Goal: Information Seeking & Learning: Learn about a topic

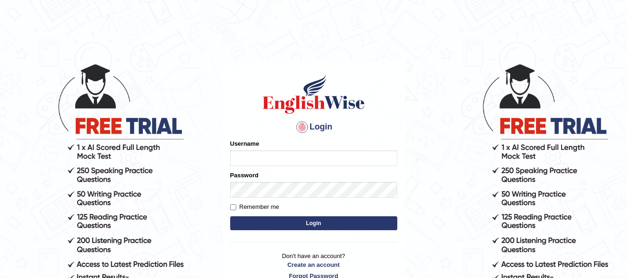
type input "natalie_parramatta"
drag, startPoint x: 0, startPoint y: 0, endPoint x: 283, endPoint y: 226, distance: 361.6
click at [283, 226] on button "Login" at bounding box center [313, 223] width 167 height 14
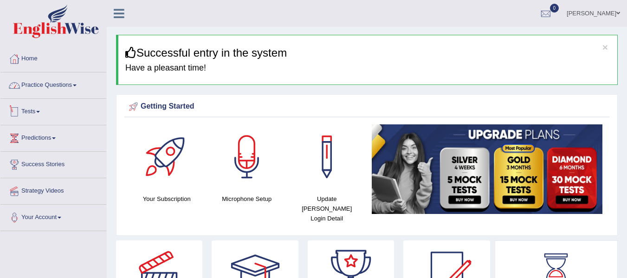
click at [65, 83] on link "Practice Questions" at bounding box center [53, 83] width 106 height 23
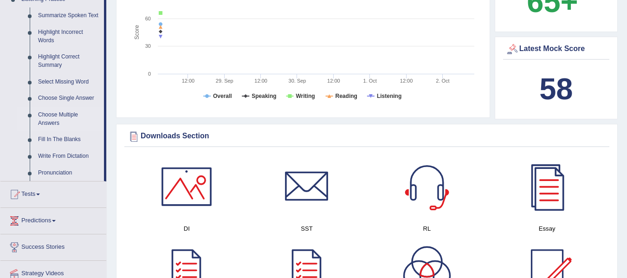
scroll to position [418, 0]
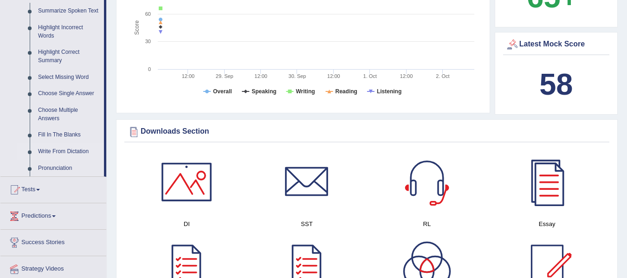
click at [48, 151] on link "Write From Dictation" at bounding box center [69, 151] width 70 height 17
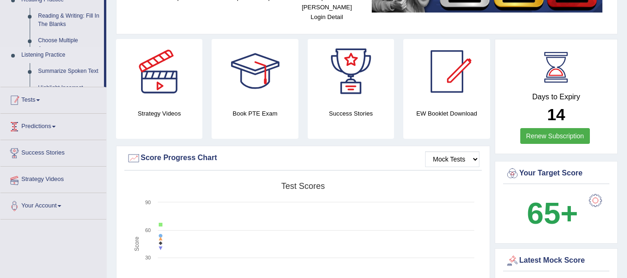
scroll to position [181, 0]
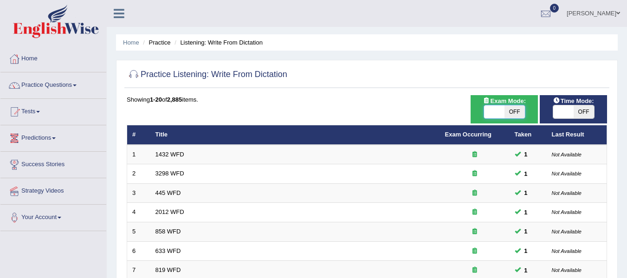
click at [496, 105] on span at bounding box center [494, 111] width 20 height 13
checkbox input "true"
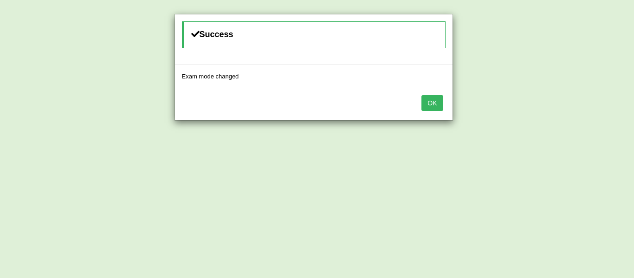
click at [441, 100] on button "OK" at bounding box center [431, 103] width 21 height 16
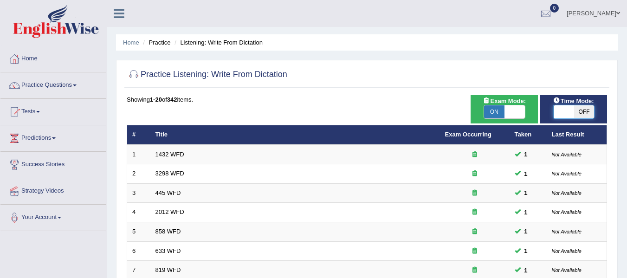
click at [559, 112] on span at bounding box center [564, 111] width 20 height 13
click at [557, 104] on span "Time Mode:" at bounding box center [574, 101] width 48 height 10
click at [556, 113] on span at bounding box center [563, 111] width 20 height 13
click at [565, 116] on span at bounding box center [563, 111] width 20 height 13
checkbox input "true"
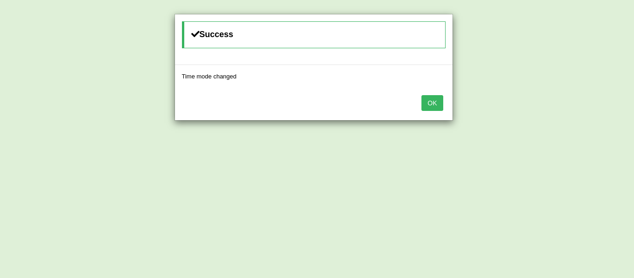
click at [438, 99] on button "OK" at bounding box center [431, 103] width 21 height 16
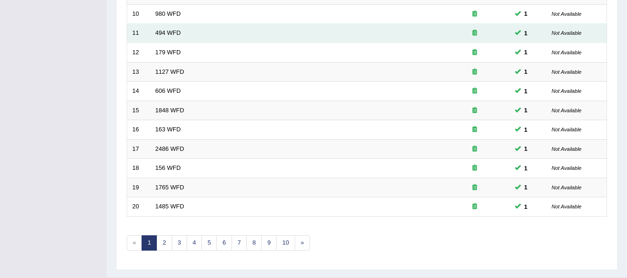
scroll to position [336, 0]
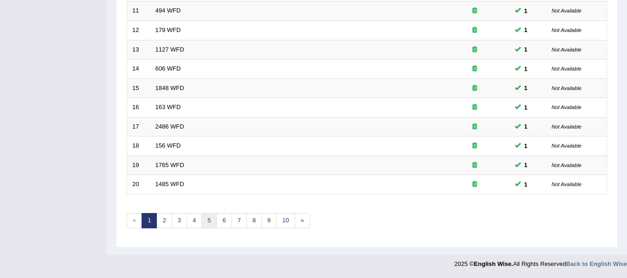
click at [202, 220] on link "5" at bounding box center [208, 220] width 15 height 15
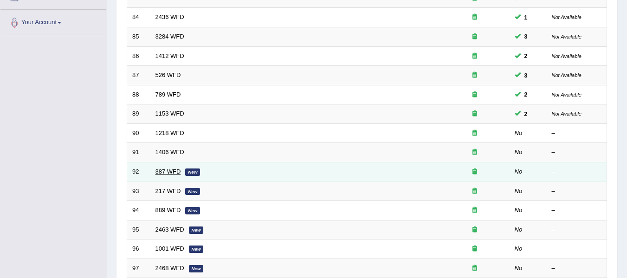
scroll to position [217, 0]
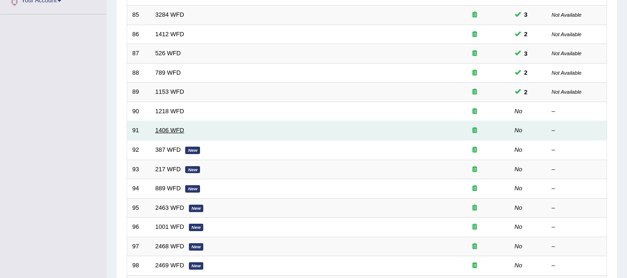
click at [164, 130] on link "1406 WFD" at bounding box center [169, 130] width 29 height 7
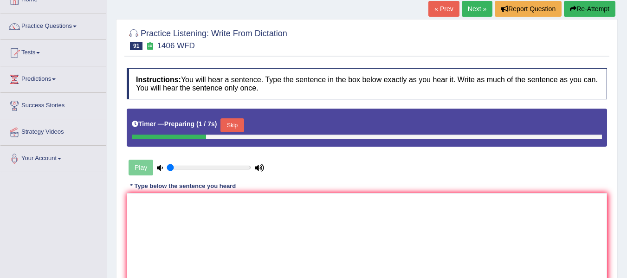
scroll to position [62, 0]
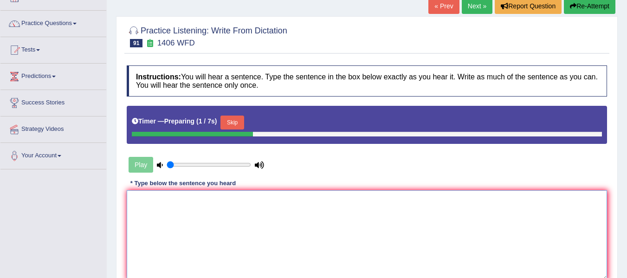
click at [203, 202] on textarea at bounding box center [367, 235] width 480 height 90
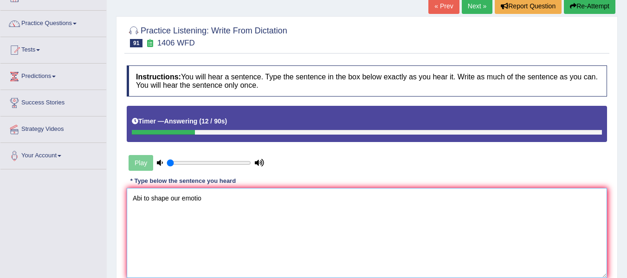
click at [136, 204] on textarea "Abi to shape our emotio" at bounding box center [367, 233] width 480 height 90
click at [235, 201] on textarea "Miss is ability to shape our emotio" at bounding box center [367, 233] width 480 height 90
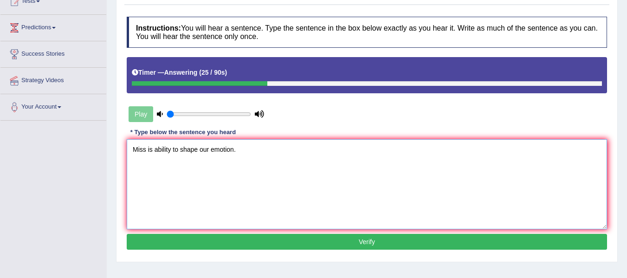
scroll to position [124, 0]
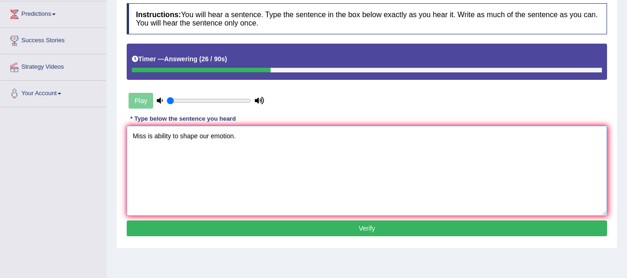
type textarea "Miss is ability to shape our emotion."
click at [239, 223] on button "Verify" at bounding box center [367, 228] width 480 height 16
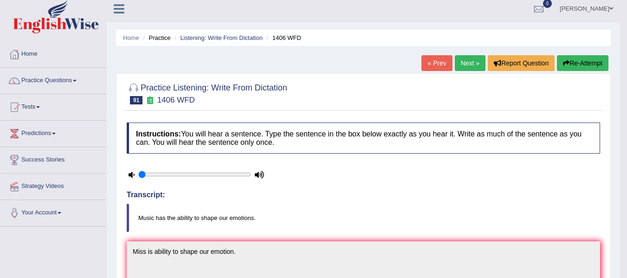
scroll to position [0, 0]
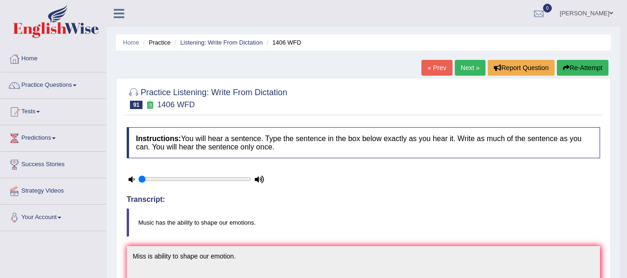
click at [568, 70] on button "Re-Attempt" at bounding box center [583, 68] width 52 height 16
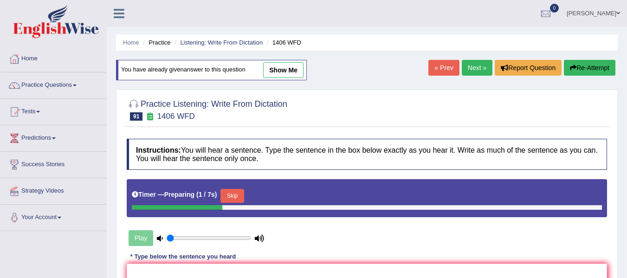
click at [242, 194] on button "Skip" at bounding box center [231, 196] width 23 height 14
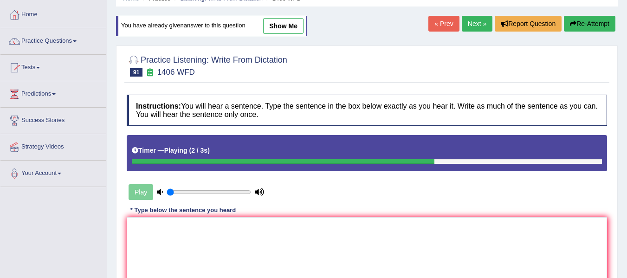
scroll to position [46, 0]
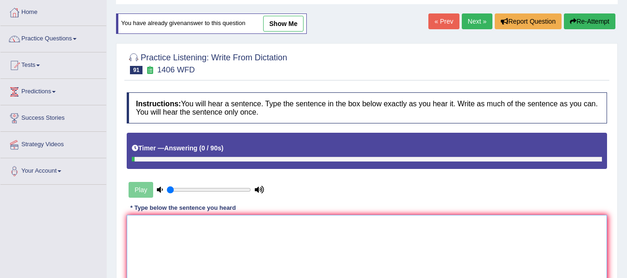
click at [248, 253] on textarea at bounding box center [367, 260] width 480 height 90
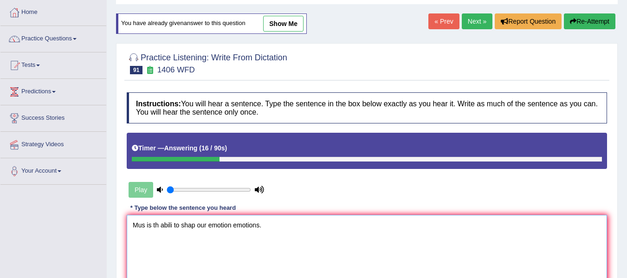
click at [143, 225] on textarea "Mus is th abili to shap our emotion emotions." at bounding box center [367, 260] width 480 height 90
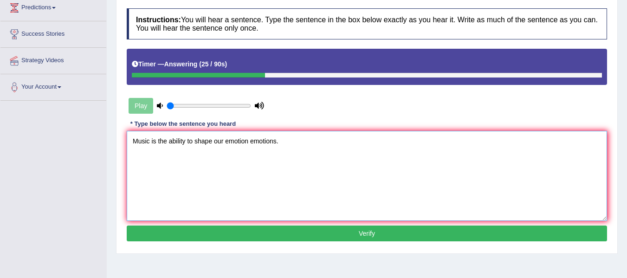
scroll to position [139, 0]
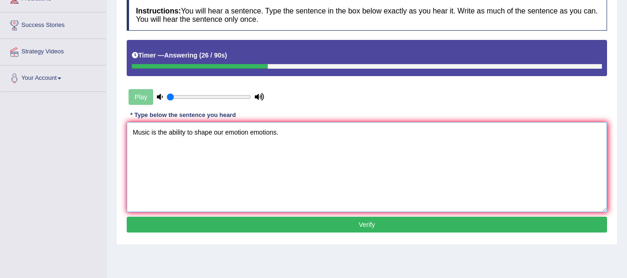
type textarea "Music is the ability to shape our emotion emotions."
click at [206, 220] on button "Verify" at bounding box center [367, 225] width 480 height 16
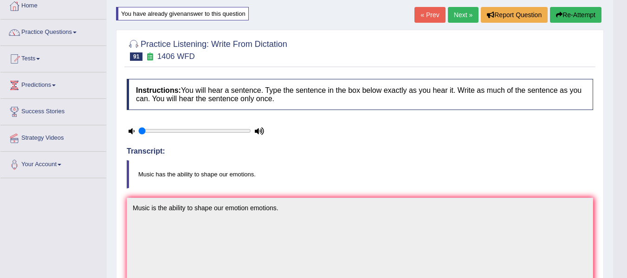
scroll to position [31, 0]
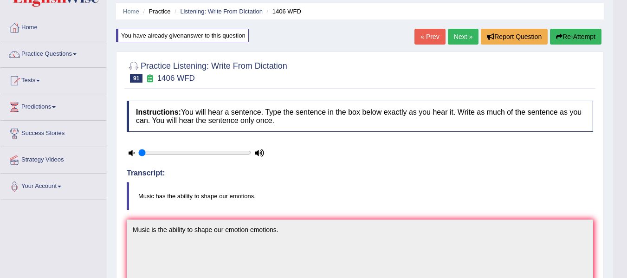
click at [565, 37] on button "Re-Attempt" at bounding box center [576, 37] width 52 height 16
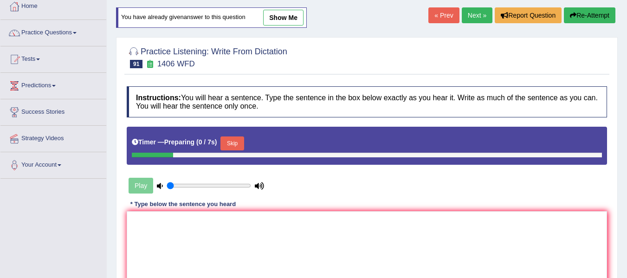
scroll to position [109, 0]
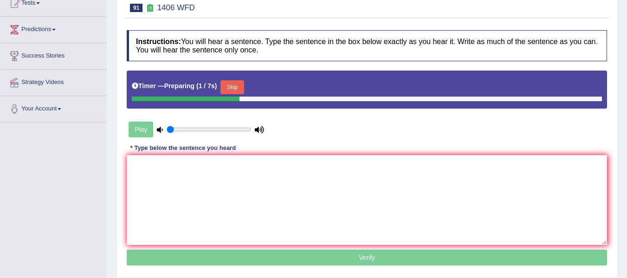
click at [244, 87] on button "Skip" at bounding box center [231, 87] width 23 height 14
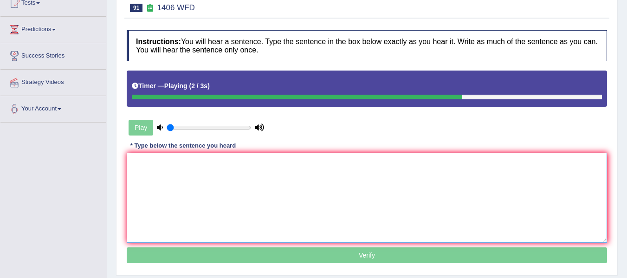
drag, startPoint x: 228, startPoint y: 181, endPoint x: 244, endPoint y: 179, distance: 15.4
click at [244, 179] on textarea at bounding box center [367, 198] width 480 height 90
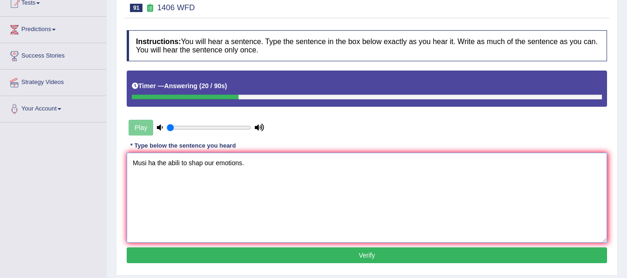
click at [146, 162] on textarea "Musi ha the abili to shap our emotions." at bounding box center [367, 198] width 480 height 90
click at [186, 165] on textarea "Music has the abili to shap our emotions." at bounding box center [367, 198] width 480 height 90
click at [205, 188] on textarea "Music has the ability to shape our emotions." at bounding box center [367, 198] width 480 height 90
type textarea "Music has the ability to shape our emotions."
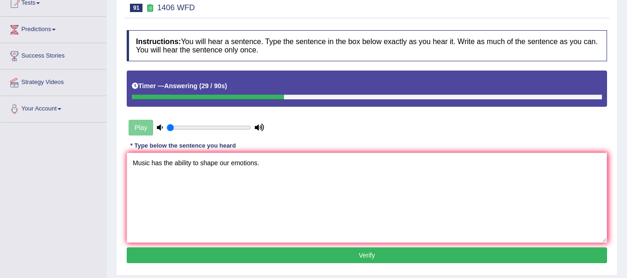
click at [311, 251] on button "Verify" at bounding box center [367, 255] width 480 height 16
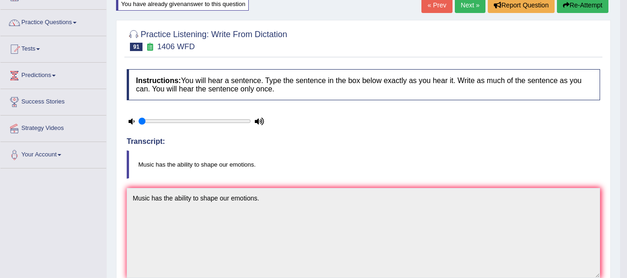
scroll to position [62, 0]
click at [471, 9] on link "Next »" at bounding box center [470, 6] width 31 height 16
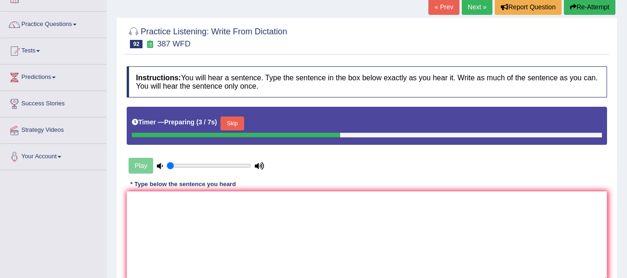
scroll to position [62, 0]
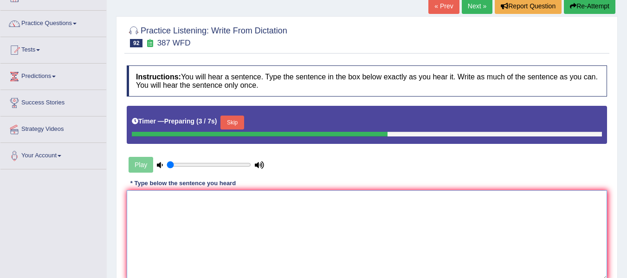
click at [291, 215] on textarea at bounding box center [367, 235] width 480 height 90
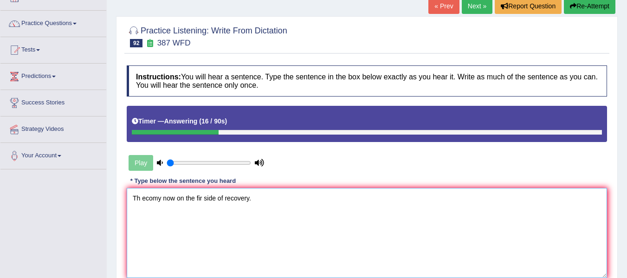
click at [139, 203] on textarea "Th ecomy now on the fir side of recovery." at bounding box center [367, 233] width 480 height 90
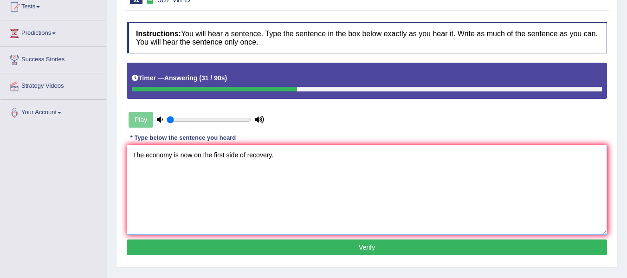
scroll to position [108, 0]
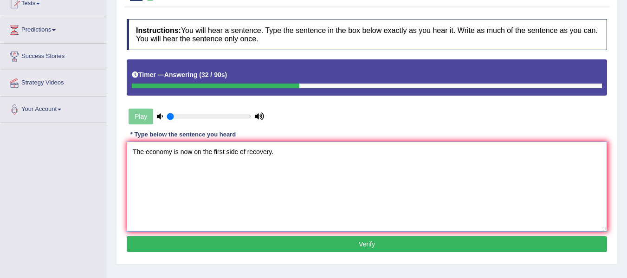
type textarea "The economy is now on the first side of recovery."
click at [202, 250] on button "Verify" at bounding box center [367, 244] width 480 height 16
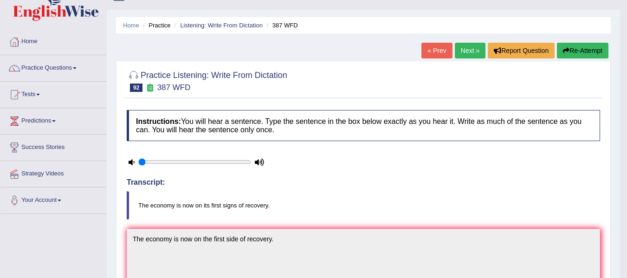
scroll to position [15, 0]
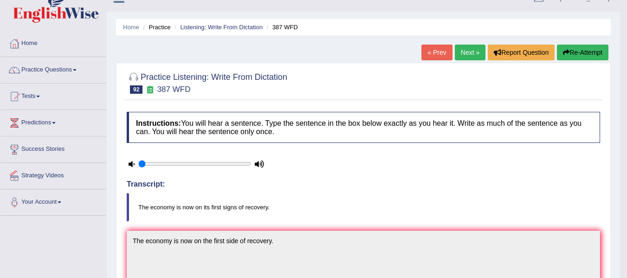
click at [581, 51] on button "Re-Attempt" at bounding box center [583, 53] width 52 height 16
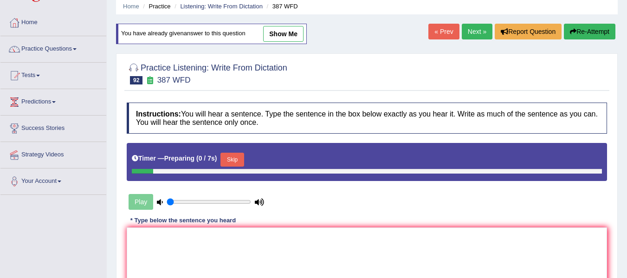
scroll to position [123, 0]
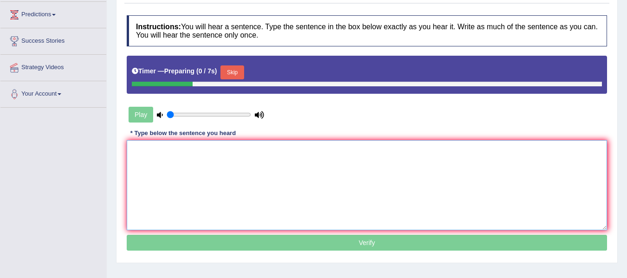
click at [206, 189] on textarea at bounding box center [367, 185] width 480 height 90
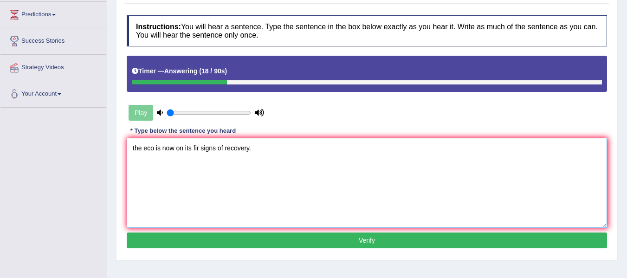
click at [137, 145] on textarea "the eco is now on its fir signs of recovery." at bounding box center [367, 183] width 480 height 90
click at [156, 148] on textarea "The eco is now on its fir signs of recovery." at bounding box center [367, 183] width 480 height 90
click at [217, 152] on textarea "The economy is now on its fir signs of recovery." at bounding box center [367, 183] width 480 height 90
click at [303, 150] on textarea "The economy is now on its first signs of recovery." at bounding box center [367, 183] width 480 height 90
type textarea "The economy is now on its first signs of recovery."
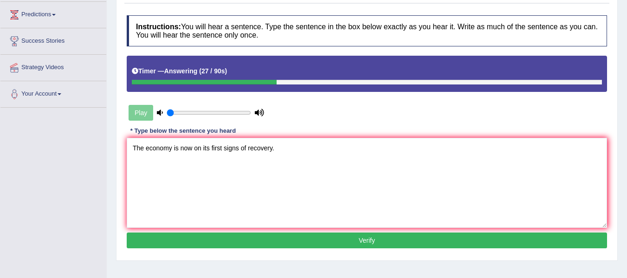
click at [294, 239] on button "Verify" at bounding box center [367, 241] width 480 height 16
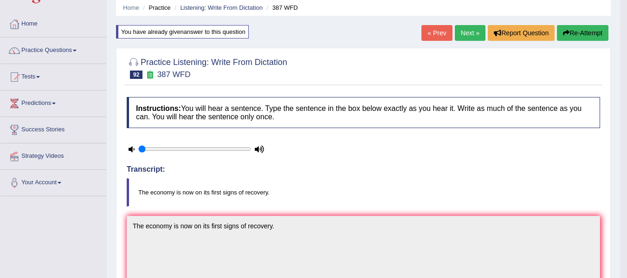
scroll to position [31, 0]
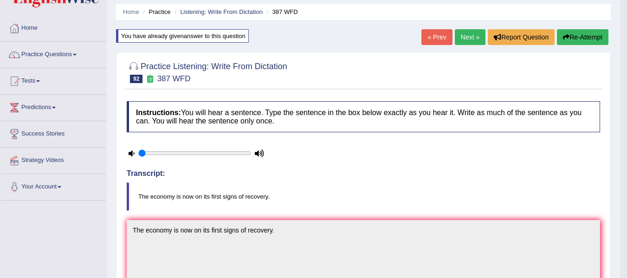
click at [460, 34] on link "Next »" at bounding box center [470, 37] width 31 height 16
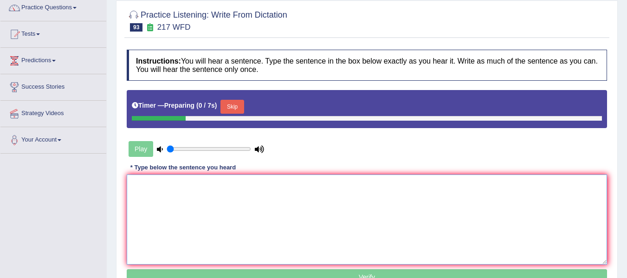
click at [239, 216] on textarea at bounding box center [367, 220] width 480 height 90
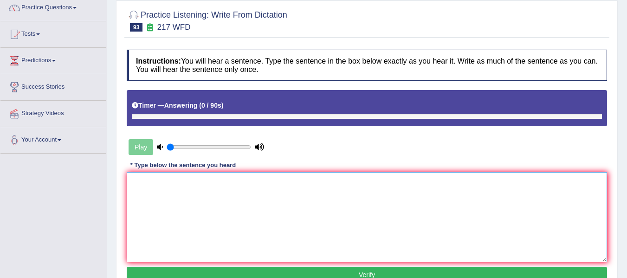
click at [237, 214] on textarea at bounding box center [367, 217] width 480 height 90
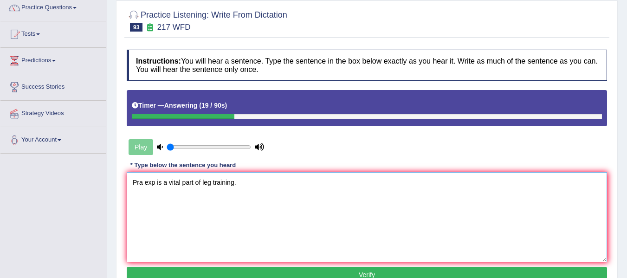
click at [142, 183] on textarea "Pra exp is a vital part of leg training." at bounding box center [367, 217] width 480 height 90
click at [169, 182] on textarea "Practical exp is a vital part of leg training." at bounding box center [367, 217] width 480 height 90
click at [248, 186] on textarea "Practical experience is a vital part of leg training." at bounding box center [367, 217] width 480 height 90
click at [281, 187] on textarea "Practical experience is a vital part of legal training." at bounding box center [367, 217] width 480 height 90
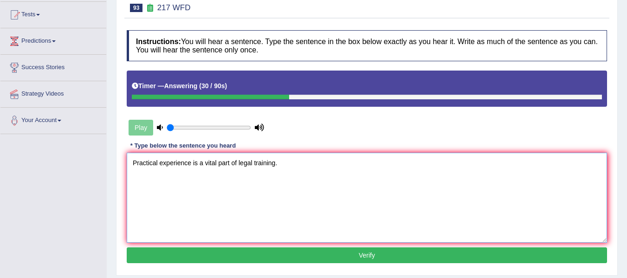
scroll to position [124, 0]
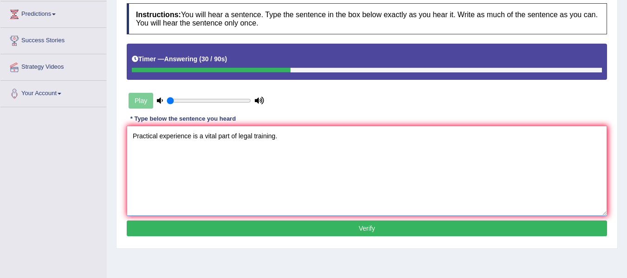
type textarea "Practical experience is a vital part of legal training."
click at [301, 227] on button "Verify" at bounding box center [367, 228] width 480 height 16
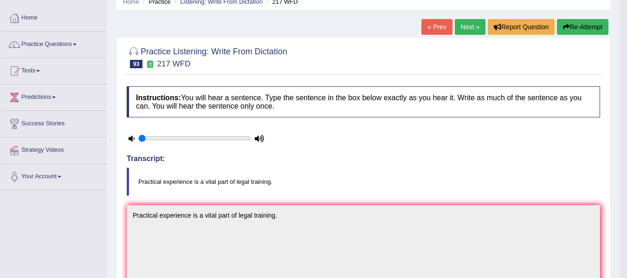
scroll to position [0, 0]
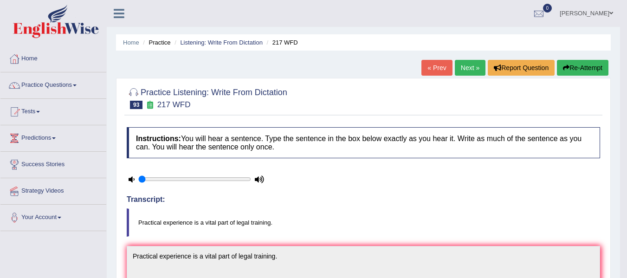
click at [462, 66] on link "Next »" at bounding box center [470, 68] width 31 height 16
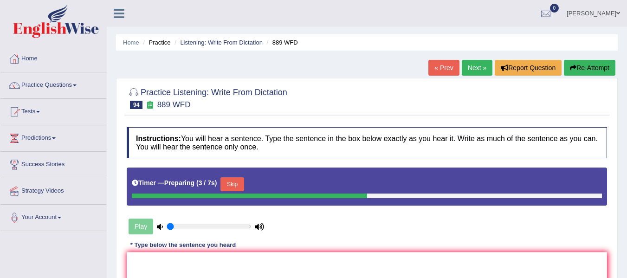
scroll to position [62, 0]
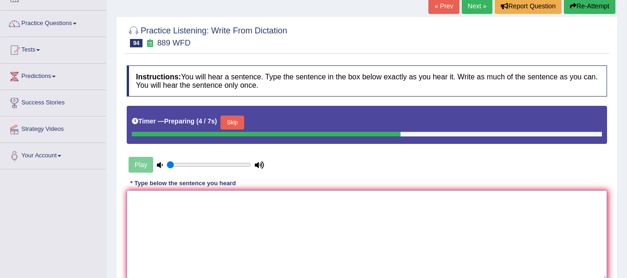
click at [255, 204] on textarea at bounding box center [367, 235] width 480 height 90
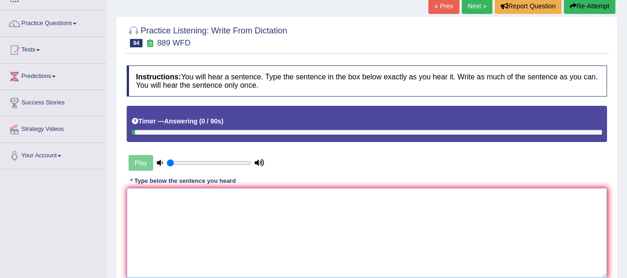
scroll to position [78, 0]
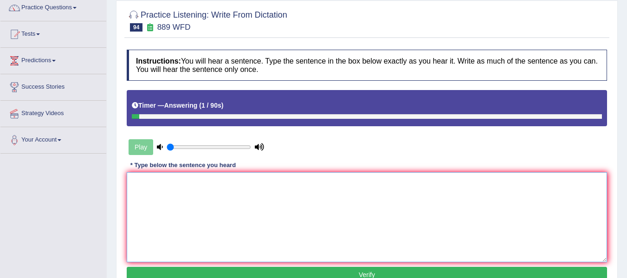
click at [243, 201] on textarea at bounding box center [367, 217] width 480 height 90
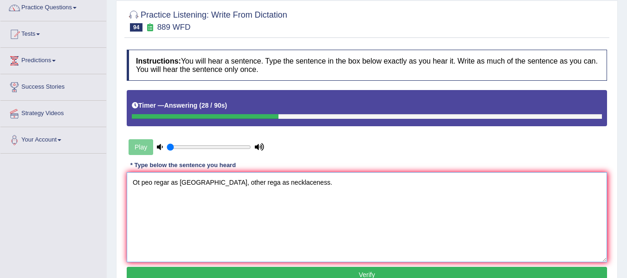
click at [141, 185] on textarea "Ot peo regar as [GEOGRAPHIC_DATA], other rega as necklaceness." at bounding box center [367, 217] width 480 height 90
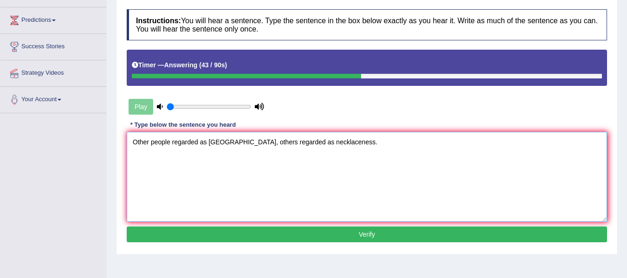
scroll to position [124, 0]
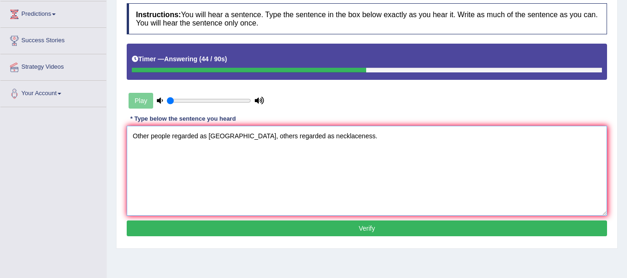
click at [291, 138] on textarea "Other people regarded as [GEOGRAPHIC_DATA], others regarded as necklaceness." at bounding box center [367, 171] width 480 height 90
click at [309, 159] on textarea "Other people regarded as [GEOGRAPHIC_DATA], others regarded as neglaceness." at bounding box center [367, 171] width 480 height 90
click at [300, 136] on textarea "Other people regarded as [GEOGRAPHIC_DATA], others regarded as neglaceness." at bounding box center [367, 171] width 480 height 90
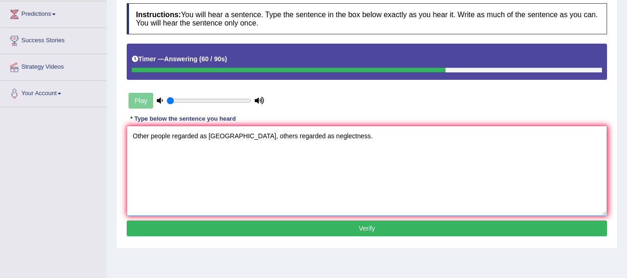
type textarea "Other people regarded as [GEOGRAPHIC_DATA], others regarded as neglectness."
click at [385, 229] on button "Verify" at bounding box center [367, 228] width 480 height 16
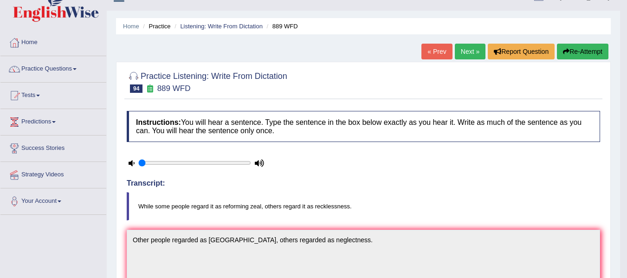
scroll to position [0, 0]
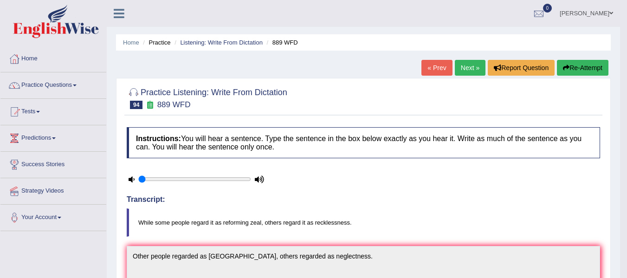
click at [566, 65] on icon "button" at bounding box center [566, 68] width 6 height 6
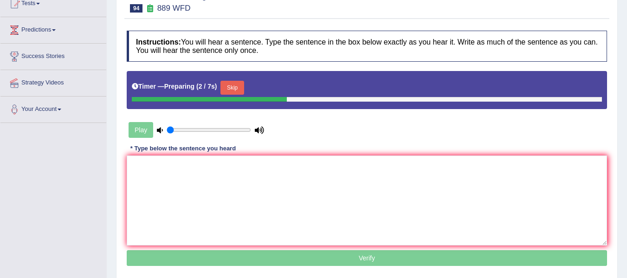
click at [239, 91] on button "Skip" at bounding box center [231, 88] width 23 height 14
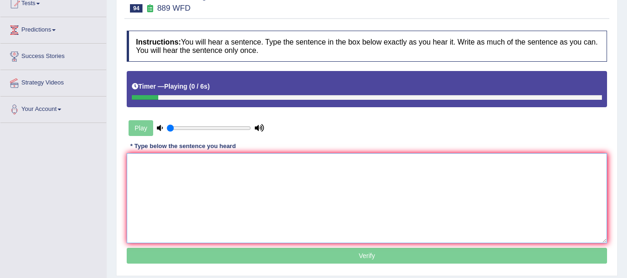
click at [205, 168] on textarea at bounding box center [367, 198] width 480 height 90
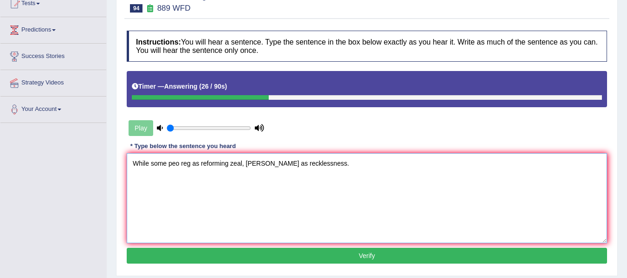
click at [178, 165] on textarea "While some peo reg as reforming zeal, oth rega as recklessness." at bounding box center [367, 198] width 480 height 90
click at [198, 166] on textarea "While some people reg as reforming zeal, oth rega as recklessness." at bounding box center [367, 198] width 480 height 90
drag, startPoint x: 278, startPoint y: 166, endPoint x: 277, endPoint y: 176, distance: 10.7
click at [278, 168] on textarea "While some people regard it as reforming zeal, oth rega as recklessness." at bounding box center [367, 198] width 480 height 90
click at [298, 167] on textarea "While some people regard it as reforming zeal, other rega as recklessness." at bounding box center [367, 198] width 480 height 90
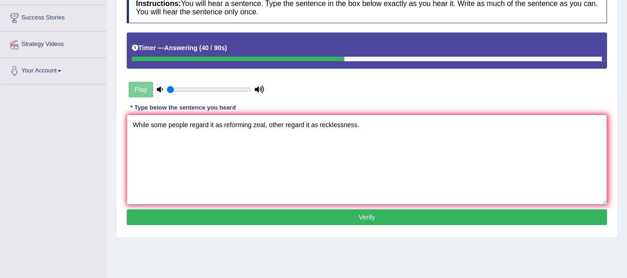
scroll to position [155, 0]
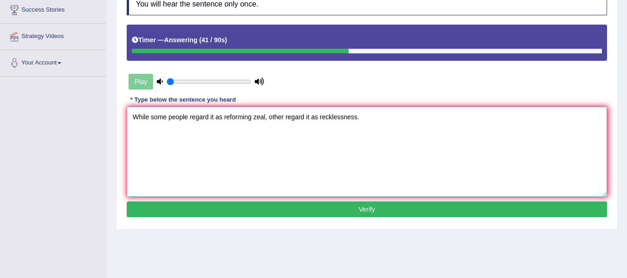
type textarea "While some people regard it as reforming zeal, other regard it as recklessness."
click at [332, 205] on button "Verify" at bounding box center [367, 209] width 480 height 16
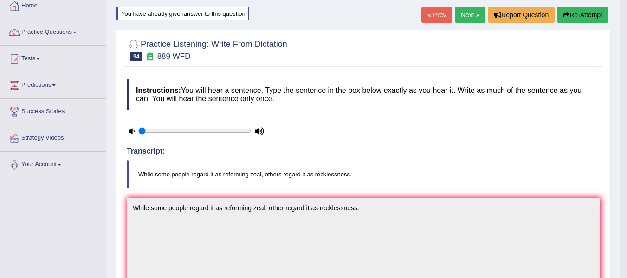
scroll to position [31, 0]
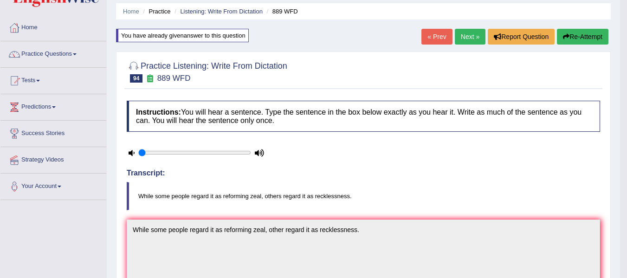
click at [464, 32] on link "Next »" at bounding box center [470, 37] width 31 height 16
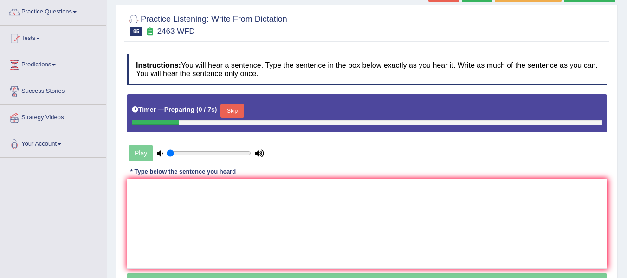
scroll to position [78, 0]
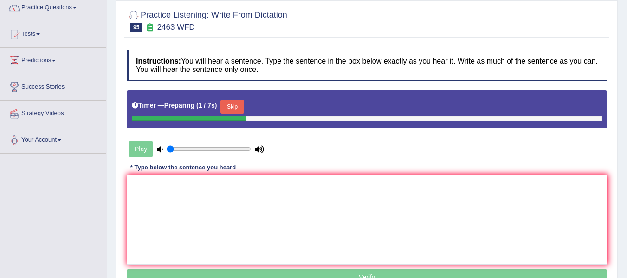
click at [236, 102] on button "Skip" at bounding box center [231, 107] width 23 height 14
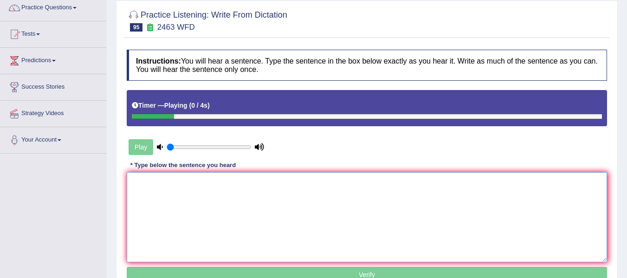
click at [225, 205] on textarea at bounding box center [367, 217] width 480 height 90
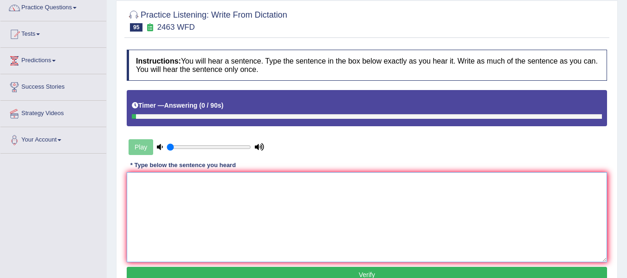
click at [225, 205] on textarea at bounding box center [367, 217] width 480 height 90
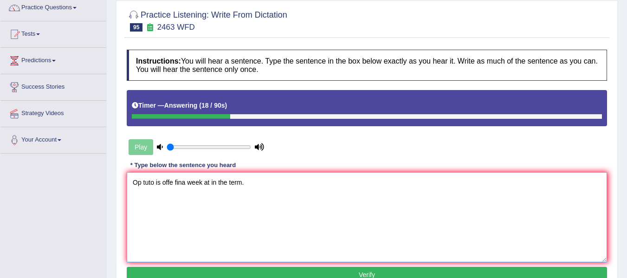
click at [141, 185] on textarea "Op tuto is offe fina week at in the term." at bounding box center [367, 217] width 480 height 90
click at [169, 186] on textarea "Optional tuto is offe fina week at in the term." at bounding box center [367, 217] width 480 height 90
click at [187, 186] on textarea "Optional tutotials is offe fina week at in the term." at bounding box center [367, 217] width 480 height 90
click at [212, 185] on textarea "Optional tutotials is are offe fina week at in the term." at bounding box center [367, 217] width 480 height 90
click at [239, 182] on textarea "Optional tutotials is are offered in fina week at in the term." at bounding box center [367, 217] width 480 height 90
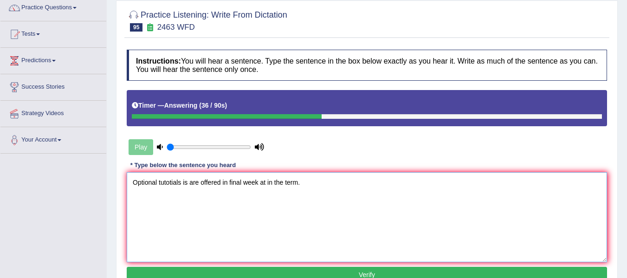
drag, startPoint x: 261, startPoint y: 186, endPoint x: 261, endPoint y: 192, distance: 6.5
click at [261, 187] on textarea "Optional tutotials is are offered in final week at in the term." at bounding box center [367, 217] width 480 height 90
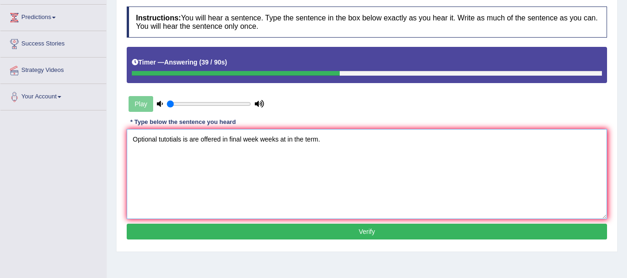
scroll to position [124, 0]
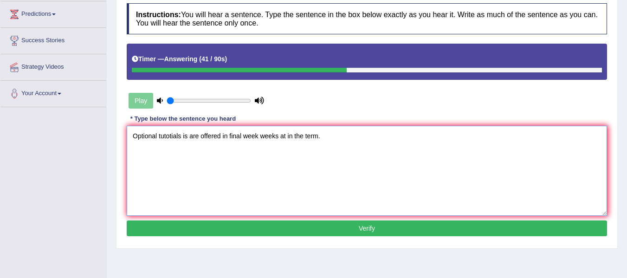
type textarea "Optional tutotials is are offered in final week weeks at in the term."
click at [301, 224] on button "Verify" at bounding box center [367, 228] width 480 height 16
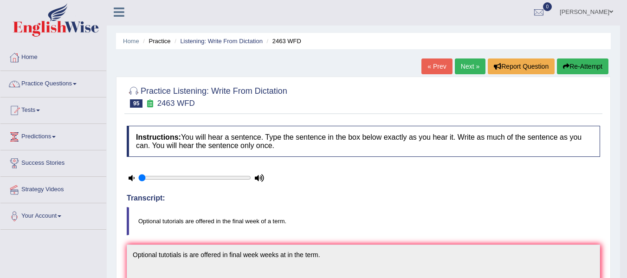
scroll to position [0, 0]
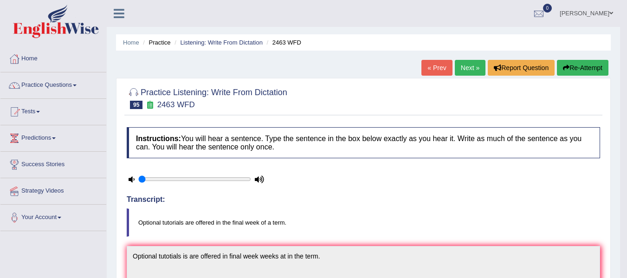
click at [573, 73] on button "Re-Attempt" at bounding box center [583, 68] width 52 height 16
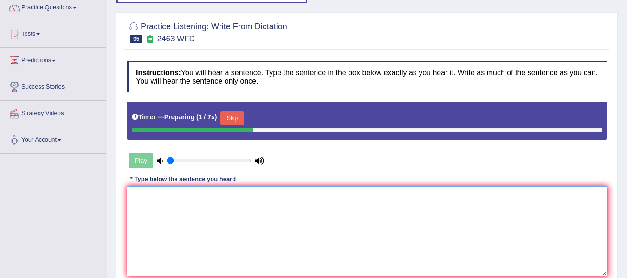
click at [296, 218] on textarea at bounding box center [367, 231] width 480 height 90
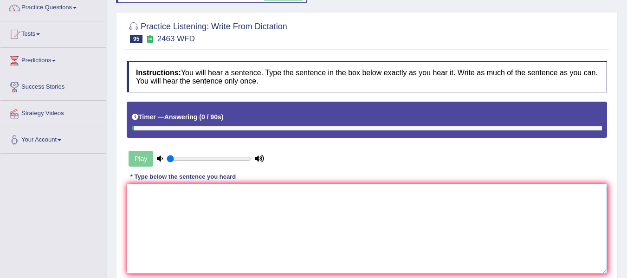
type textarea "p"
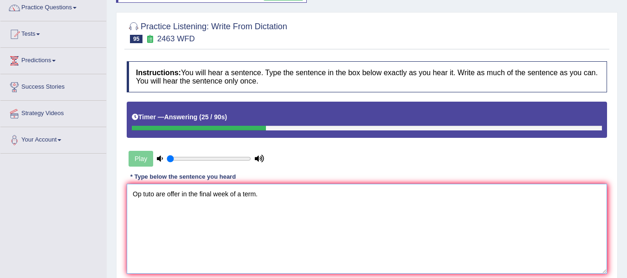
click at [140, 195] on textarea "Op tuto are offer in the final week of a term." at bounding box center [367, 229] width 480 height 90
click at [142, 198] on textarea "Op tuto are offer in the final week of a term." at bounding box center [367, 229] width 480 height 90
click at [169, 197] on textarea "Optional tuto are offer in the final week of a term." at bounding box center [367, 229] width 480 height 90
click at [207, 194] on textarea "Optional tutorials are offer in the final week of a term." at bounding box center [367, 229] width 480 height 90
click at [255, 197] on textarea "Optional tutorials are offered in the final week of a term." at bounding box center [367, 229] width 480 height 90
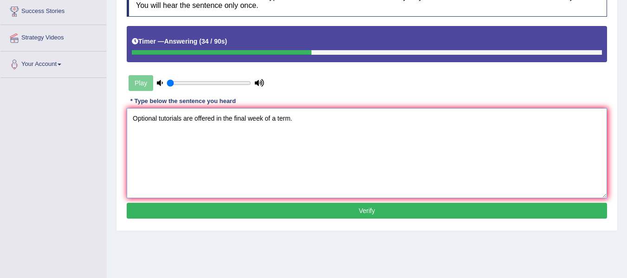
scroll to position [155, 0]
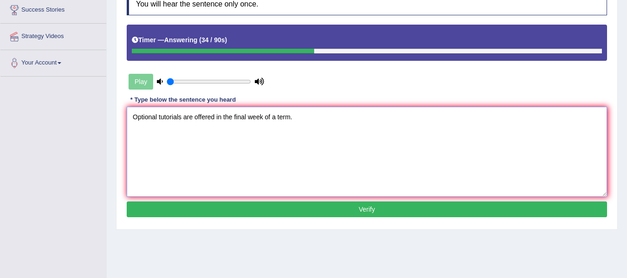
type textarea "Optional tutorials are offered in the final week of a term."
click at [255, 212] on button "Verify" at bounding box center [367, 209] width 480 height 16
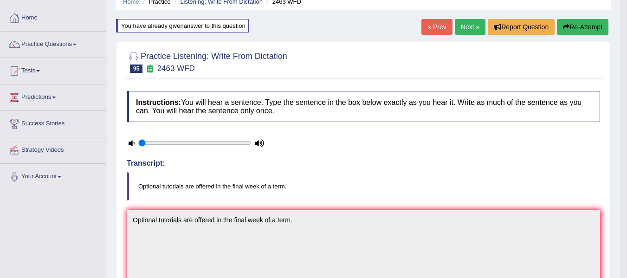
scroll to position [0, 0]
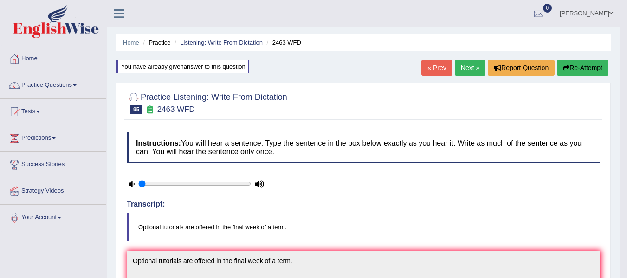
click at [457, 68] on link "Next »" at bounding box center [470, 68] width 31 height 16
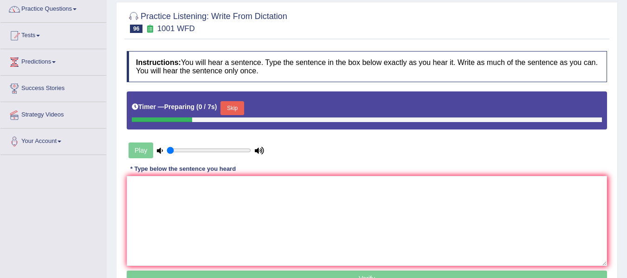
scroll to position [78, 0]
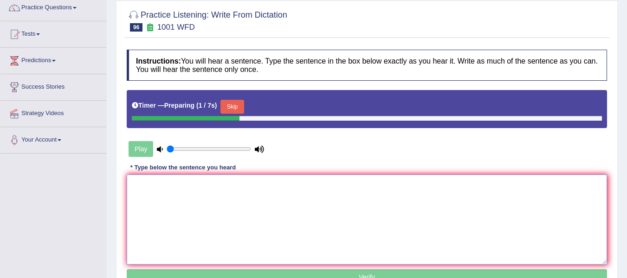
click at [218, 211] on textarea at bounding box center [367, 220] width 480 height 90
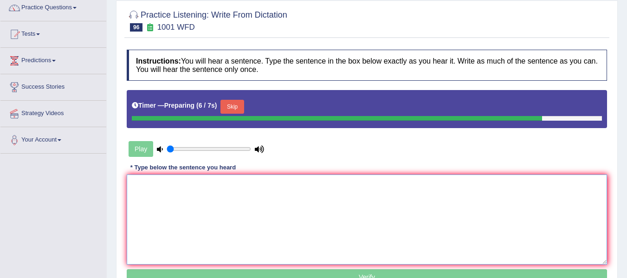
click at [231, 229] on textarea at bounding box center [367, 220] width 480 height 90
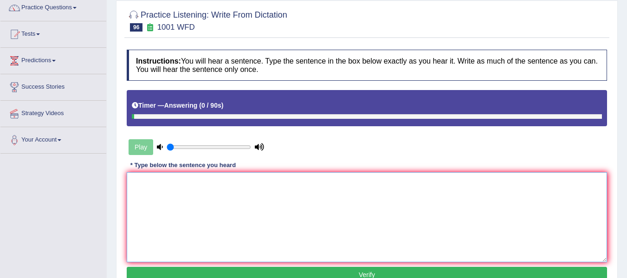
click at [231, 229] on textarea at bounding box center [367, 217] width 480 height 90
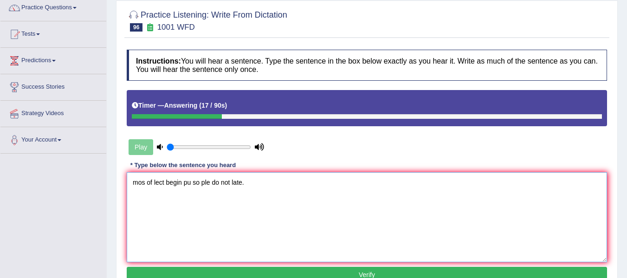
click at [232, 181] on textarea "mos of lect begin pu so ple do not late." at bounding box center [367, 217] width 480 height 90
click at [142, 180] on textarea "mos of lect begin pu so ple do not be late." at bounding box center [367, 217] width 480 height 90
click at [156, 184] on textarea "Most of lect begin pu so ple do not be late." at bounding box center [367, 217] width 480 height 90
click at [245, 185] on textarea "Most of the these lecture lectures begin pu so ple do not be late." at bounding box center [367, 217] width 480 height 90
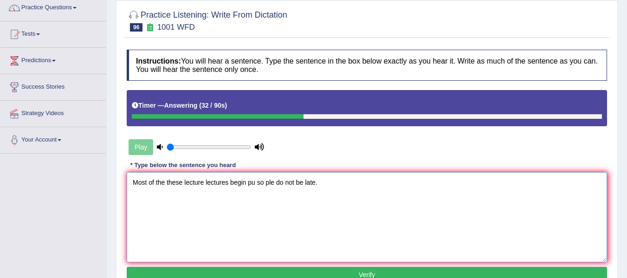
click at [254, 183] on textarea "Most of the these lecture lectures begin pu so ple do not be late." at bounding box center [367, 217] width 480 height 90
click at [255, 184] on textarea "Most of the these lecture lectures begin puntucial so ple do not be late." at bounding box center [367, 217] width 480 height 90
click at [291, 182] on textarea "Most of the these lecture lectures begin punctual so ple do not be late." at bounding box center [367, 217] width 480 height 90
click at [347, 188] on textarea "Most of the these lecture lectures begin punctual so please do not be late." at bounding box center [367, 217] width 480 height 90
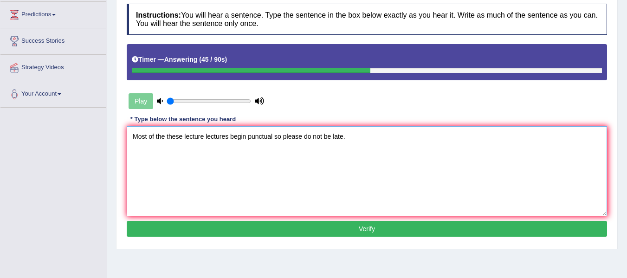
scroll to position [124, 0]
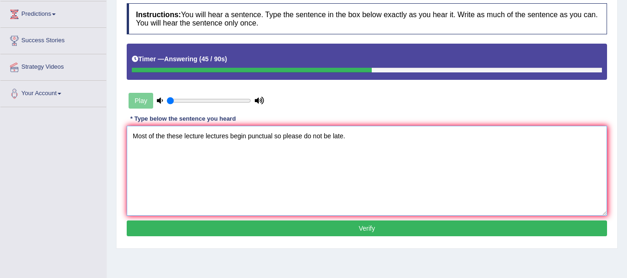
type textarea "Most of the these lecture lectures begin punctual so please do not be late."
click at [349, 227] on button "Verify" at bounding box center [367, 228] width 480 height 16
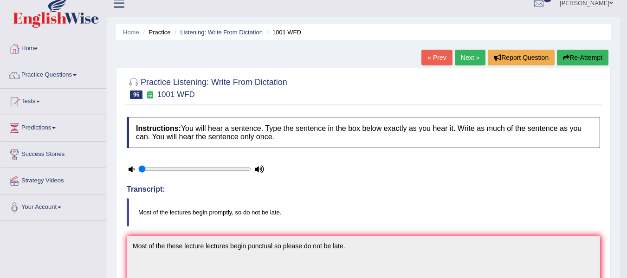
scroll to position [0, 0]
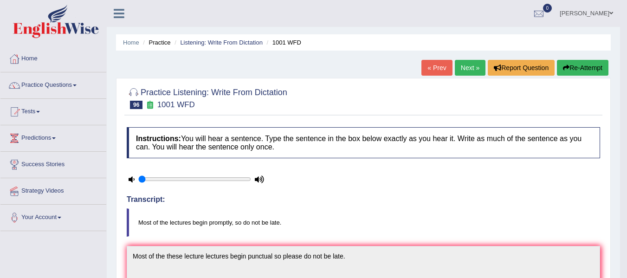
click at [596, 65] on button "Re-Attempt" at bounding box center [583, 68] width 52 height 16
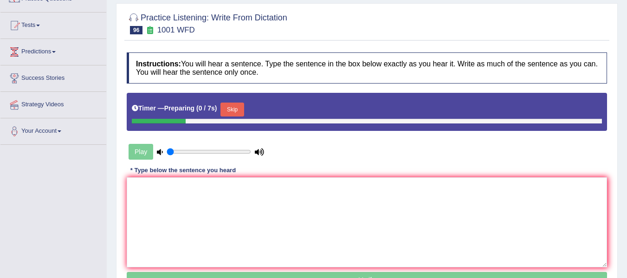
scroll to position [93, 0]
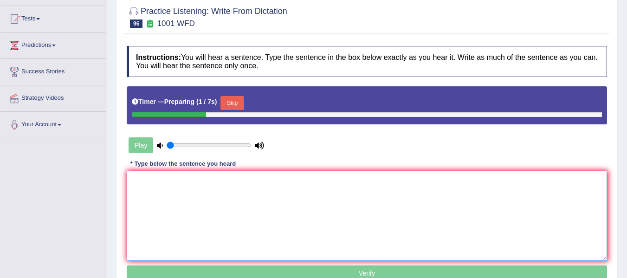
click at [308, 207] on textarea at bounding box center [367, 216] width 480 height 90
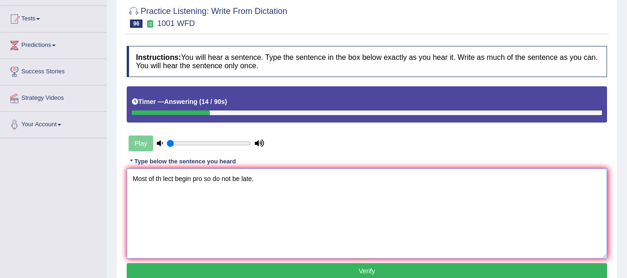
click at [160, 181] on textarea "Most of th lect begin pro so do not be late." at bounding box center [367, 213] width 480 height 90
click at [178, 184] on textarea "Most of the lect begin pro so do not be late." at bounding box center [367, 213] width 480 height 90
click at [218, 180] on textarea "Most of the lectures begin pro so do not be late." at bounding box center [367, 213] width 480 height 90
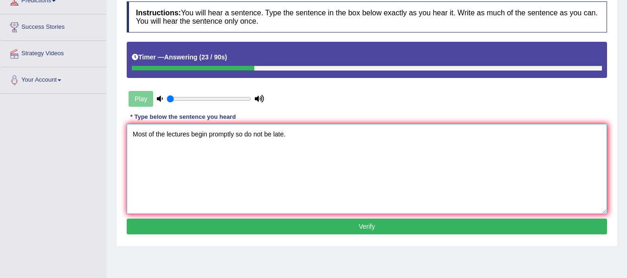
scroll to position [139, 0]
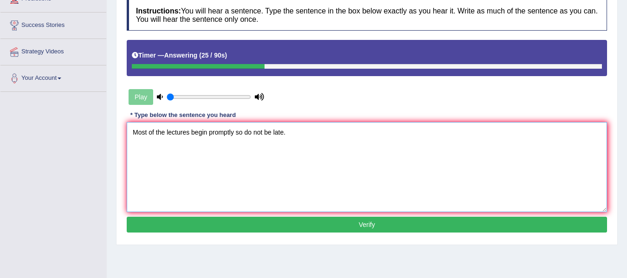
type textarea "Most of the lectures begin promptly so do not be late."
click at [224, 228] on button "Verify" at bounding box center [367, 225] width 480 height 16
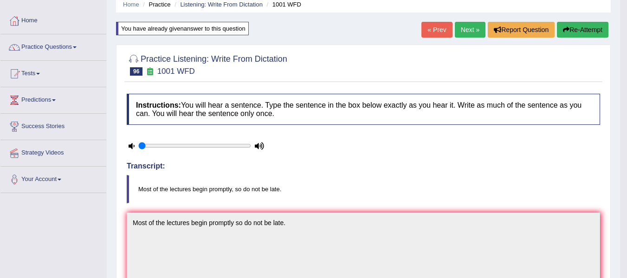
scroll to position [31, 0]
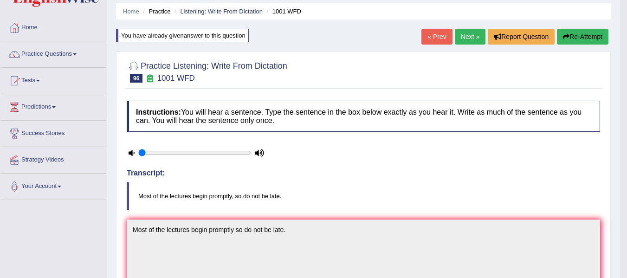
click at [459, 34] on link "Next »" at bounding box center [470, 37] width 31 height 16
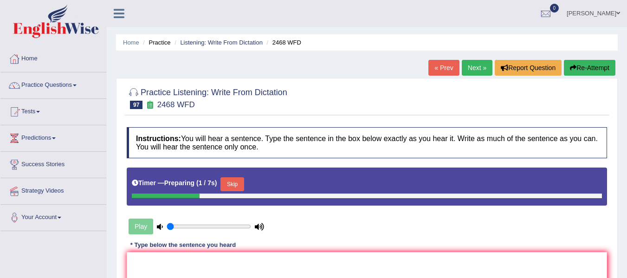
click at [230, 183] on button "Skip" at bounding box center [231, 184] width 23 height 14
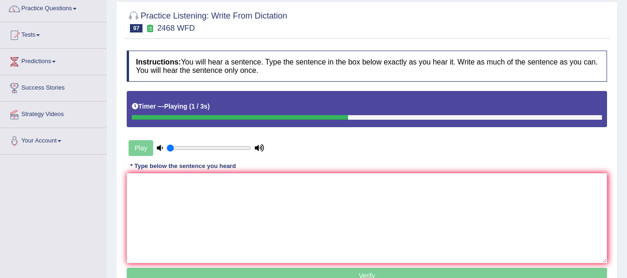
scroll to position [78, 0]
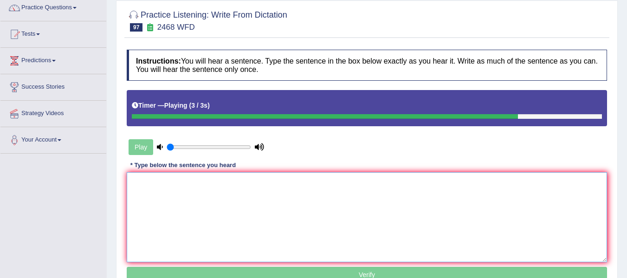
click at [228, 184] on textarea at bounding box center [367, 217] width 480 height 90
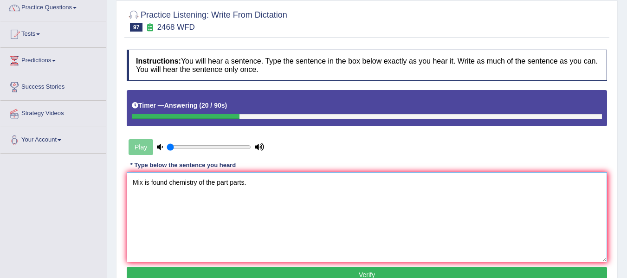
click at [141, 182] on textarea "Mix is found chemistry of the part parts." at bounding box center [367, 217] width 480 height 90
click at [142, 184] on textarea "Mix is found chemistry of the part parts." at bounding box center [367, 217] width 480 height 90
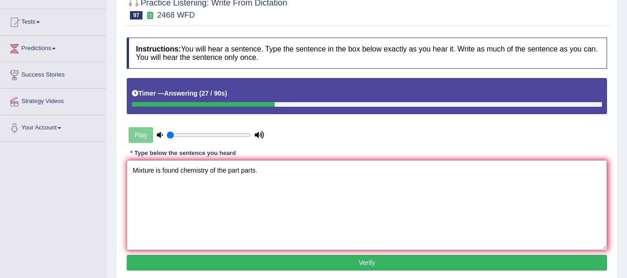
scroll to position [93, 0]
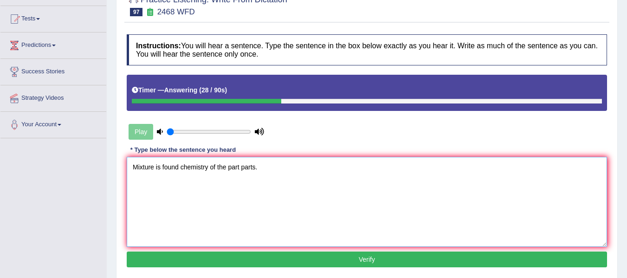
click at [211, 169] on textarea "Mixture is found chemistry of the part parts." at bounding box center [367, 202] width 480 height 90
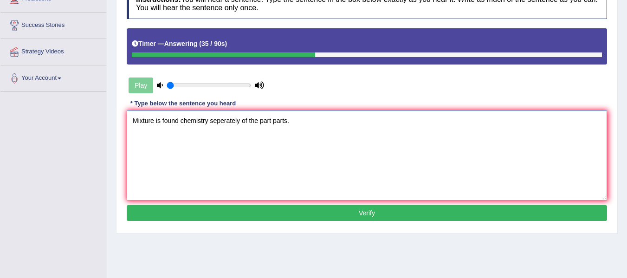
click at [254, 119] on textarea "Mixture is found chemistry seperately of the part parts." at bounding box center [367, 155] width 480 height 90
click at [259, 123] on textarea "Mixture is found chemistry seperately of the part parts." at bounding box center [367, 155] width 480 height 90
type textarea "Mixture is found chemistry seperately of the a part parts."
click at [304, 209] on button "Verify" at bounding box center [367, 213] width 480 height 16
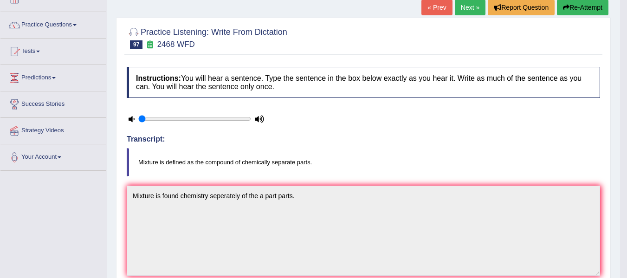
scroll to position [0, 0]
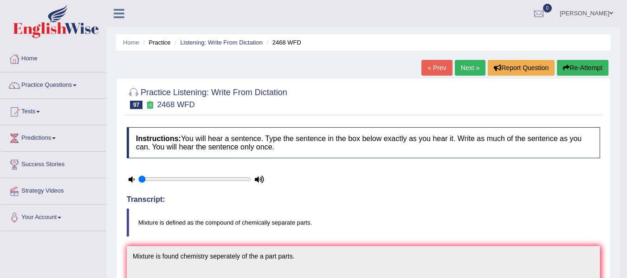
click at [576, 74] on button "Re-Attempt" at bounding box center [583, 68] width 52 height 16
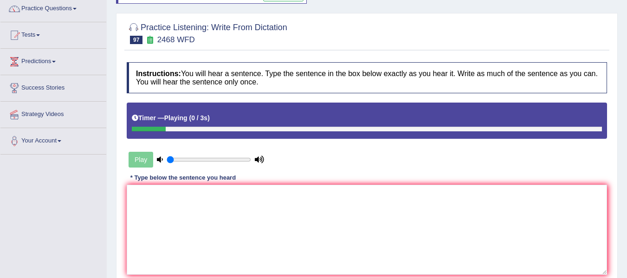
scroll to position [93, 0]
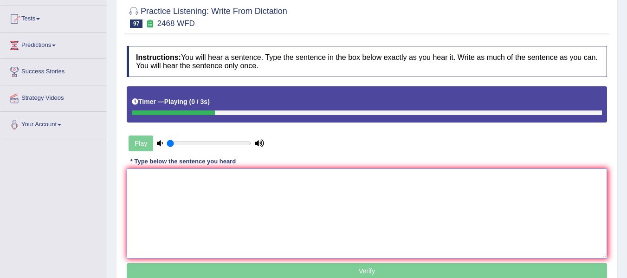
click at [232, 224] on textarea at bounding box center [367, 213] width 480 height 90
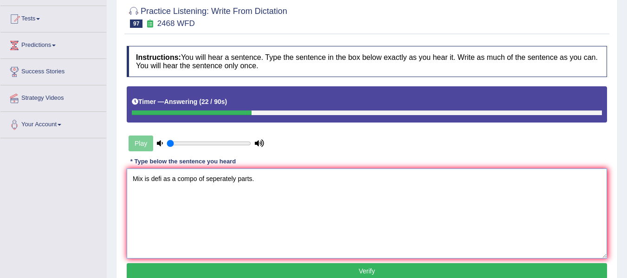
click at [142, 180] on textarea "Mix is defi as a compo of seperately parts." at bounding box center [367, 213] width 480 height 90
click at [144, 181] on textarea "Mix is defi as a compo of seperately parts." at bounding box center [367, 213] width 480 height 90
click at [173, 177] on textarea "Mixture is defi as a compo of seperately parts." at bounding box center [367, 213] width 480 height 90
click at [218, 181] on textarea "Mixture is defined as a compo of seperately parts." at bounding box center [367, 213] width 480 height 90
click at [282, 187] on textarea "Mixture is defined as a compound of seperately parts." at bounding box center [367, 213] width 480 height 90
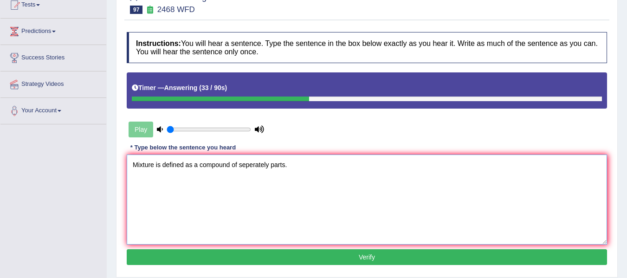
scroll to position [124, 0]
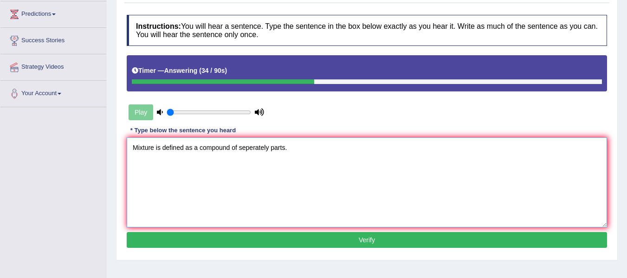
type textarea "Mixture is defined as a compound of seperately parts."
click at [298, 244] on button "Verify" at bounding box center [367, 240] width 480 height 16
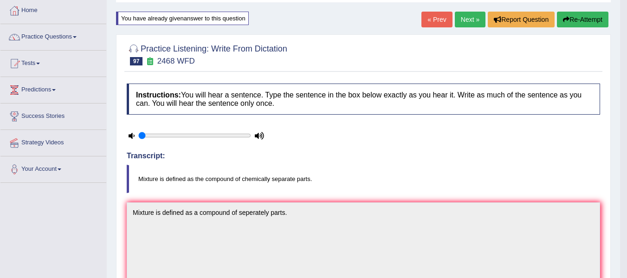
scroll to position [46, 0]
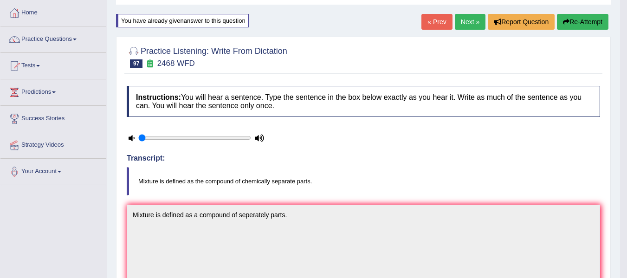
click at [567, 17] on button "Re-Attempt" at bounding box center [583, 22] width 52 height 16
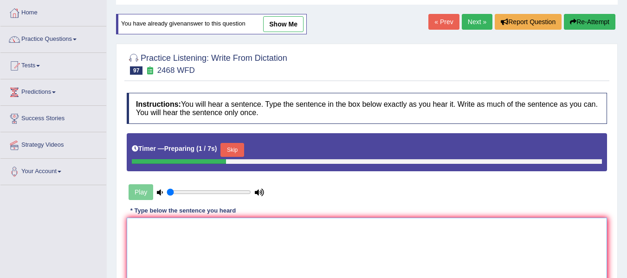
click at [211, 245] on textarea at bounding box center [367, 263] width 480 height 90
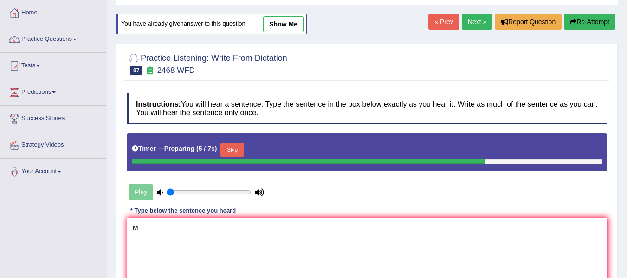
click at [241, 153] on button "Skip" at bounding box center [231, 150] width 23 height 14
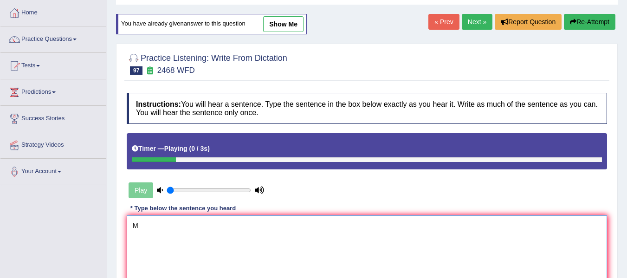
click at [192, 238] on textarea "M" at bounding box center [367, 260] width 480 height 90
click at [144, 223] on textarea "Mix is def as a compo of che sep parts." at bounding box center [367, 260] width 480 height 90
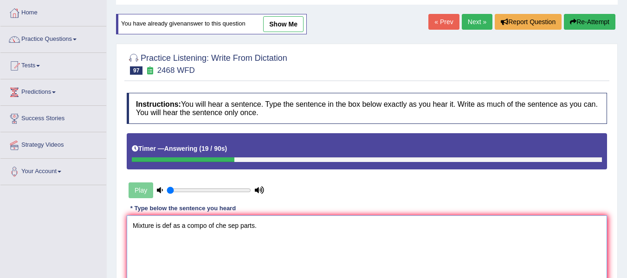
click at [172, 225] on textarea "Mixture is def as a compo of che sep parts." at bounding box center [367, 260] width 480 height 90
click at [219, 228] on textarea "Mixture is defined as a compo of che sep parts." at bounding box center [367, 260] width 480 height 90
click at [249, 226] on textarea "Mixture is defined as a compound of che sep parts." at bounding box center [367, 260] width 480 height 90
click at [281, 227] on textarea "Mixture is defined as a compound of chemically sep parts." at bounding box center [367, 260] width 480 height 90
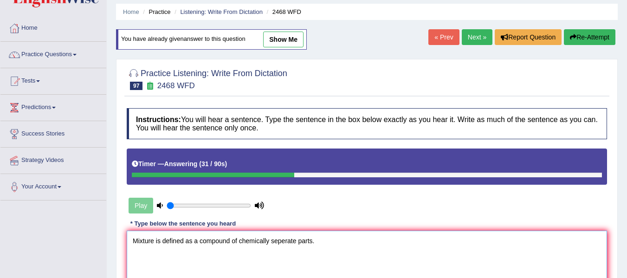
click at [303, 259] on textarea "Mixture is defined as a compound of chemically seperate parts." at bounding box center [367, 276] width 480 height 90
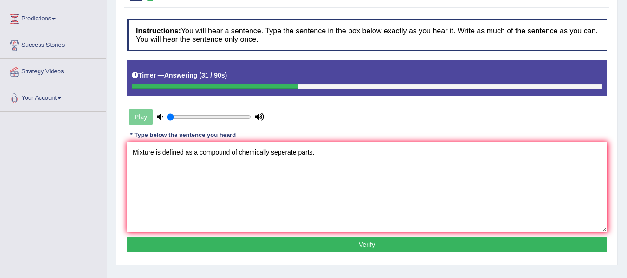
scroll to position [123, 0]
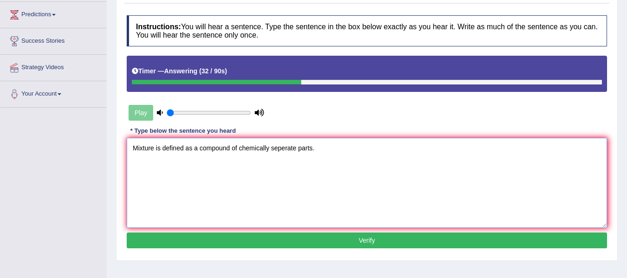
type textarea "Mixture is defined as a compound of chemically seperate parts."
click at [298, 243] on button "Verify" at bounding box center [367, 241] width 480 height 16
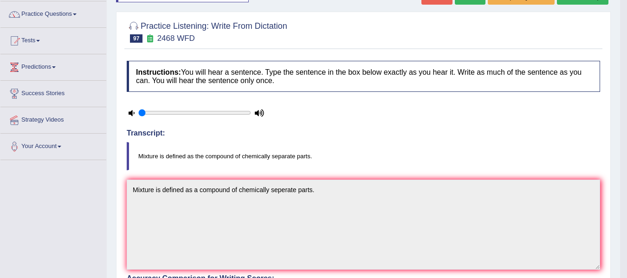
scroll to position [61, 0]
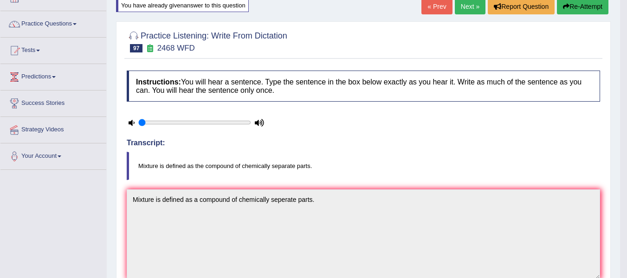
click at [0, 218] on div "Toggle navigation Home Practice Questions Speaking Practice Read Aloud Repeat S…" at bounding box center [310, 253] width 620 height 629
click at [466, 9] on link "Next »" at bounding box center [470, 7] width 31 height 16
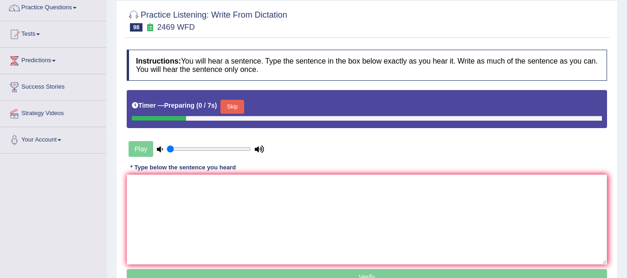
scroll to position [78, 0]
click at [239, 107] on button "Skip" at bounding box center [231, 107] width 23 height 14
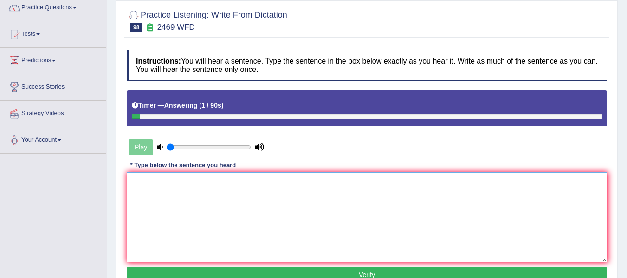
click at [223, 186] on textarea at bounding box center [367, 217] width 480 height 90
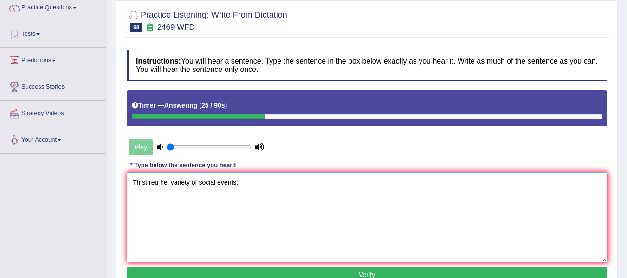
click at [140, 182] on textarea "Th st reu hel variety of social events." at bounding box center [367, 217] width 480 height 90
drag, startPoint x: 151, startPoint y: 182, endPoint x: 153, endPoint y: 193, distance: 11.4
click at [151, 184] on textarea "The st reu hel variety of social events." at bounding box center [367, 217] width 480 height 90
click at [183, 184] on textarea "The students' reu hel variety of social events." at bounding box center [367, 217] width 480 height 90
click at [206, 186] on textarea "The students' reunion hel variety of social events." at bounding box center [367, 217] width 480 height 90
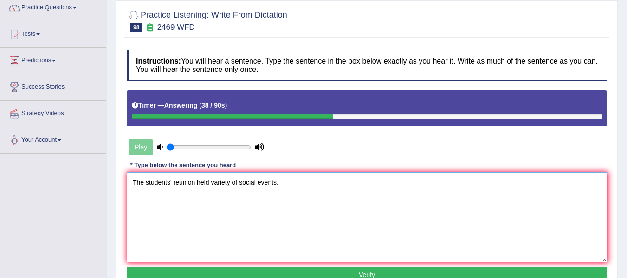
drag, startPoint x: 198, startPoint y: 181, endPoint x: 191, endPoint y: 211, distance: 31.0
click at [198, 184] on textarea "The students' reunion held variety of social events." at bounding box center [367, 217] width 480 height 90
drag, startPoint x: 218, startPoint y: 181, endPoint x: 223, endPoint y: 200, distance: 19.3
click at [218, 182] on textarea "The students' reunion is held variety of social events." at bounding box center [367, 217] width 480 height 90
click at [285, 189] on textarea "The students' reunion is held a variety of social events." at bounding box center [367, 217] width 480 height 90
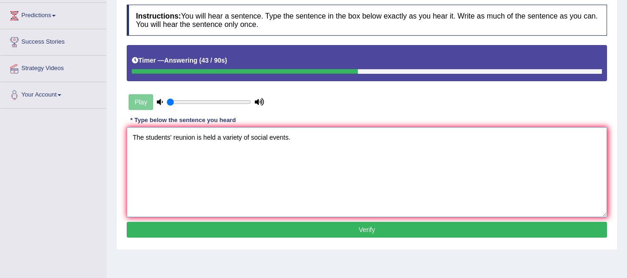
scroll to position [124, 0]
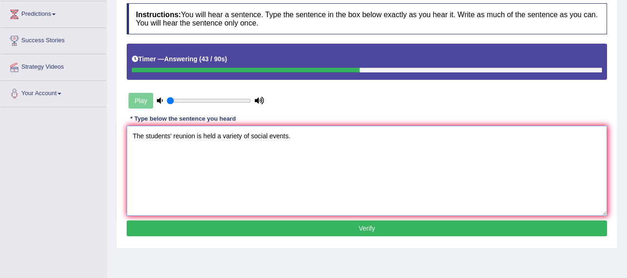
type textarea "The students' reunion is held a variety of social events."
click at [298, 233] on button "Verify" at bounding box center [367, 228] width 480 height 16
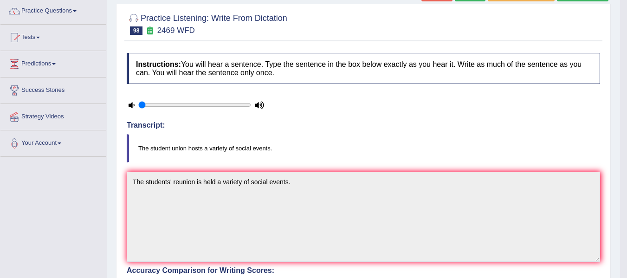
scroll to position [46, 0]
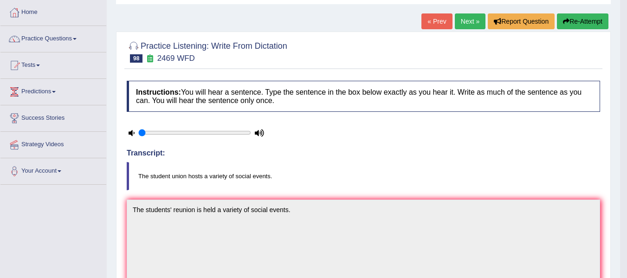
click at [578, 29] on button "Re-Attempt" at bounding box center [583, 21] width 52 height 16
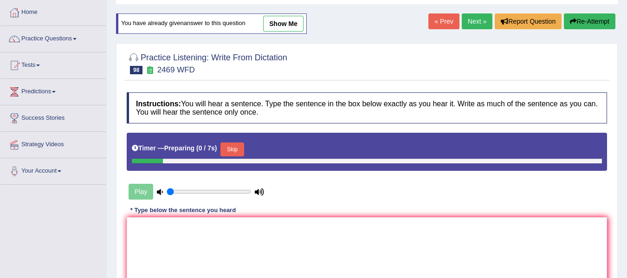
scroll to position [46, 0]
click at [240, 142] on button "Skip" at bounding box center [231, 149] width 23 height 14
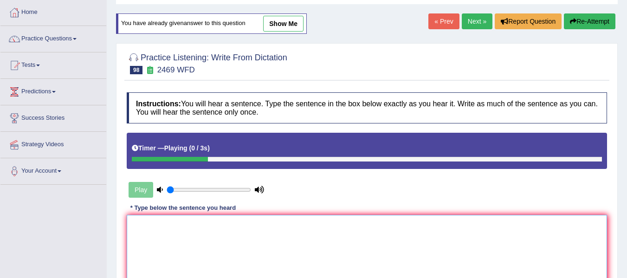
click at [211, 227] on textarea at bounding box center [367, 260] width 480 height 90
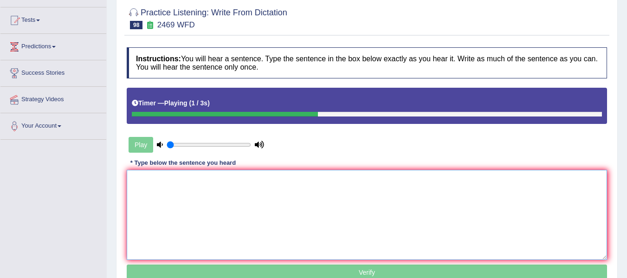
scroll to position [78, 0]
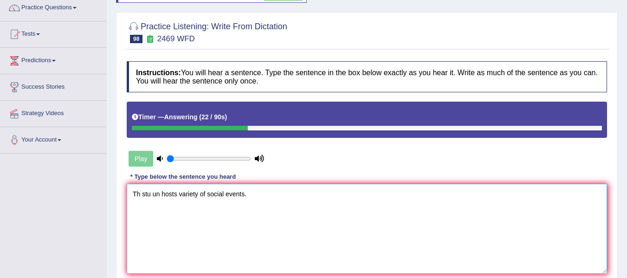
click at [139, 199] on textarea "Th stu un hosts variety of social events." at bounding box center [367, 229] width 480 height 90
click at [155, 195] on textarea "The stu un hosts variety of social events." at bounding box center [367, 229] width 480 height 90
click at [179, 193] on textarea "The students un hosts variety of social events." at bounding box center [367, 229] width 480 height 90
click at [205, 223] on textarea "The students union hosts variety of social events." at bounding box center [367, 229] width 480 height 90
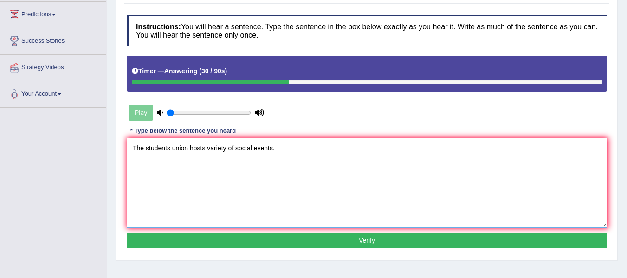
scroll to position [124, 0]
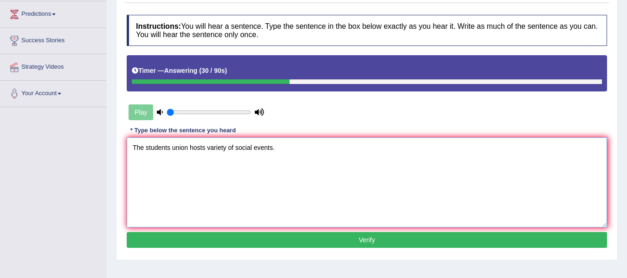
type textarea "The students union hosts variety of social events."
click at [224, 233] on button "Verify" at bounding box center [367, 240] width 480 height 16
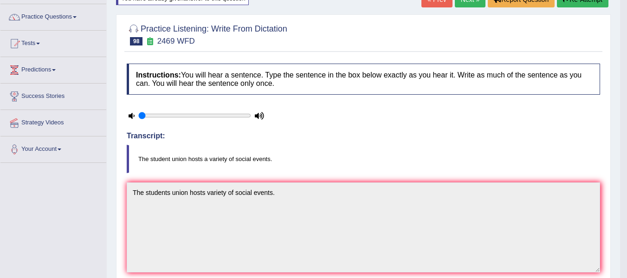
scroll to position [62, 0]
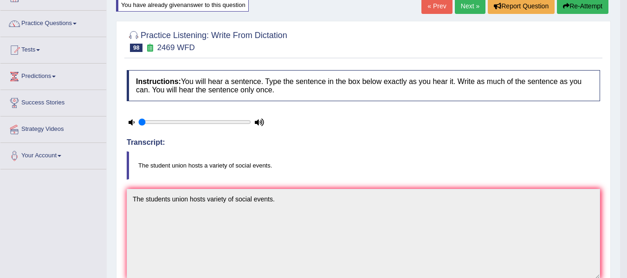
click at [565, 5] on icon "button" at bounding box center [566, 6] width 6 height 6
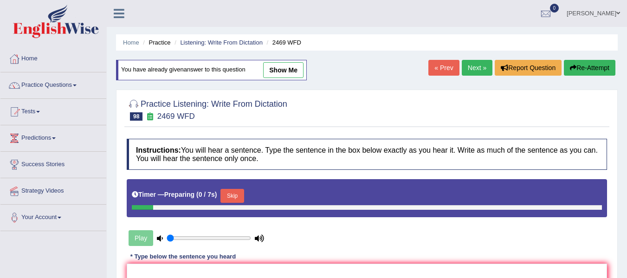
scroll to position [62, 0]
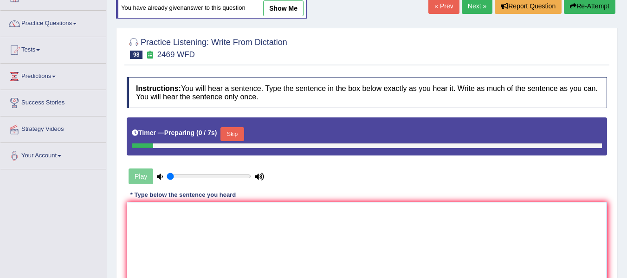
click at [243, 230] on textarea at bounding box center [367, 247] width 480 height 90
drag, startPoint x: 236, startPoint y: 135, endPoint x: 227, endPoint y: 202, distance: 67.8
click at [236, 135] on button "Skip" at bounding box center [231, 134] width 23 height 14
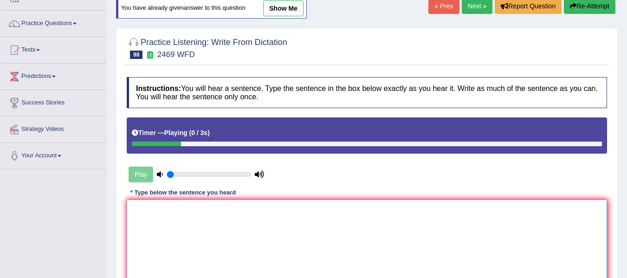
click at [220, 214] on textarea at bounding box center [367, 245] width 480 height 90
type textarea "t"
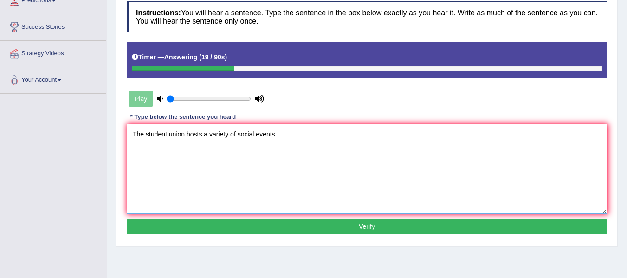
scroll to position [139, 0]
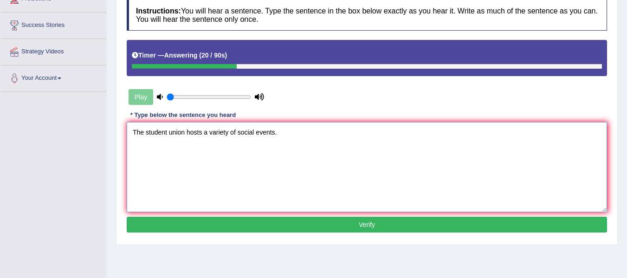
type textarea "The student union hosts a variety of social events."
click at [222, 226] on button "Verify" at bounding box center [367, 225] width 480 height 16
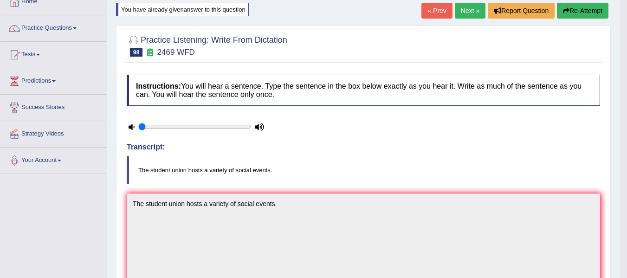
scroll to position [15, 0]
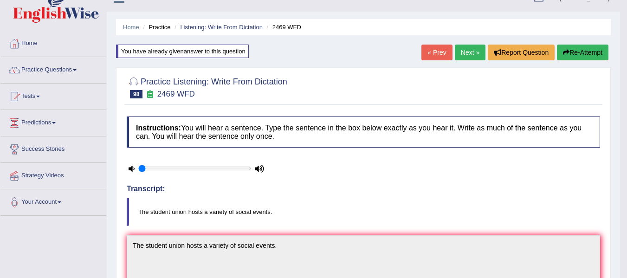
click at [464, 52] on link "Next »" at bounding box center [470, 53] width 31 height 16
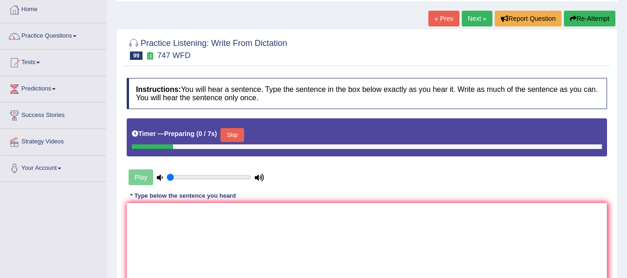
scroll to position [62, 0]
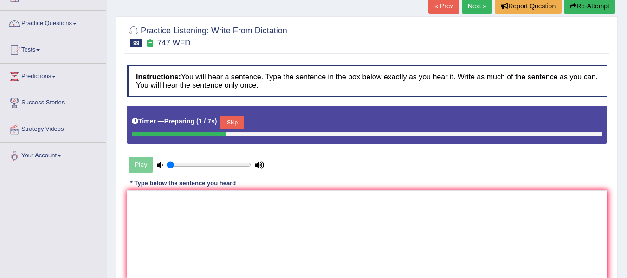
click at [231, 115] on div "Timer — Preparing ( 1 / 7s ) Skip" at bounding box center [367, 122] width 470 height 19
click at [229, 121] on button "Skip" at bounding box center [231, 123] width 23 height 14
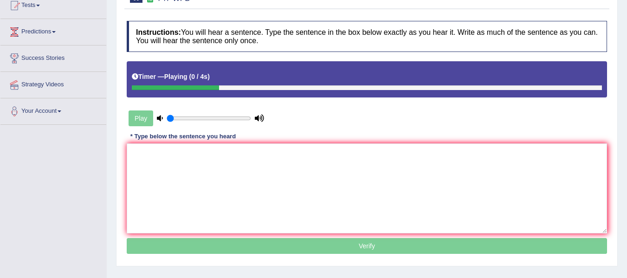
scroll to position [108, 0]
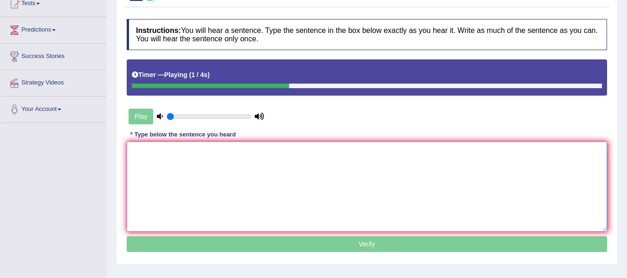
click at [233, 172] on textarea at bounding box center [367, 187] width 480 height 90
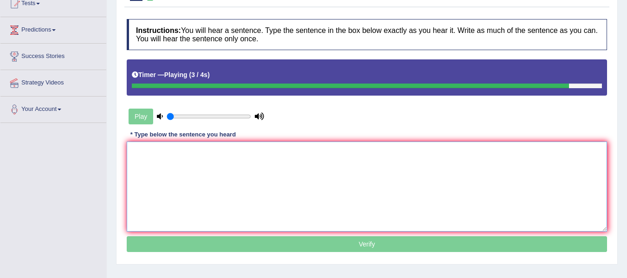
click at [233, 172] on textarea at bounding box center [367, 187] width 480 height 90
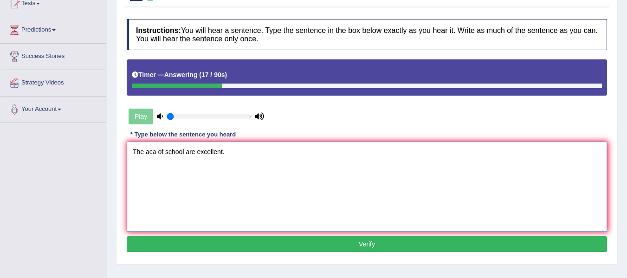
click at [159, 154] on textarea "The aca of school are excellent." at bounding box center [367, 187] width 480 height 90
click at [156, 152] on textarea "The aca of school are excellent." at bounding box center [367, 187] width 480 height 90
click at [213, 153] on textarea "The academic of school are excellent." at bounding box center [367, 187] width 480 height 90
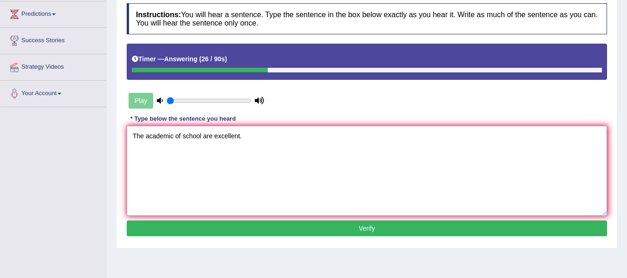
type textarea "The academic of school are excellent."
click at [237, 224] on button "Verify" at bounding box center [367, 228] width 480 height 16
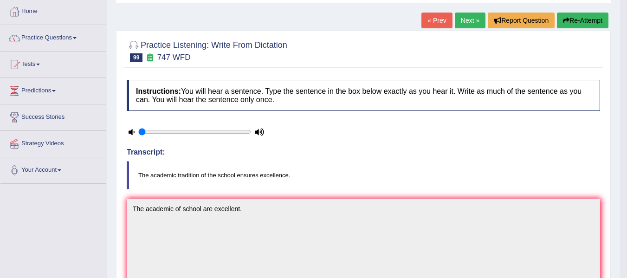
scroll to position [46, 0]
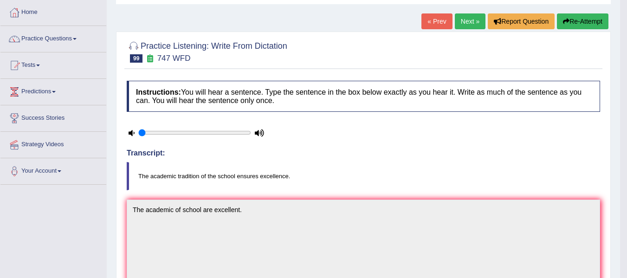
click at [579, 27] on button "Re-Attempt" at bounding box center [583, 21] width 52 height 16
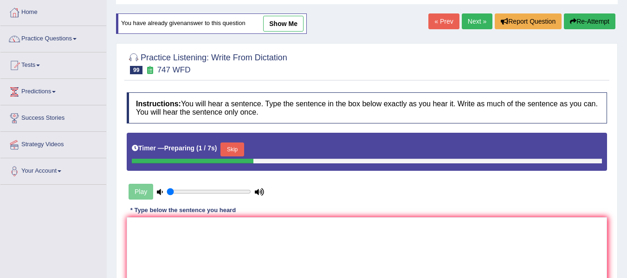
click at [230, 152] on button "Skip" at bounding box center [231, 149] width 23 height 14
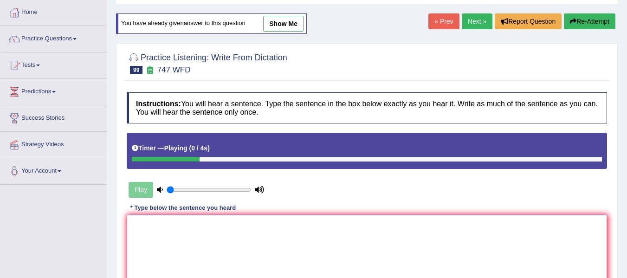
click at [196, 224] on textarea at bounding box center [367, 260] width 480 height 90
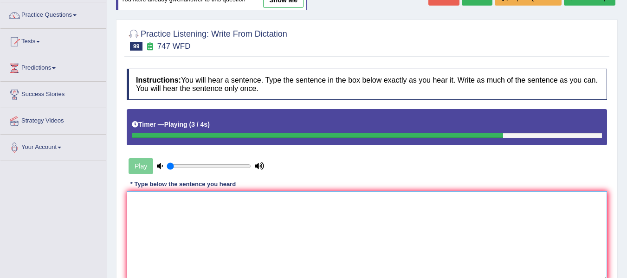
scroll to position [78, 0]
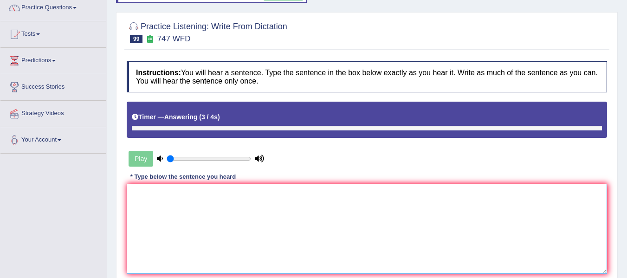
click at [196, 224] on textarea at bounding box center [367, 229] width 480 height 90
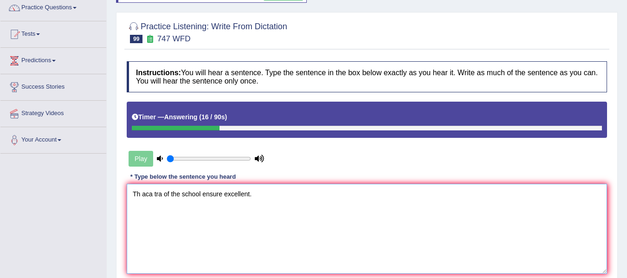
click at [152, 194] on textarea "Th aca tra of the school ensure excellent." at bounding box center [367, 229] width 480 height 90
click at [224, 195] on textarea "Th aca tra of the school ensure excellent." at bounding box center [367, 229] width 480 height 90
click at [221, 194] on textarea "Th aca tra of the school ensure excellent." at bounding box center [367, 229] width 480 height 90
click at [140, 193] on textarea "Th aca tra of the school ensures excellent." at bounding box center [367, 229] width 480 height 90
click at [156, 196] on textarea "The aca tra of the school ensures excellent." at bounding box center [367, 229] width 480 height 90
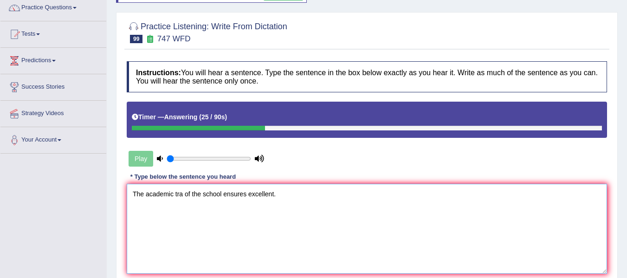
click at [180, 195] on textarea "The academic tra of the school ensures excellent." at bounding box center [367, 229] width 480 height 90
click at [184, 197] on textarea "The academic tra of the school ensures excellent." at bounding box center [367, 229] width 480 height 90
click at [182, 194] on textarea "The academic tra of the school ensures excellent." at bounding box center [367, 229] width 480 height 90
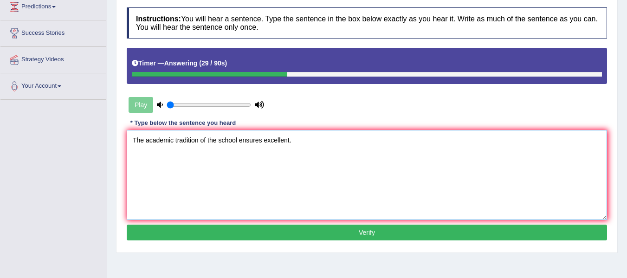
scroll to position [139, 0]
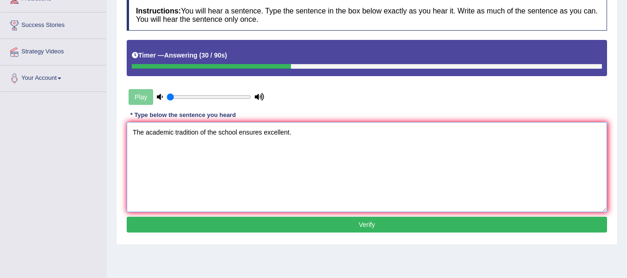
type textarea "The academic tradition of the school ensures excellent."
click at [224, 222] on button "Verify" at bounding box center [367, 225] width 480 height 16
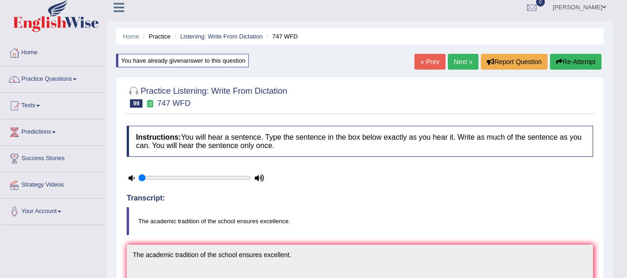
scroll to position [0, 0]
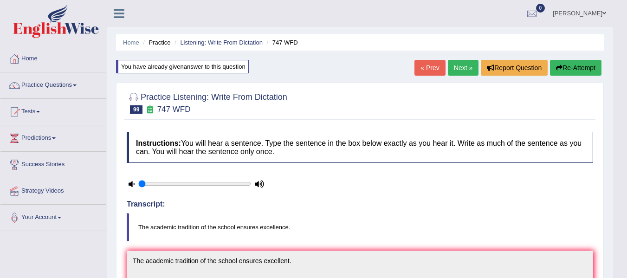
click at [465, 63] on link "Next »" at bounding box center [463, 68] width 31 height 16
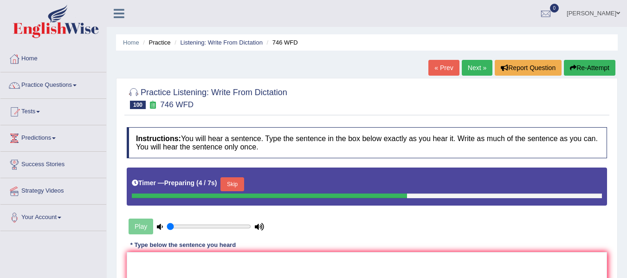
click at [230, 179] on button "Skip" at bounding box center [231, 184] width 23 height 14
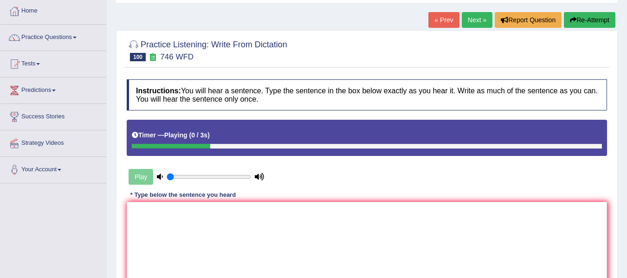
scroll to position [62, 0]
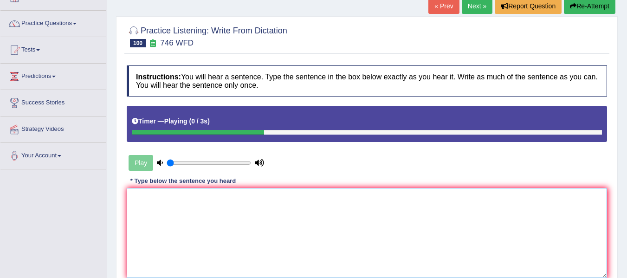
click at [209, 232] on textarea at bounding box center [367, 233] width 480 height 90
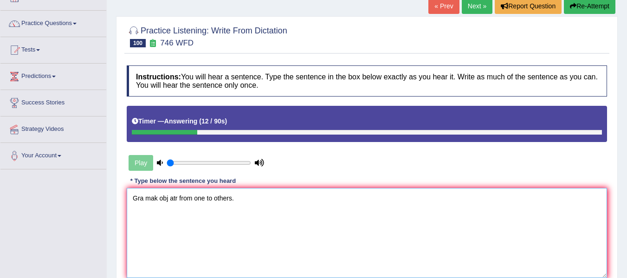
click at [142, 201] on textarea "Gra mak obj atr from one to others." at bounding box center [367, 233] width 480 height 90
click at [144, 201] on textarea "Gra mak obj atr from one to others." at bounding box center [367, 233] width 480 height 90
click at [166, 197] on textarea "Gravity mak obj atr from one to others." at bounding box center [367, 233] width 480 height 90
click at [184, 202] on textarea "Gravity makes obj atr from one to others." at bounding box center [367, 233] width 480 height 90
click at [201, 200] on textarea "Gravity makes objects atr from one to others." at bounding box center [367, 233] width 480 height 90
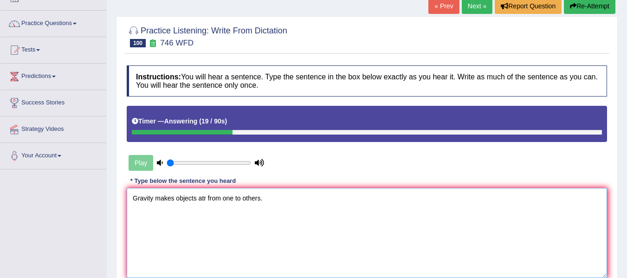
click at [201, 200] on textarea "Gravity makes objects atr from one to others." at bounding box center [367, 233] width 480 height 90
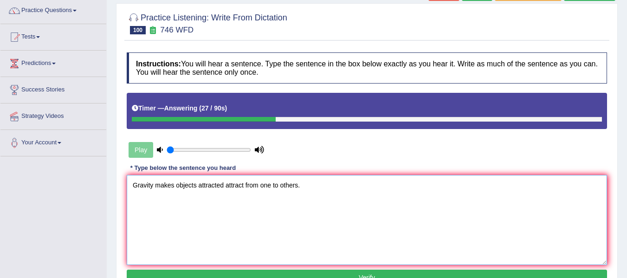
scroll to position [108, 0]
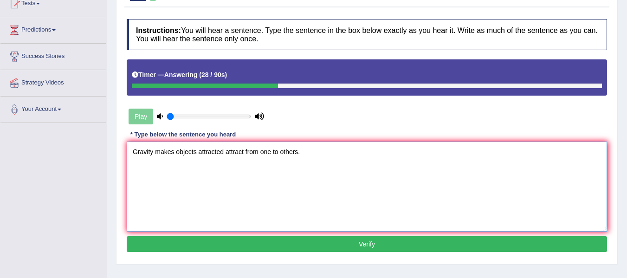
type textarea "Gravity makes objects attracted attract from one to others."
click at [342, 245] on button "Verify" at bounding box center [367, 244] width 480 height 16
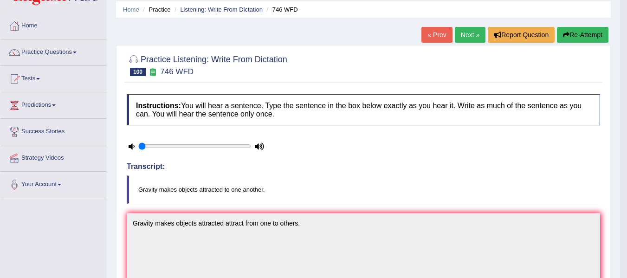
scroll to position [0, 0]
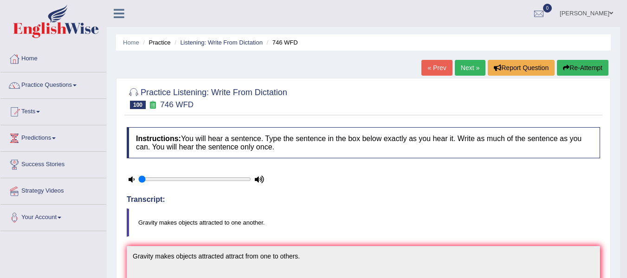
click at [585, 66] on button "Re-Attempt" at bounding box center [583, 68] width 52 height 16
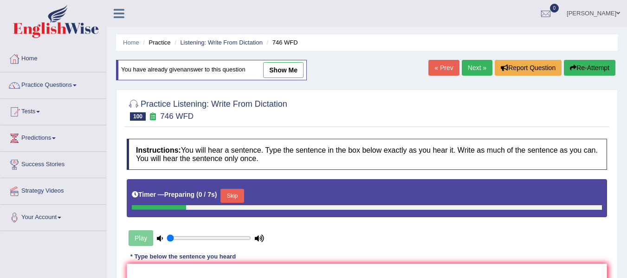
click at [233, 192] on button "Skip" at bounding box center [231, 196] width 23 height 14
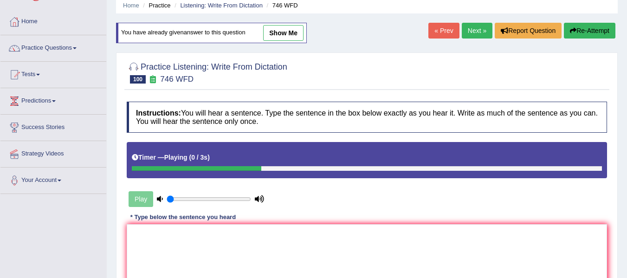
scroll to position [46, 0]
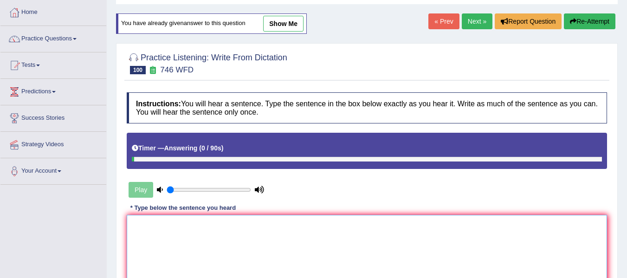
click at [192, 243] on textarea at bounding box center [367, 260] width 480 height 90
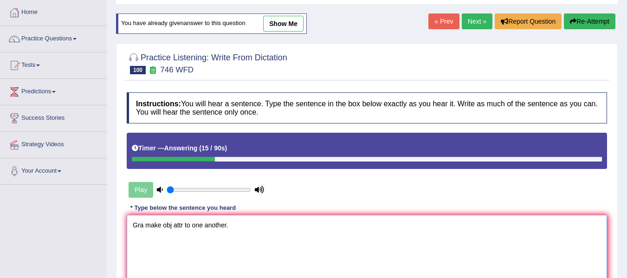
click at [142, 229] on textarea "Gra make obj attr to one another." at bounding box center [367, 260] width 480 height 90
drag, startPoint x: 168, startPoint y: 224, endPoint x: 173, endPoint y: 230, distance: 7.6
click at [169, 225] on textarea "Gravity make obj attr to one another." at bounding box center [367, 260] width 480 height 90
click at [170, 226] on textarea "Gravity make obj attr to one another." at bounding box center [367, 260] width 480 height 90
click at [184, 226] on textarea "Gravity makes obj attr to one another." at bounding box center [367, 260] width 480 height 90
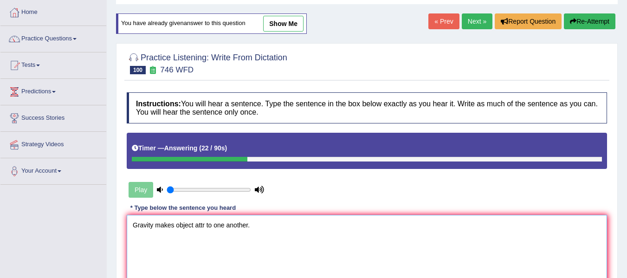
click at [205, 225] on textarea "Gravity makes object attr to one another." at bounding box center [367, 260] width 480 height 90
click at [256, 226] on textarea "Gravity makes object attracted to one another." at bounding box center [367, 260] width 480 height 90
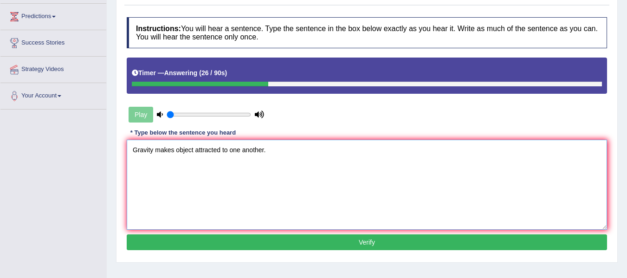
scroll to position [124, 0]
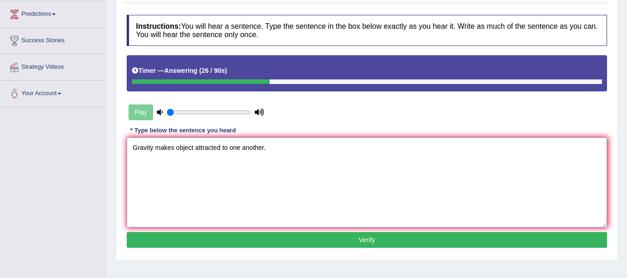
type textarea "Gravity makes object attracted to one another."
click at [236, 242] on button "Verify" at bounding box center [367, 240] width 480 height 16
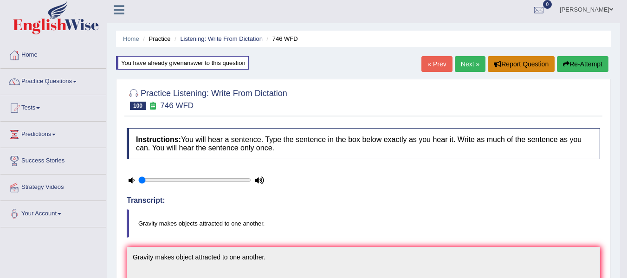
scroll to position [0, 0]
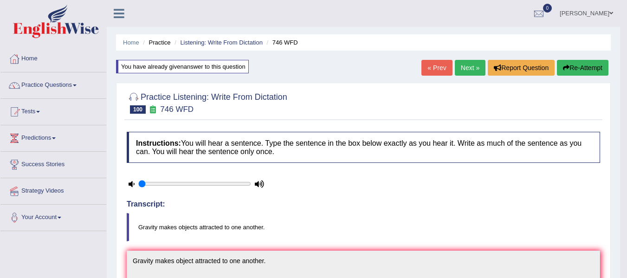
click at [470, 68] on link "Next »" at bounding box center [470, 68] width 31 height 16
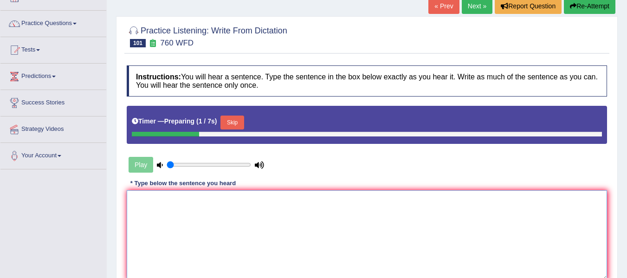
click at [223, 219] on textarea at bounding box center [367, 235] width 480 height 90
click at [208, 216] on textarea at bounding box center [367, 235] width 480 height 90
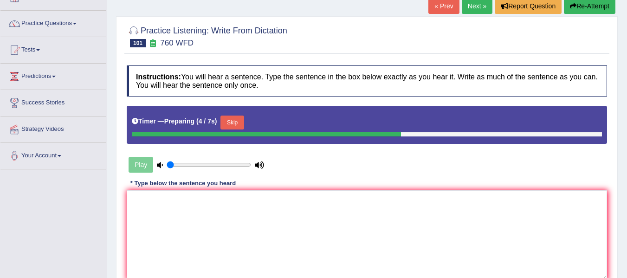
click at [232, 120] on button "Skip" at bounding box center [231, 123] width 23 height 14
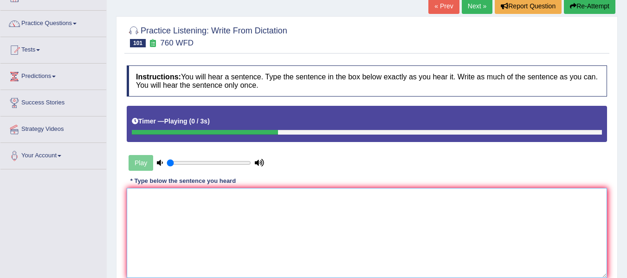
click at [186, 224] on textarea at bounding box center [367, 233] width 480 height 90
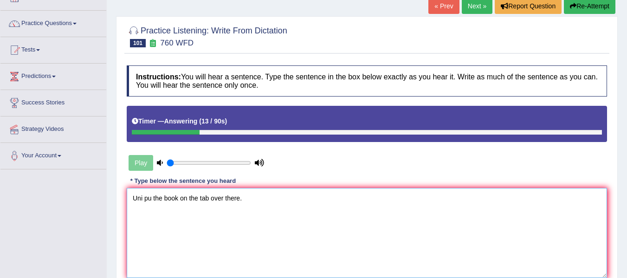
click at [142, 202] on textarea "Uni pu the book on the tab over there." at bounding box center [367, 233] width 480 height 90
click at [142, 203] on textarea "Uni pu the book on the tab over there." at bounding box center [367, 233] width 480 height 90
drag, startPoint x: 142, startPoint y: 203, endPoint x: 131, endPoint y: 196, distance: 13.4
click at [131, 196] on textarea "Uni pu the book on the tab over there." at bounding box center [367, 233] width 480 height 90
click at [175, 196] on textarea "You need to pu the book on the tab over there." at bounding box center [367, 233] width 480 height 90
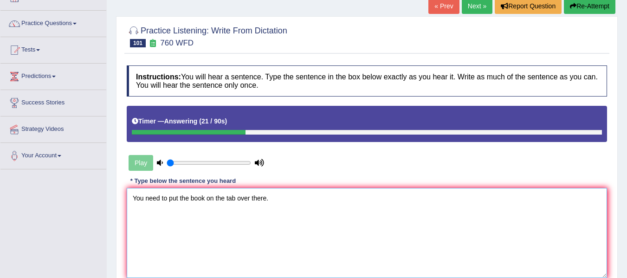
click at [205, 199] on textarea "You need to put the book on the tab over there." at bounding box center [367, 233] width 480 height 90
click at [233, 200] on textarea "You need to put the books on the tab over there." at bounding box center [367, 233] width 480 height 90
click at [238, 200] on textarea "You need to put the books on the tab over there." at bounding box center [367, 233] width 480 height 90
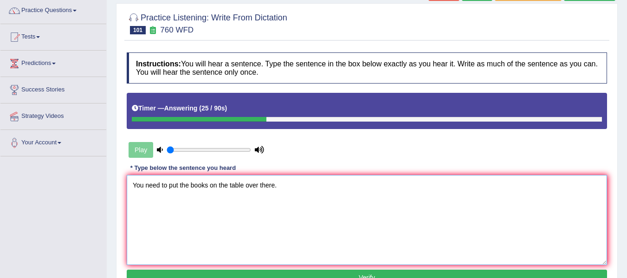
scroll to position [108, 0]
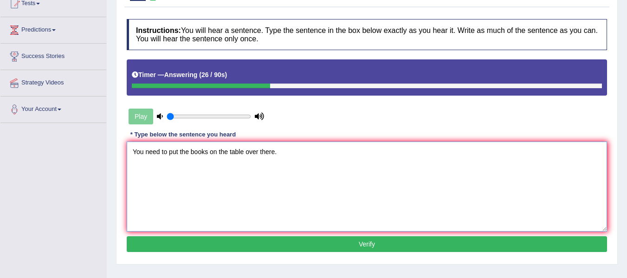
type textarea "You need to put the books on the table over there."
click at [257, 243] on button "Verify" at bounding box center [367, 244] width 480 height 16
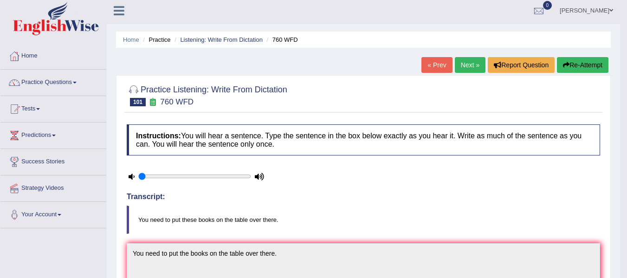
scroll to position [0, 0]
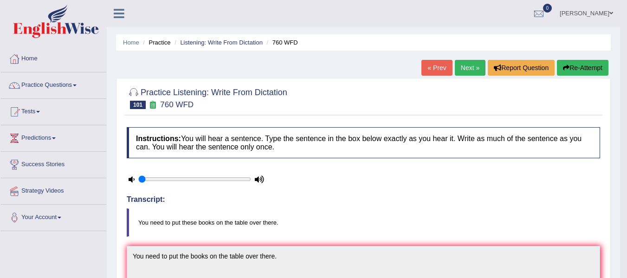
click at [466, 66] on link "Next »" at bounding box center [470, 68] width 31 height 16
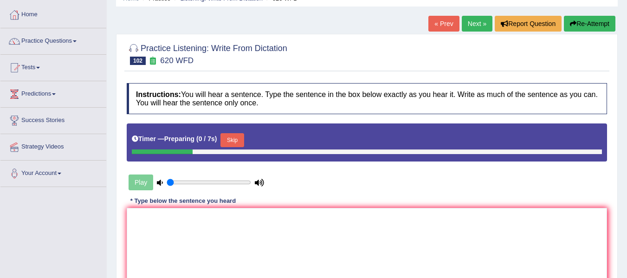
scroll to position [62, 0]
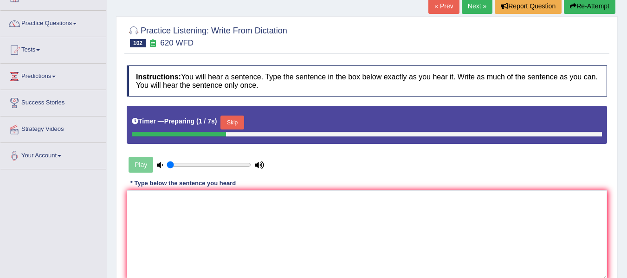
click at [235, 122] on button "Skip" at bounding box center [231, 123] width 23 height 14
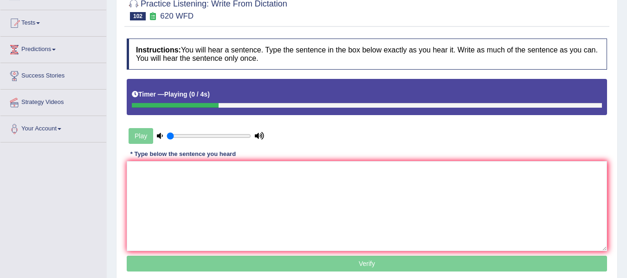
scroll to position [93, 0]
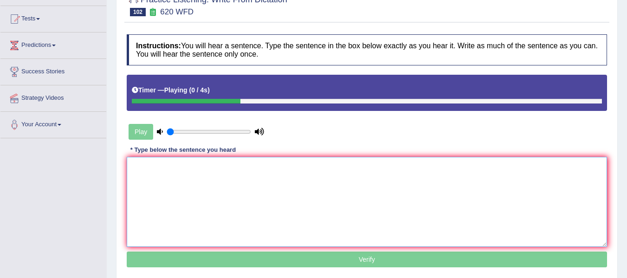
click at [185, 181] on textarea at bounding box center [367, 202] width 480 height 90
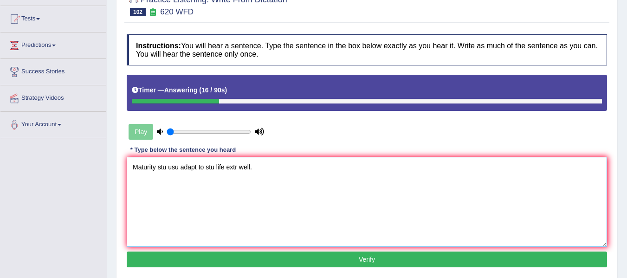
click at [151, 170] on textarea "Maturity stu usu adapt to stu life extr well." at bounding box center [367, 202] width 480 height 90
drag, startPoint x: 165, startPoint y: 169, endPoint x: 170, endPoint y: 176, distance: 8.4
click at [165, 170] on textarea "Maturity stu usu adapt to stu life extr well." at bounding box center [367, 202] width 480 height 90
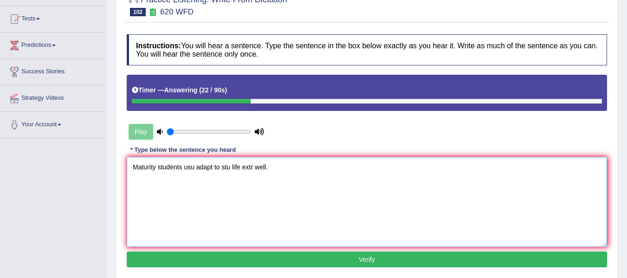
click at [194, 166] on textarea "Maturity students usu adapt to stu life extr well." at bounding box center [367, 202] width 480 height 90
drag, startPoint x: 239, startPoint y: 166, endPoint x: 244, endPoint y: 175, distance: 10.2
click at [239, 167] on textarea "Maturity students usually adapt to stu life extr well." at bounding box center [367, 202] width 480 height 90
click at [276, 168] on textarea "Maturity students usually adapt to student life extr well." at bounding box center [367, 202] width 480 height 90
click at [281, 170] on textarea "Maturity students usually adapt to student life extremely well." at bounding box center [367, 202] width 480 height 90
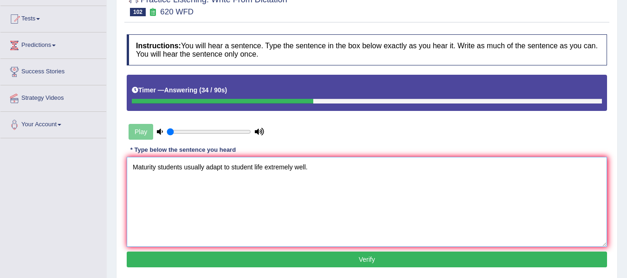
click at [281, 170] on textarea "Maturity students usually adapt to student life extremely well." at bounding box center [367, 202] width 480 height 90
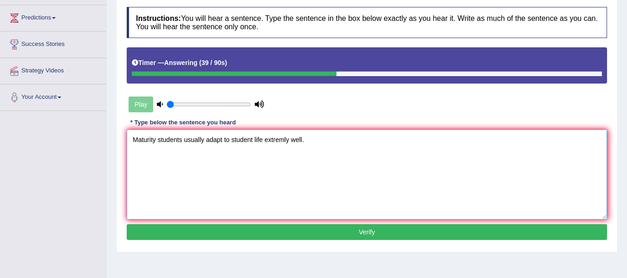
scroll to position [124, 0]
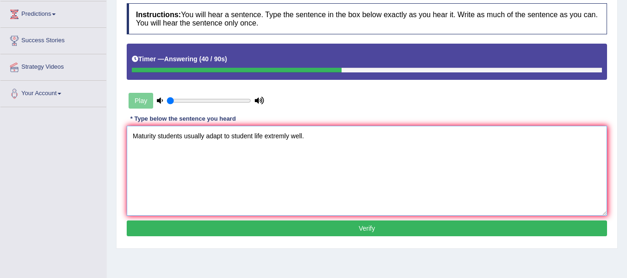
type textarea "Maturity students usually adapt to student life extremly well."
click at [325, 222] on button "Verify" at bounding box center [367, 228] width 480 height 16
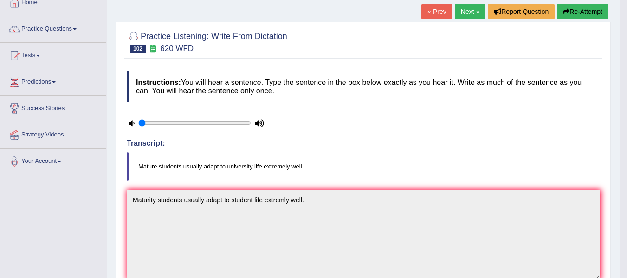
scroll to position [46, 0]
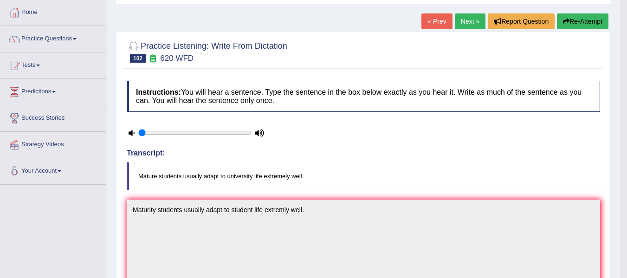
click at [597, 24] on button "Re-Attempt" at bounding box center [583, 21] width 52 height 16
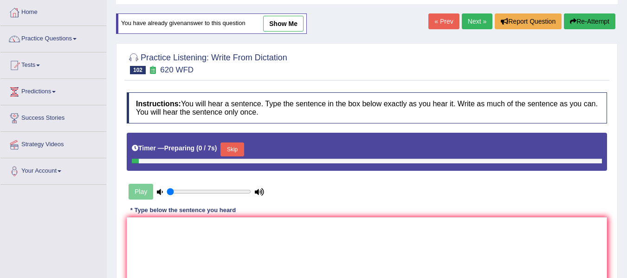
scroll to position [46, 0]
click at [240, 147] on button "Skip" at bounding box center [231, 149] width 23 height 14
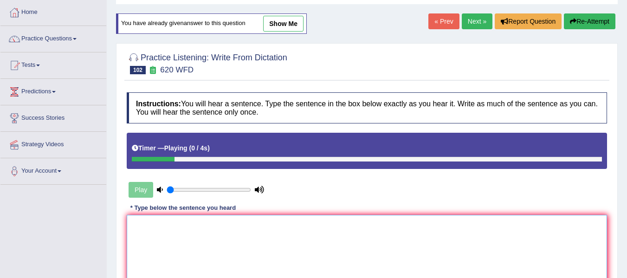
click at [215, 219] on textarea at bounding box center [367, 260] width 480 height 90
click at [142, 223] on textarea "Mat stu usu ada to uni li ex well." at bounding box center [367, 260] width 480 height 90
click at [144, 227] on textarea "Mat stu usu ada to uni li ex well." at bounding box center [367, 260] width 480 height 90
click at [163, 226] on textarea "Mature stu usu ada to uni li ex well." at bounding box center [367, 260] width 480 height 90
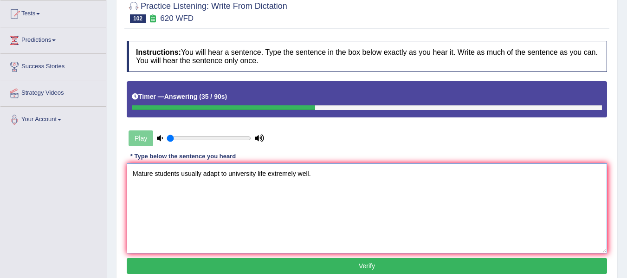
scroll to position [124, 0]
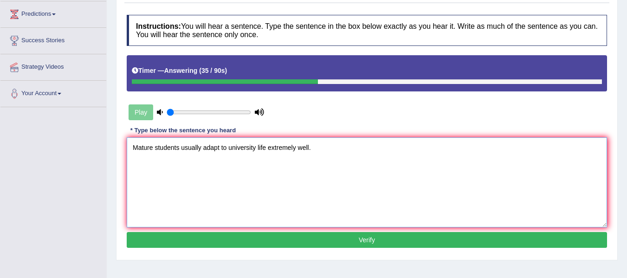
type textarea "Mature students usually adapt to university life extremely well."
click at [194, 240] on button "Verify" at bounding box center [367, 240] width 480 height 16
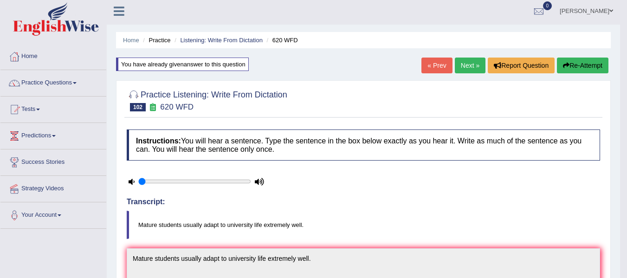
scroll to position [0, 0]
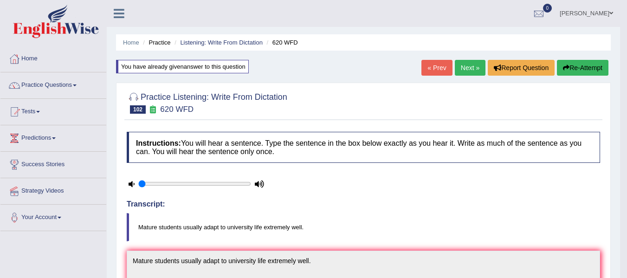
click at [462, 71] on link "Next »" at bounding box center [470, 68] width 31 height 16
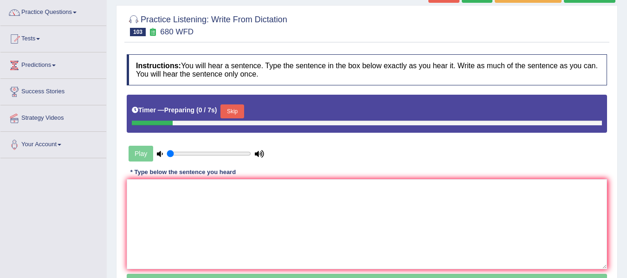
scroll to position [78, 0]
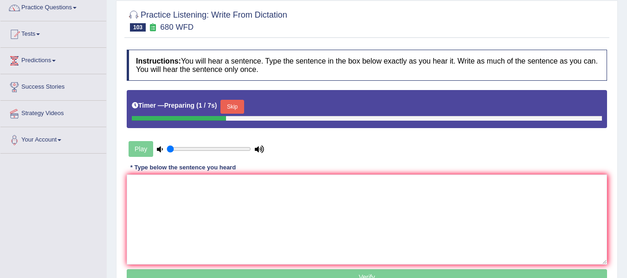
click at [234, 107] on button "Skip" at bounding box center [231, 107] width 23 height 14
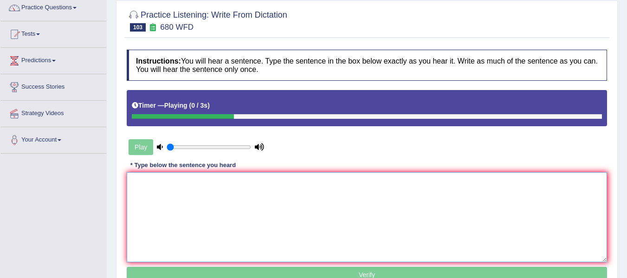
click at [194, 193] on textarea at bounding box center [367, 217] width 480 height 90
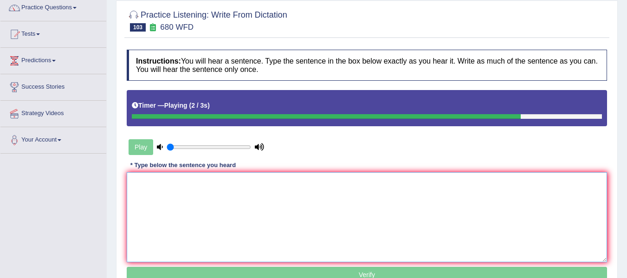
click at [194, 194] on textarea at bounding box center [367, 217] width 480 height 90
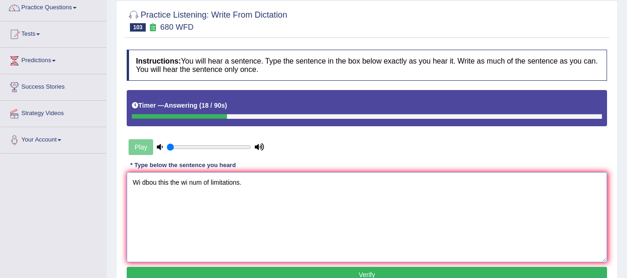
click at [141, 180] on textarea "Wi dbou this the wi num of limitations." at bounding box center [367, 217] width 480 height 90
click at [146, 186] on textarea "Wiout dbou this the wi num of limitations." at bounding box center [367, 217] width 480 height 90
click at [161, 181] on textarea "Without dbou this the wi num of limitations." at bounding box center [367, 217] width 480 height 90
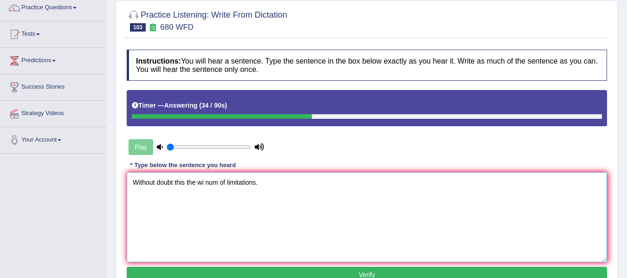
click at [196, 183] on textarea "Without doubt this the wi num of limitations." at bounding box center [367, 217] width 480 height 90
click at [265, 182] on textarea "Without doubt this theory theories have has wi num of limitations." at bounding box center [367, 217] width 480 height 90
click at [286, 186] on textarea "Without doubt this theory theories have has with num of limitations." at bounding box center [367, 217] width 480 height 90
click at [307, 190] on textarea "Without doubt this theory theories have has with number of limitations." at bounding box center [367, 217] width 480 height 90
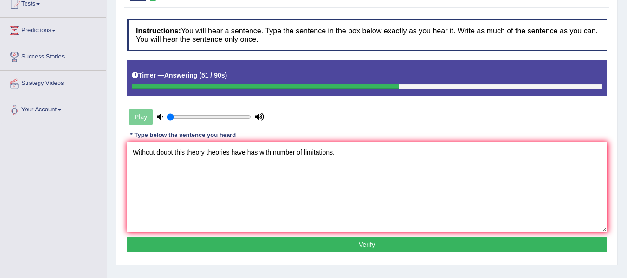
scroll to position [108, 0]
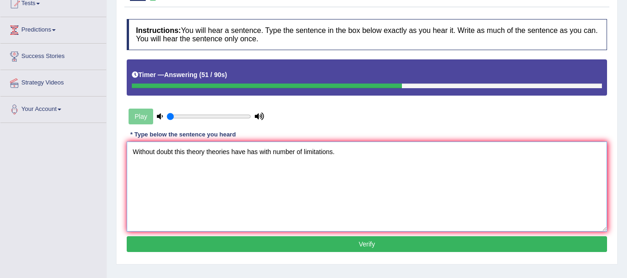
type textarea "Without doubt this theory theories have has with number of limitations."
click at [321, 242] on button "Verify" at bounding box center [367, 244] width 480 height 16
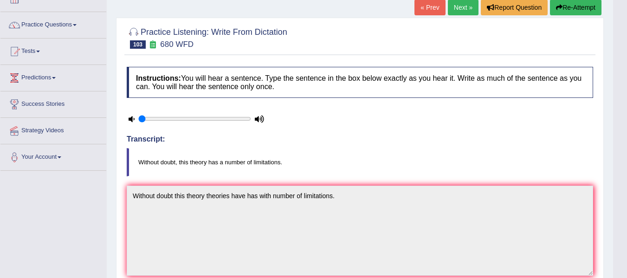
scroll to position [31, 0]
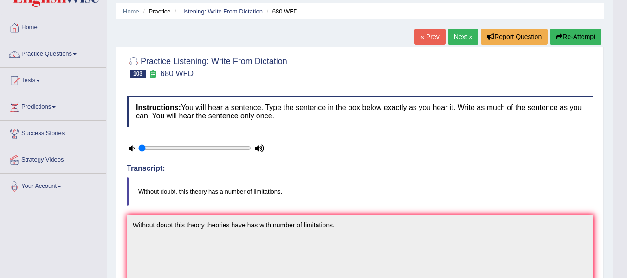
click at [581, 38] on button "Re-Attempt" at bounding box center [576, 37] width 52 height 16
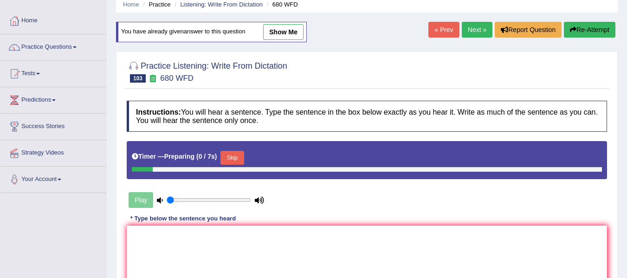
scroll to position [93, 0]
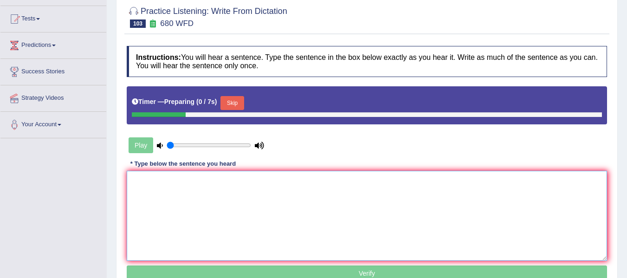
click at [301, 215] on textarea at bounding box center [367, 216] width 480 height 90
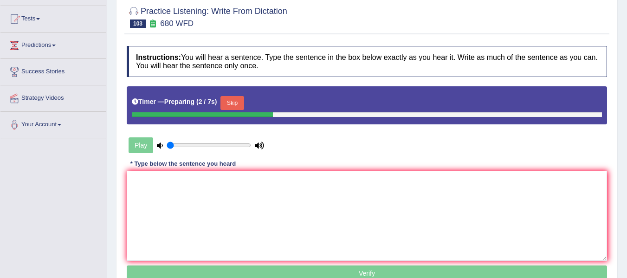
click at [237, 105] on button "Skip" at bounding box center [231, 103] width 23 height 14
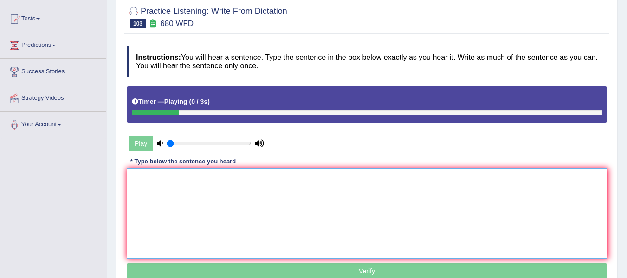
click at [221, 201] on textarea at bounding box center [367, 213] width 480 height 90
type textarea "I"
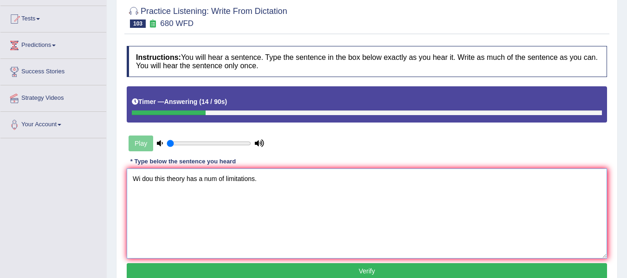
click at [137, 178] on textarea "Wi dou this theory has a num of limitations." at bounding box center [367, 213] width 480 height 90
click at [141, 179] on textarea "Wi dou this theory has a num of limitations." at bounding box center [367, 213] width 480 height 90
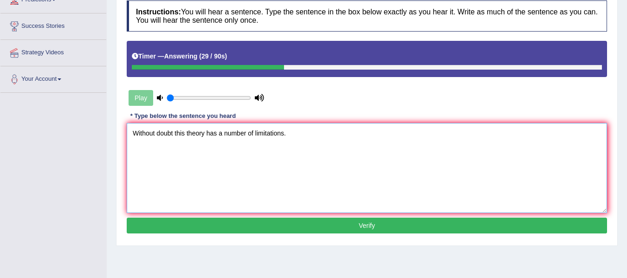
scroll to position [139, 0]
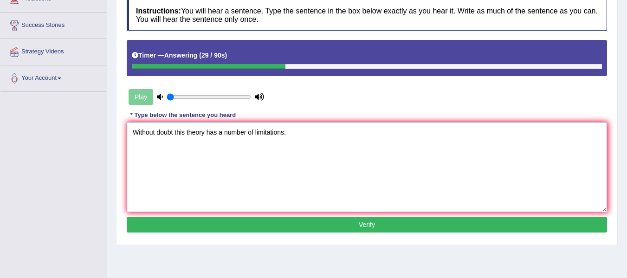
type textarea "Without doubt this theory has a number of limitations."
click at [231, 221] on button "Verify" at bounding box center [367, 225] width 480 height 16
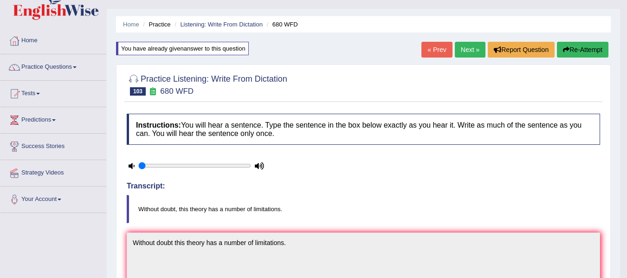
scroll to position [0, 0]
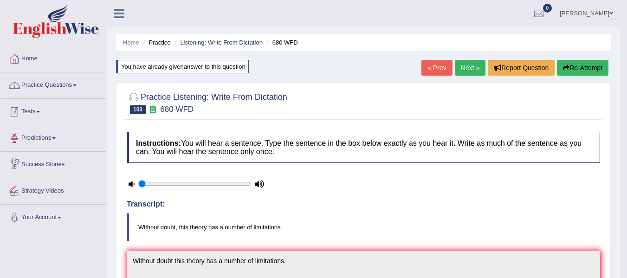
click at [44, 91] on link "Practice Questions" at bounding box center [53, 83] width 106 height 23
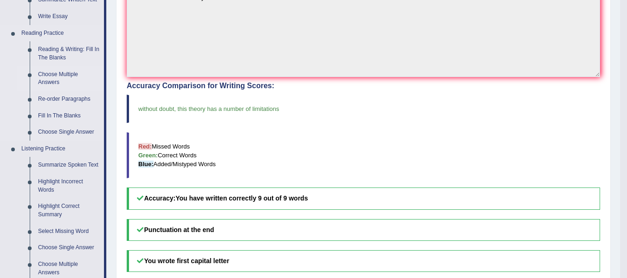
scroll to position [263, 0]
click at [62, 116] on link "Fill In The Blanks" at bounding box center [69, 116] width 70 height 17
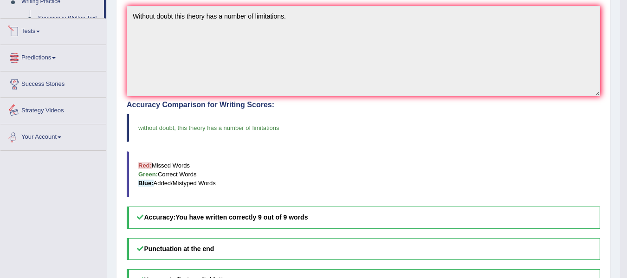
scroll to position [449, 0]
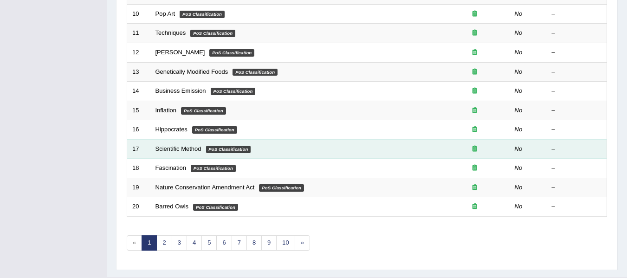
scroll to position [336, 0]
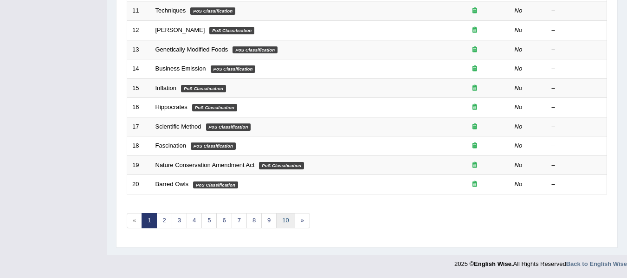
click at [282, 214] on link "10" at bounding box center [285, 220] width 19 height 15
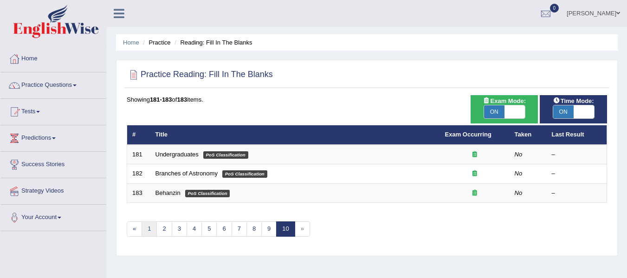
click at [143, 236] on link "1" at bounding box center [149, 228] width 15 height 15
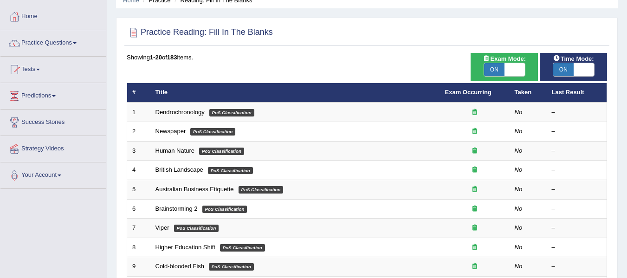
scroll to position [62, 0]
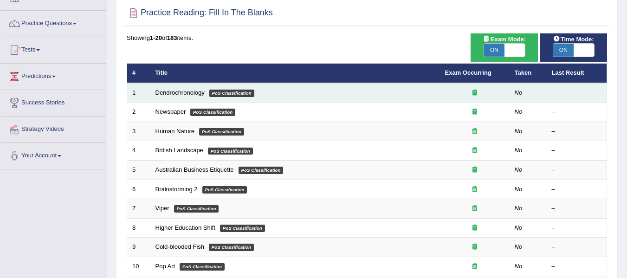
click at [169, 88] on td "Dendrochronology PoS Classification" at bounding box center [295, 92] width 290 height 19
click at [173, 94] on link "Dendrochronology" at bounding box center [179, 92] width 49 height 7
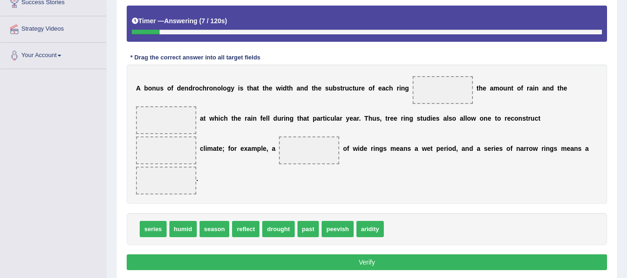
scroll to position [170, 0]
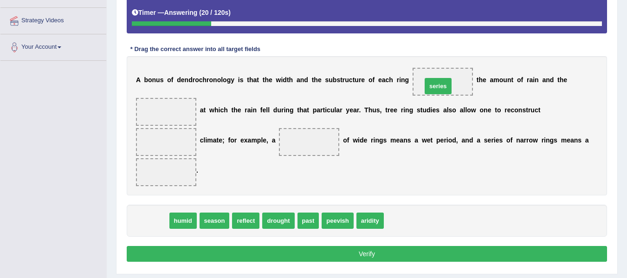
drag, startPoint x: 154, startPoint y: 225, endPoint x: 439, endPoint y: 90, distance: 315.2
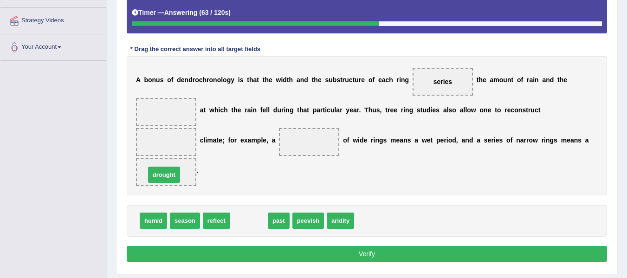
drag, startPoint x: 243, startPoint y: 220, endPoint x: 158, endPoint y: 175, distance: 96.6
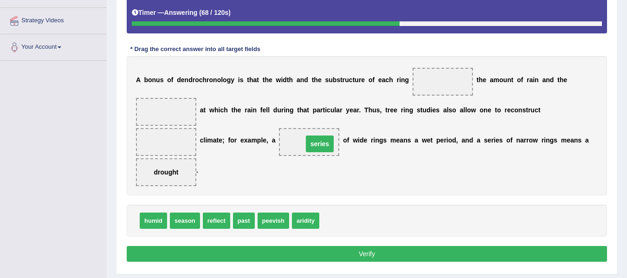
drag, startPoint x: 446, startPoint y: 80, endPoint x: 323, endPoint y: 142, distance: 138.2
drag, startPoint x: 244, startPoint y: 222, endPoint x: 260, endPoint y: 223, distance: 16.3
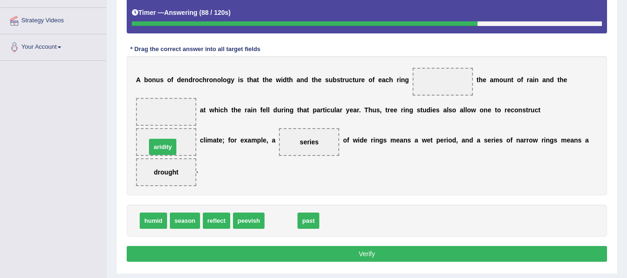
drag, startPoint x: 283, startPoint y: 220, endPoint x: 164, endPoint y: 146, distance: 139.5
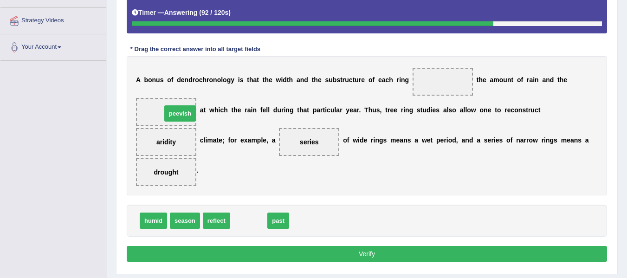
drag, startPoint x: 245, startPoint y: 221, endPoint x: 176, endPoint y: 114, distance: 127.3
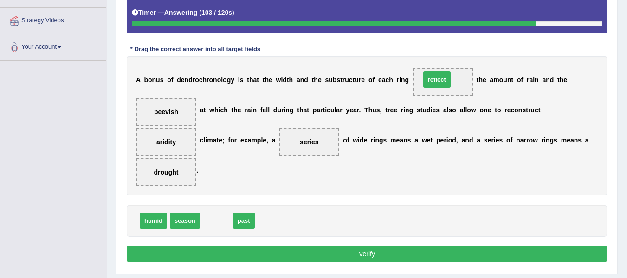
drag, startPoint x: 214, startPoint y: 223, endPoint x: 434, endPoint y: 82, distance: 261.8
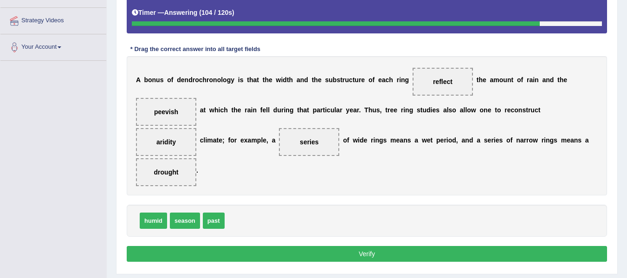
click at [340, 252] on button "Verify" at bounding box center [367, 254] width 480 height 16
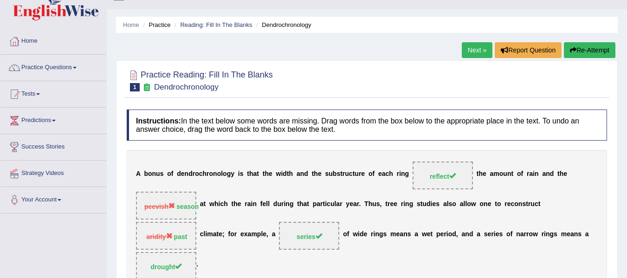
scroll to position [15, 0]
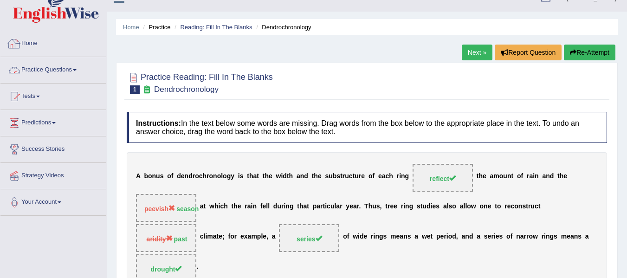
click at [36, 77] on link "Practice Questions" at bounding box center [53, 68] width 106 height 23
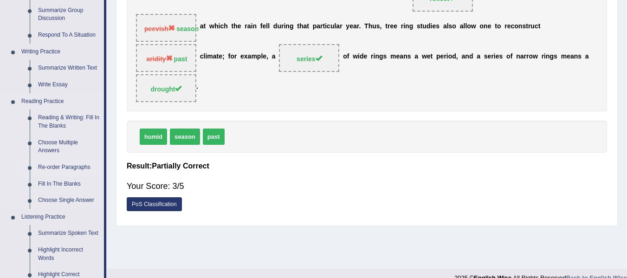
scroll to position [201, 0]
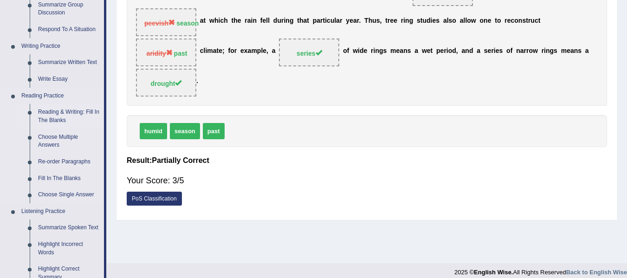
click at [58, 115] on link "Reading & Writing: Fill In The Blanks" at bounding box center [69, 116] width 70 height 25
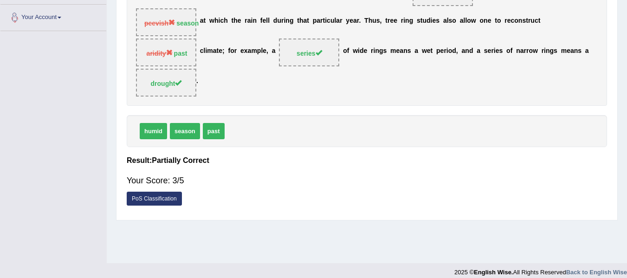
scroll to position [209, 0]
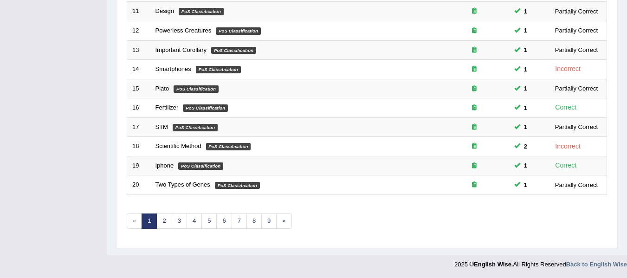
scroll to position [336, 0]
click at [232, 218] on link "7" at bounding box center [239, 220] width 15 height 15
click at [236, 220] on link "7" at bounding box center [239, 220] width 15 height 15
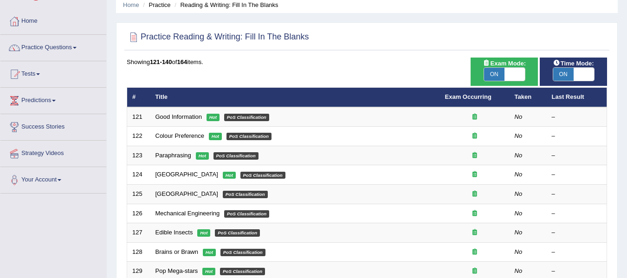
scroll to position [12, 0]
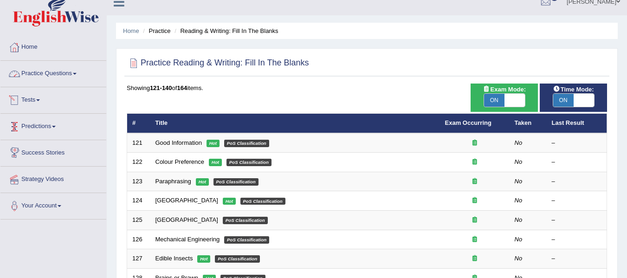
click at [70, 74] on link "Practice Questions" at bounding box center [53, 72] width 106 height 23
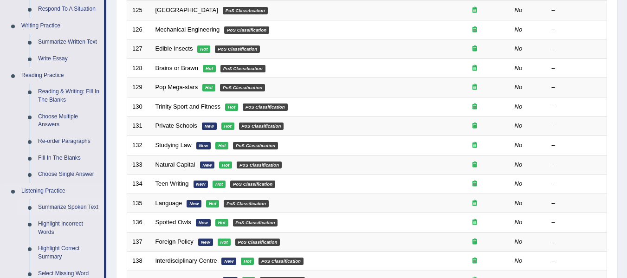
scroll to position [213, 0]
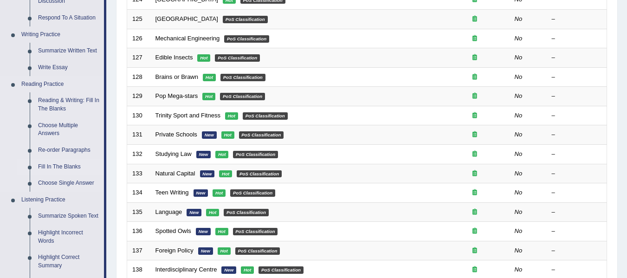
click at [60, 163] on link "Fill In The Blanks" at bounding box center [69, 167] width 70 height 17
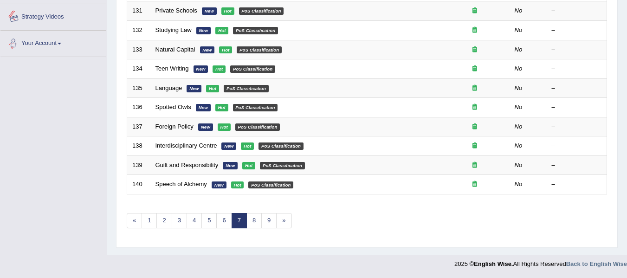
scroll to position [430, 0]
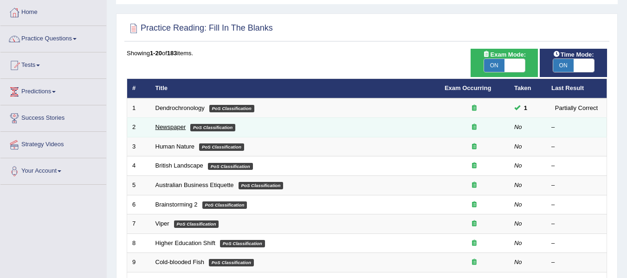
click at [171, 129] on link "Newspaper" at bounding box center [170, 126] width 31 height 7
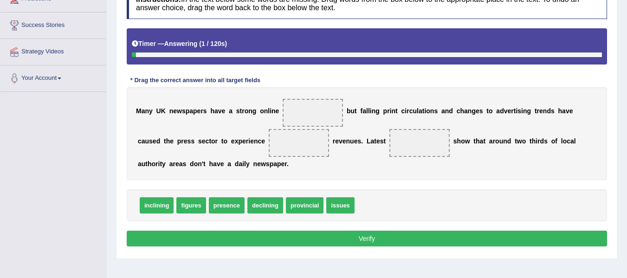
scroll to position [135, 0]
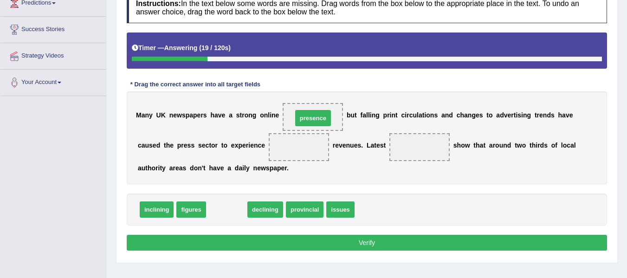
drag, startPoint x: 235, startPoint y: 205, endPoint x: 314, endPoint y: 121, distance: 115.6
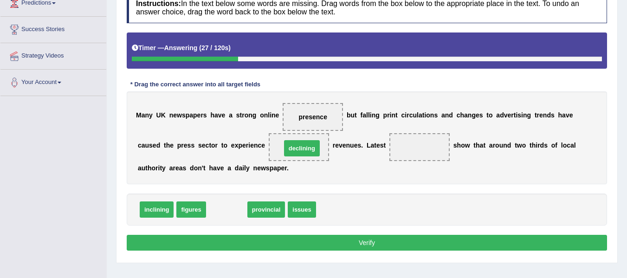
drag, startPoint x: 221, startPoint y: 208, endPoint x: 296, endPoint y: 147, distance: 97.0
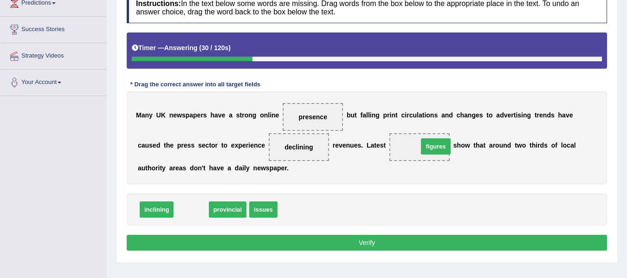
drag, startPoint x: 196, startPoint y: 207, endPoint x: 438, endPoint y: 144, distance: 250.3
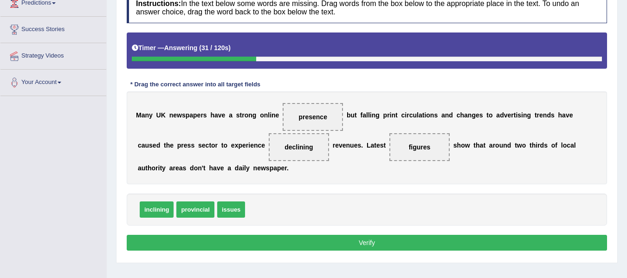
click at [363, 254] on div "Instructions: In the text below some words are missing. Drag words from the box…" at bounding box center [366, 122] width 485 height 271
click at [361, 249] on button "Verify" at bounding box center [367, 243] width 480 height 16
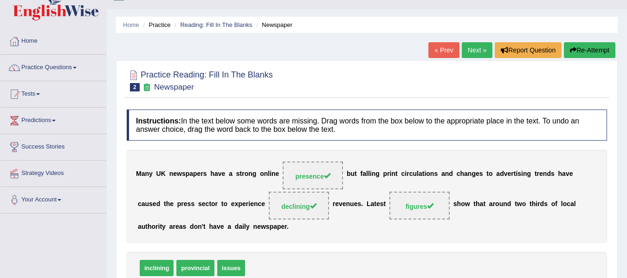
scroll to position [12, 0]
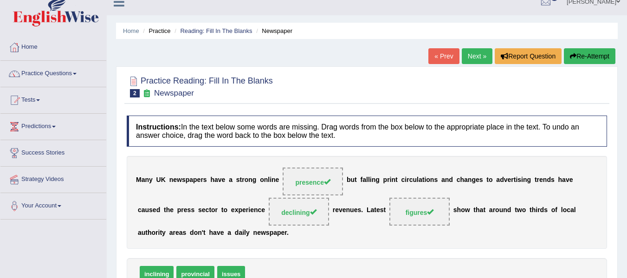
click at [466, 58] on link "Next »" at bounding box center [477, 56] width 31 height 16
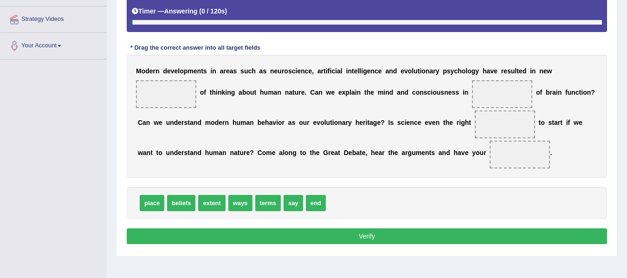
scroll to position [175, 0]
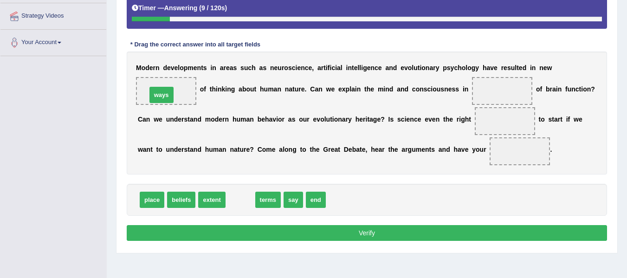
drag, startPoint x: 250, startPoint y: 198, endPoint x: 171, endPoint y: 94, distance: 130.9
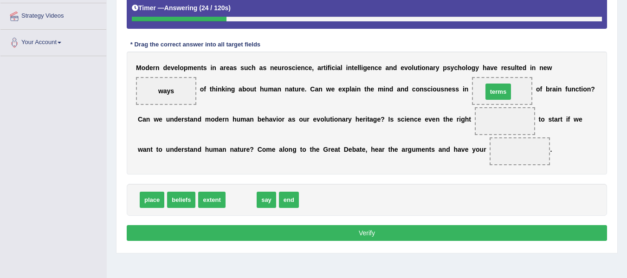
drag, startPoint x: 243, startPoint y: 197, endPoint x: 500, endPoint y: 89, distance: 278.9
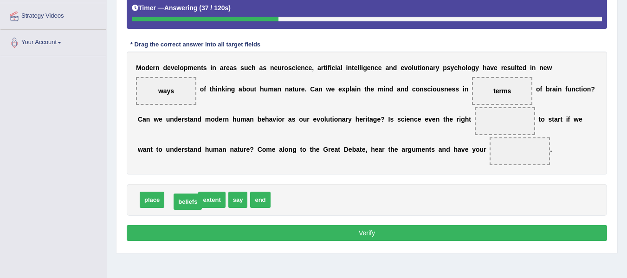
drag, startPoint x: 178, startPoint y: 202, endPoint x: 184, endPoint y: 204, distance: 6.8
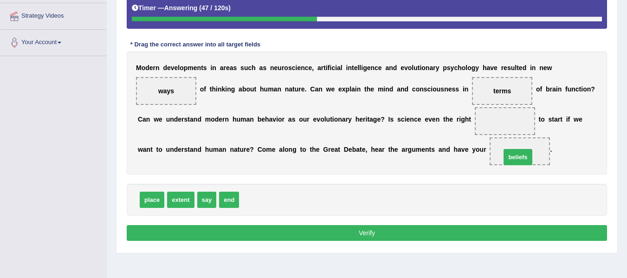
drag, startPoint x: 260, startPoint y: 199, endPoint x: 522, endPoint y: 156, distance: 265.2
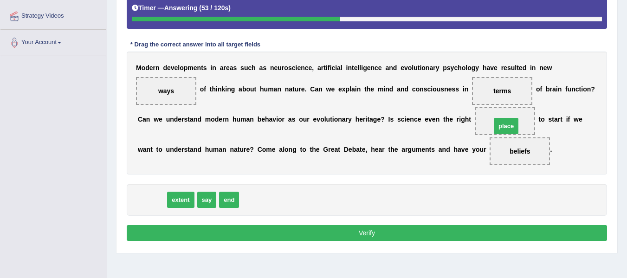
drag, startPoint x: 154, startPoint y: 199, endPoint x: 508, endPoint y: 126, distance: 361.6
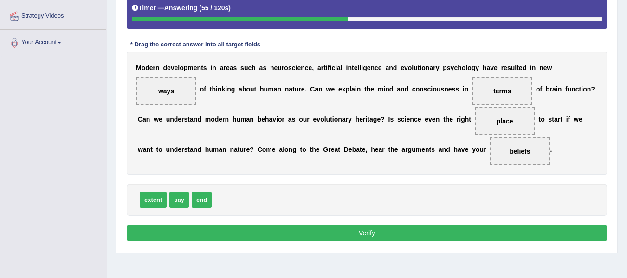
click at [377, 236] on button "Verify" at bounding box center [367, 233] width 480 height 16
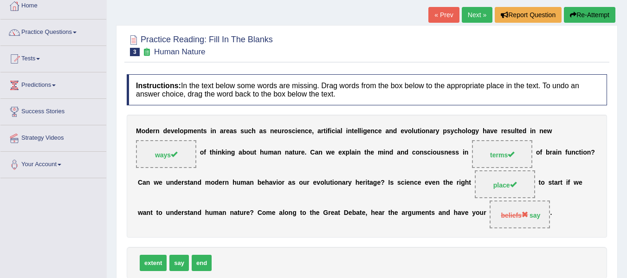
scroll to position [52, 0]
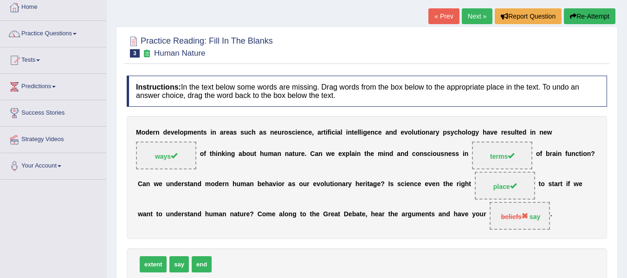
click at [473, 16] on link "Next »" at bounding box center [477, 16] width 31 height 16
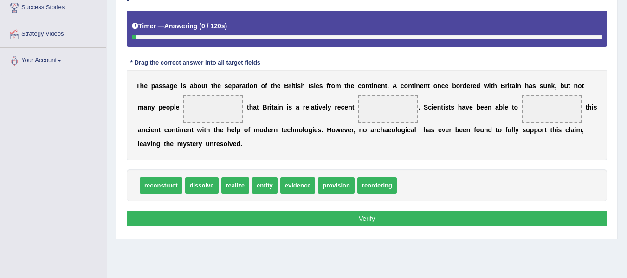
scroll to position [151, 0]
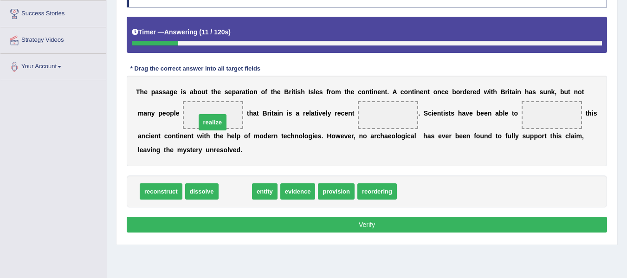
drag, startPoint x: 239, startPoint y: 190, endPoint x: 216, endPoint y: 121, distance: 72.8
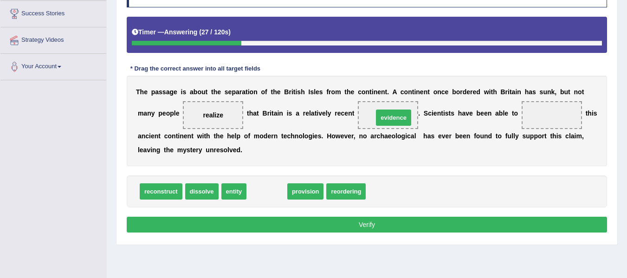
drag, startPoint x: 263, startPoint y: 189, endPoint x: 390, endPoint y: 116, distance: 146.6
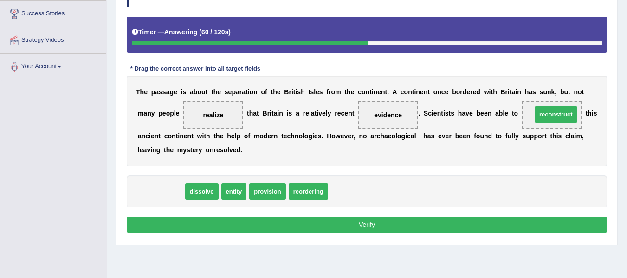
drag, startPoint x: 188, startPoint y: 189, endPoint x: 570, endPoint y: 113, distance: 389.9
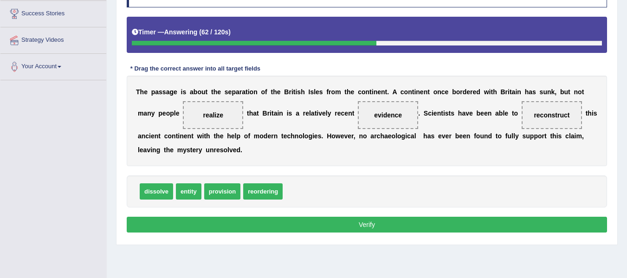
click at [373, 227] on button "Verify" at bounding box center [367, 225] width 480 height 16
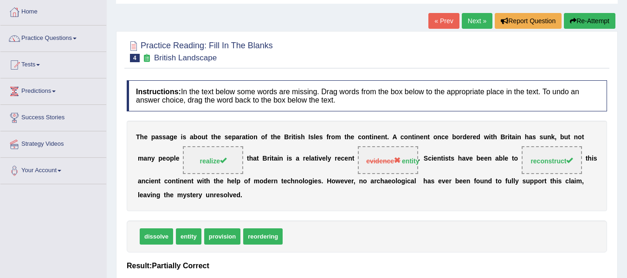
scroll to position [42, 0]
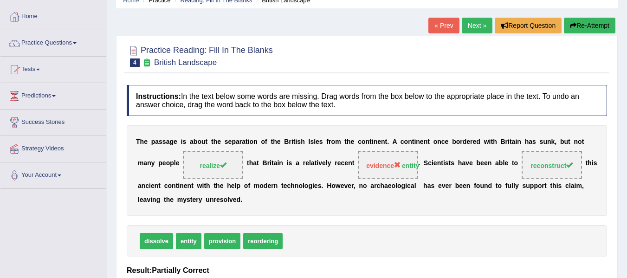
click at [467, 28] on link "Next »" at bounding box center [477, 26] width 31 height 16
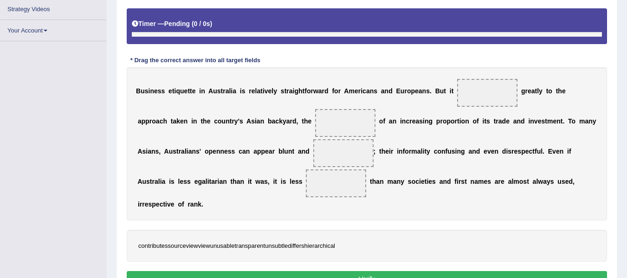
scroll to position [181, 0]
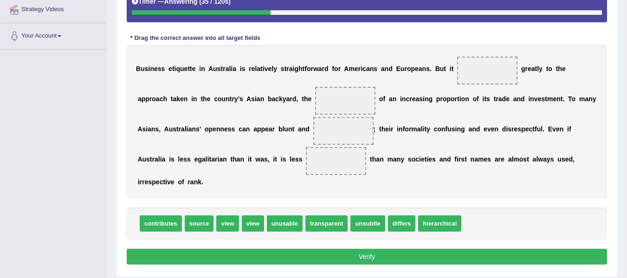
click at [429, 169] on div "B u s i n e s s e t i q u e t t e i n A u s t r a l i a i s r e l a t i v e l y…" at bounding box center [367, 121] width 480 height 153
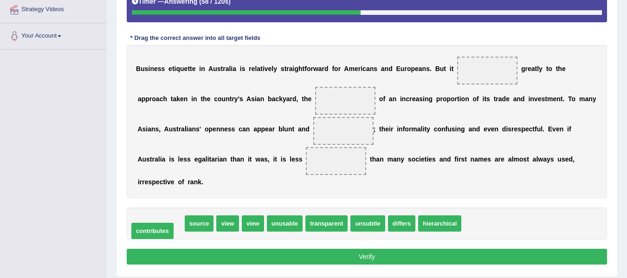
drag, startPoint x: 163, startPoint y: 222, endPoint x: 155, endPoint y: 229, distance: 10.8
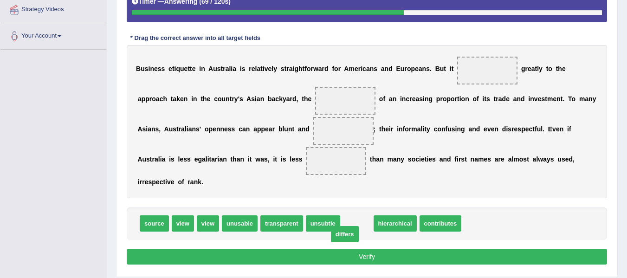
drag, startPoint x: 365, startPoint y: 222, endPoint x: 353, endPoint y: 233, distance: 16.1
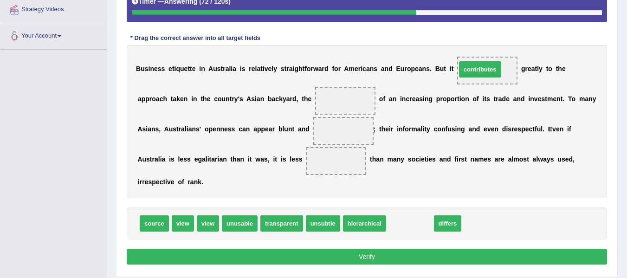
drag, startPoint x: 395, startPoint y: 225, endPoint x: 466, endPoint y: 71, distance: 169.3
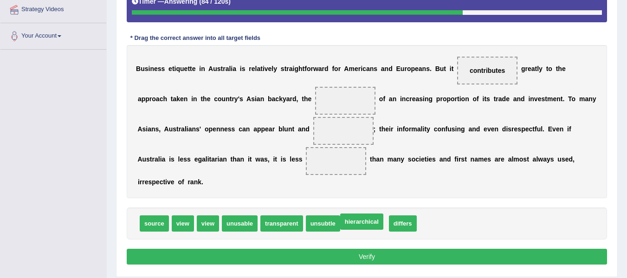
drag, startPoint x: 368, startPoint y: 223, endPoint x: 364, endPoint y: 226, distance: 5.3
click at [368, 227] on span "differs" at bounding box center [357, 223] width 28 height 16
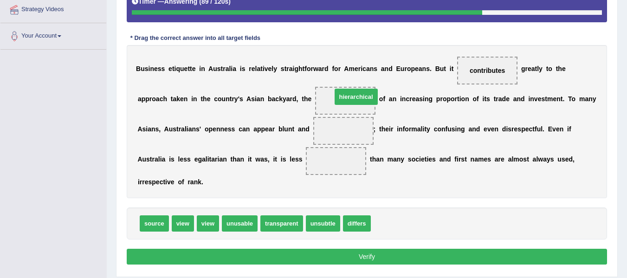
drag, startPoint x: 383, startPoint y: 222, endPoint x: 344, endPoint y: 95, distance: 132.6
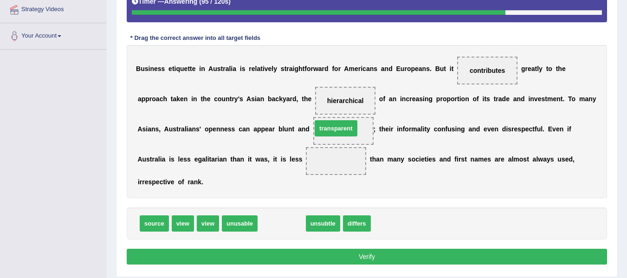
drag, startPoint x: 284, startPoint y: 221, endPoint x: 338, endPoint y: 126, distance: 109.6
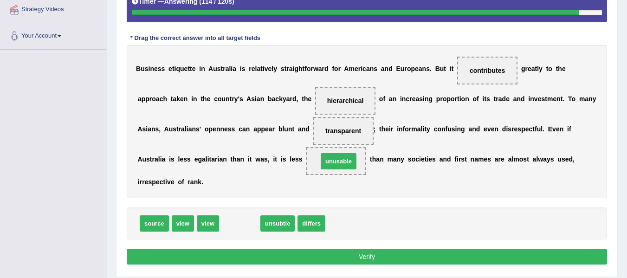
drag, startPoint x: 249, startPoint y: 224, endPoint x: 348, endPoint y: 162, distance: 116.8
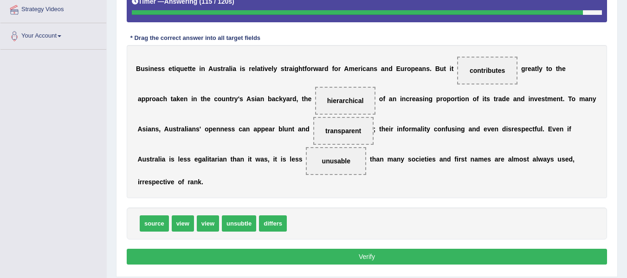
click at [321, 258] on button "Verify" at bounding box center [367, 257] width 480 height 16
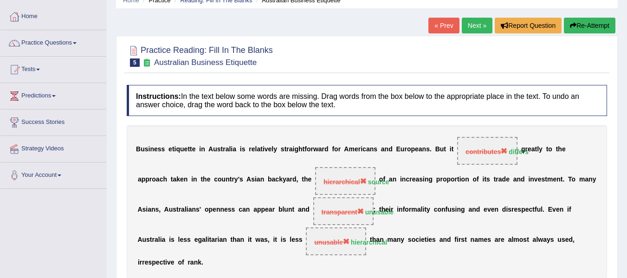
scroll to position [12, 0]
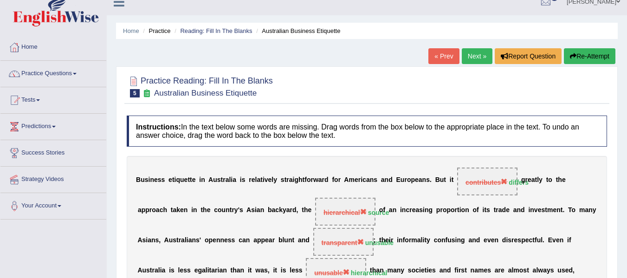
click at [473, 56] on link "Next »" at bounding box center [477, 56] width 31 height 16
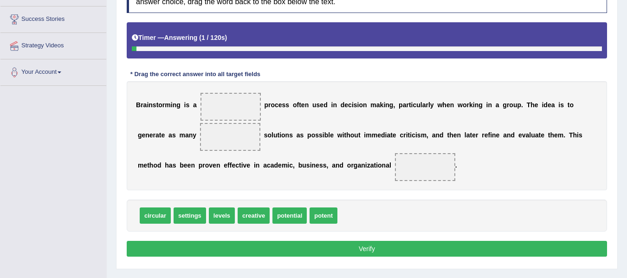
scroll to position [155, 0]
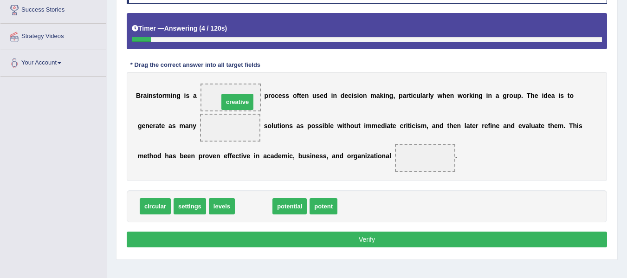
drag, startPoint x: 248, startPoint y: 211, endPoint x: 232, endPoint y: 107, distance: 105.7
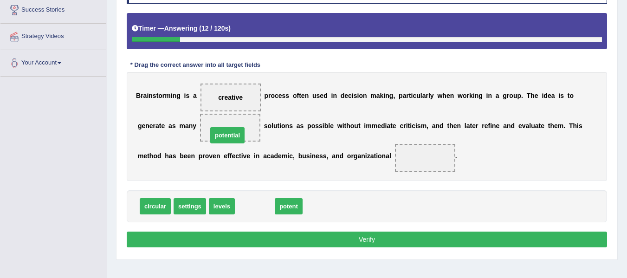
drag, startPoint x: 259, startPoint y: 207, endPoint x: 232, endPoint y: 136, distance: 76.1
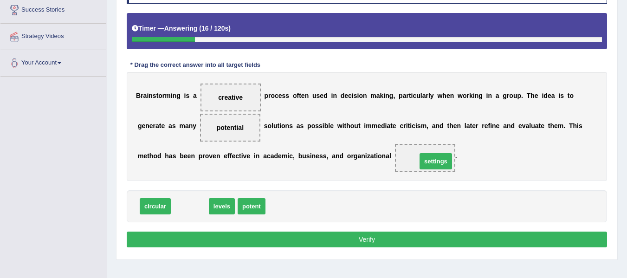
drag, startPoint x: 194, startPoint y: 207, endPoint x: 440, endPoint y: 162, distance: 250.1
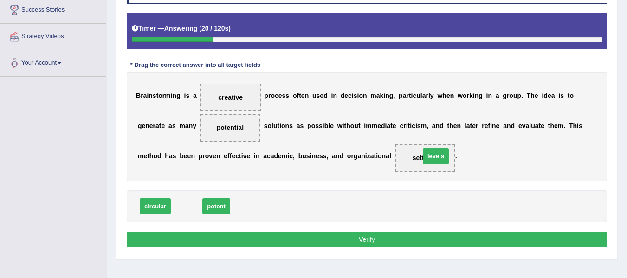
drag, startPoint x: 186, startPoint y: 207, endPoint x: 435, endPoint y: 156, distance: 254.2
click at [324, 240] on button "Verify" at bounding box center [367, 240] width 480 height 16
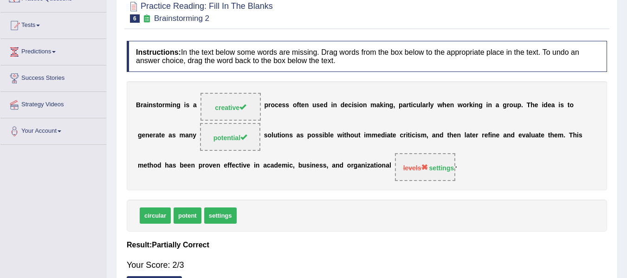
scroll to position [46, 0]
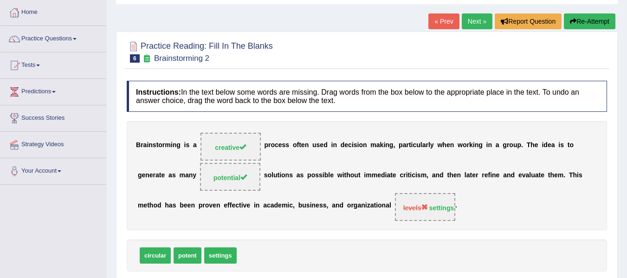
click at [478, 22] on link "Next »" at bounding box center [477, 21] width 31 height 16
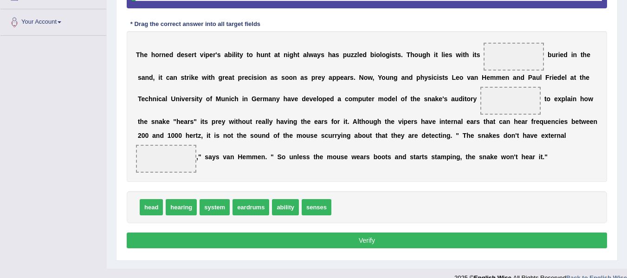
scroll to position [180, 0]
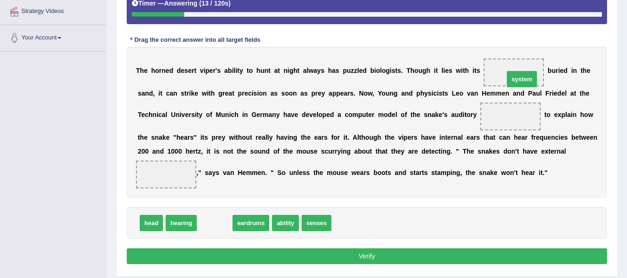
drag, startPoint x: 217, startPoint y: 225, endPoint x: 521, endPoint y: 82, distance: 336.2
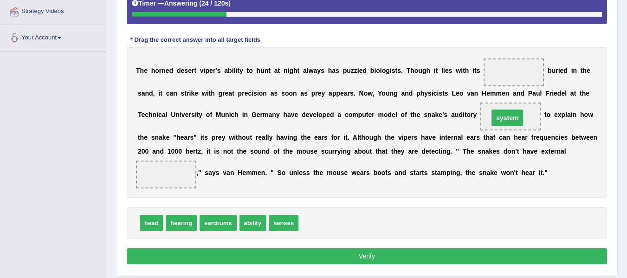
drag, startPoint x: 513, startPoint y: 75, endPoint x: 507, endPoint y: 120, distance: 45.9
drag, startPoint x: 148, startPoint y: 225, endPoint x: 146, endPoint y: 234, distance: 9.1
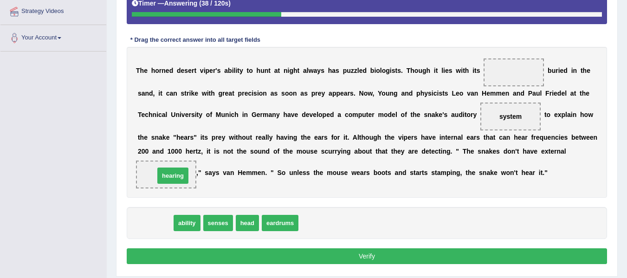
drag, startPoint x: 158, startPoint y: 225, endPoint x: 175, endPoint y: 178, distance: 50.5
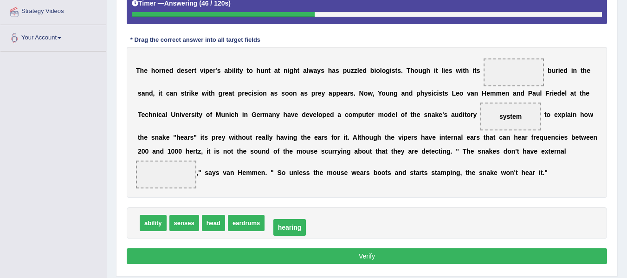
drag, startPoint x: 177, startPoint y: 175, endPoint x: 296, endPoint y: 225, distance: 128.5
drag, startPoint x: 214, startPoint y: 220, endPoint x: 157, endPoint y: 175, distance: 72.6
drag, startPoint x: 187, startPoint y: 182, endPoint x: 286, endPoint y: 222, distance: 106.8
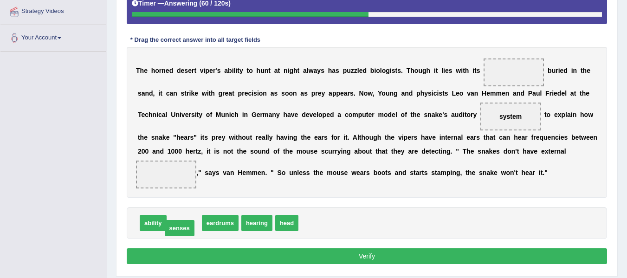
drag, startPoint x: 183, startPoint y: 221, endPoint x: 178, endPoint y: 229, distance: 9.4
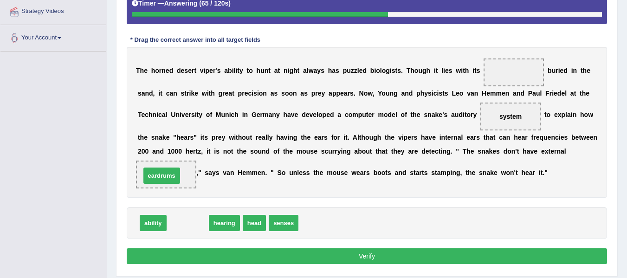
drag, startPoint x: 197, startPoint y: 224, endPoint x: 171, endPoint y: 176, distance: 54.0
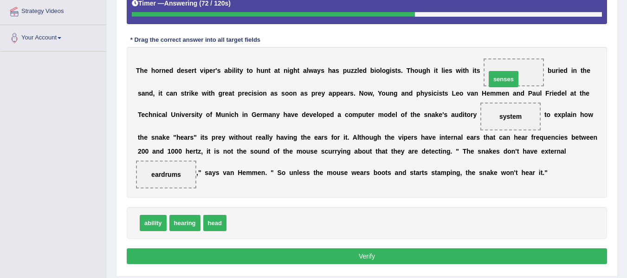
drag, startPoint x: 252, startPoint y: 228, endPoint x: 512, endPoint y: 85, distance: 296.5
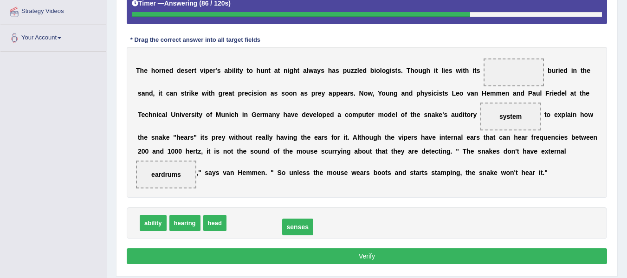
drag, startPoint x: 518, startPoint y: 71, endPoint x: 302, endPoint y: 226, distance: 265.8
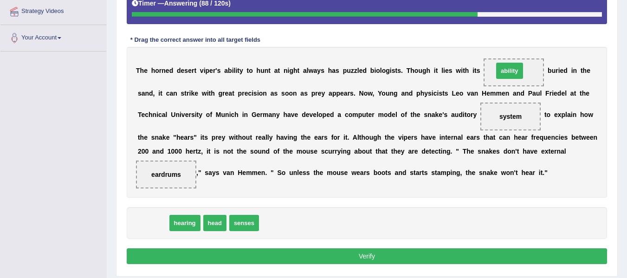
drag, startPoint x: 149, startPoint y: 222, endPoint x: 491, endPoint y: 104, distance: 361.1
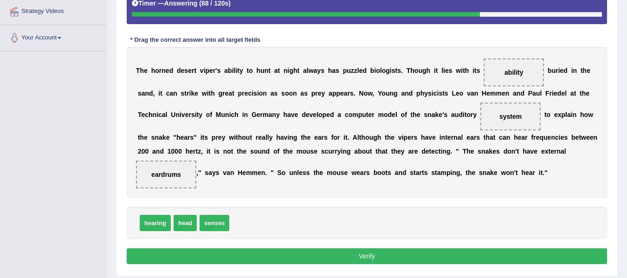
click at [359, 253] on button "Verify" at bounding box center [367, 256] width 480 height 16
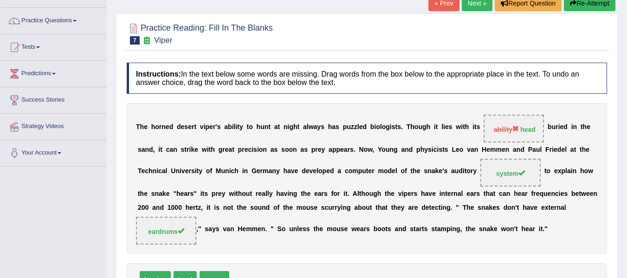
scroll to position [56, 0]
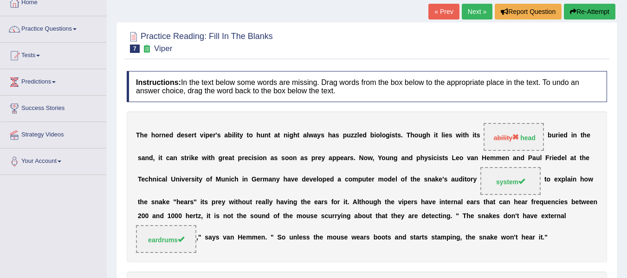
click at [474, 9] on link "Next »" at bounding box center [477, 12] width 31 height 16
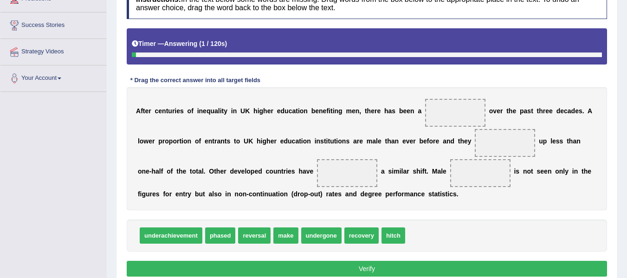
scroll to position [162, 0]
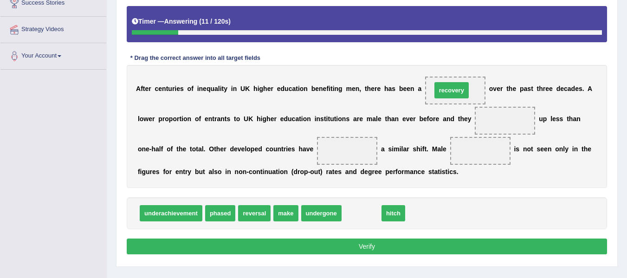
drag, startPoint x: 358, startPoint y: 219, endPoint x: 448, endPoint y: 96, distance: 152.4
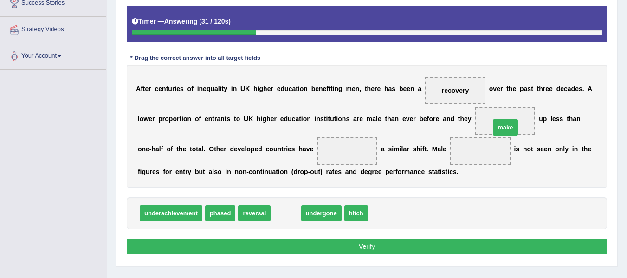
drag, startPoint x: 286, startPoint y: 212, endPoint x: 506, endPoint y: 126, distance: 235.7
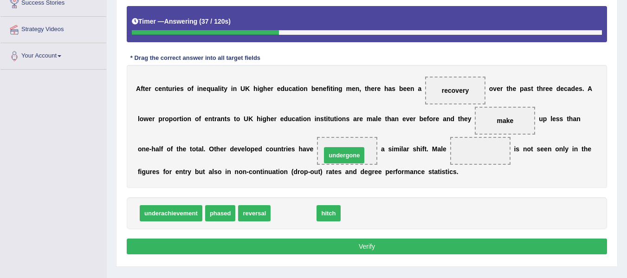
drag, startPoint x: 292, startPoint y: 217, endPoint x: 343, endPoint y: 159, distance: 77.0
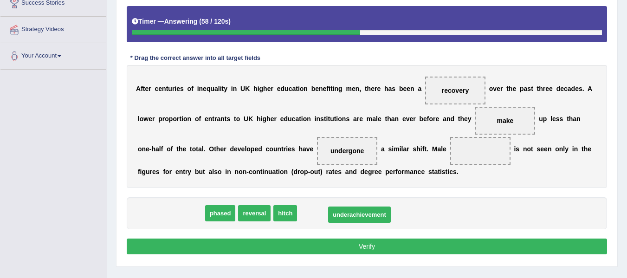
drag, startPoint x: 178, startPoint y: 215, endPoint x: 366, endPoint y: 217, distance: 188.4
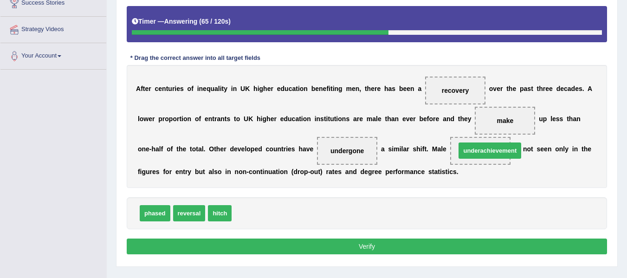
drag, startPoint x: 275, startPoint y: 215, endPoint x: 499, endPoint y: 153, distance: 232.3
click at [388, 250] on button "Verify" at bounding box center [367, 247] width 480 height 16
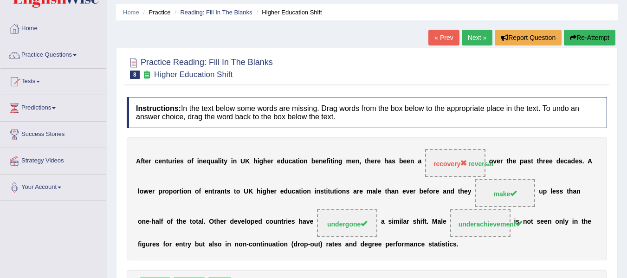
scroll to position [22, 0]
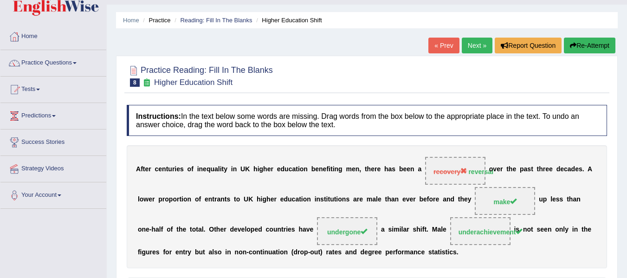
click at [479, 39] on link "Next »" at bounding box center [477, 46] width 31 height 16
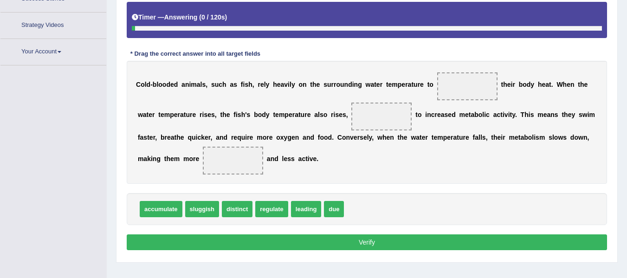
scroll to position [195, 0]
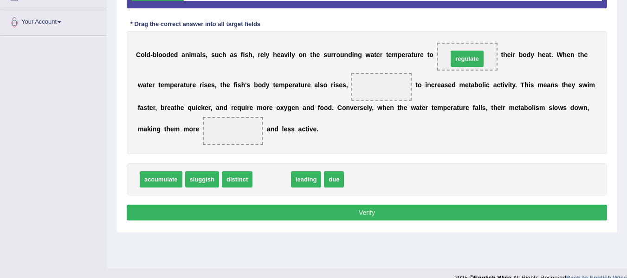
drag, startPoint x: 272, startPoint y: 183, endPoint x: 467, endPoint y: 62, distance: 229.7
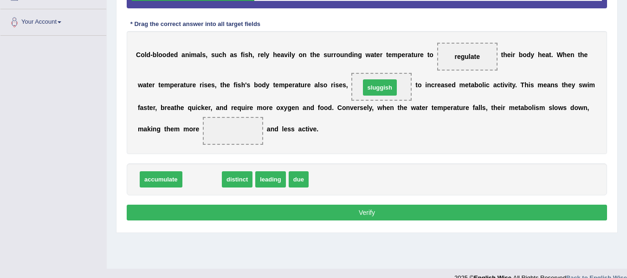
drag, startPoint x: 200, startPoint y: 181, endPoint x: 378, endPoint y: 89, distance: 200.1
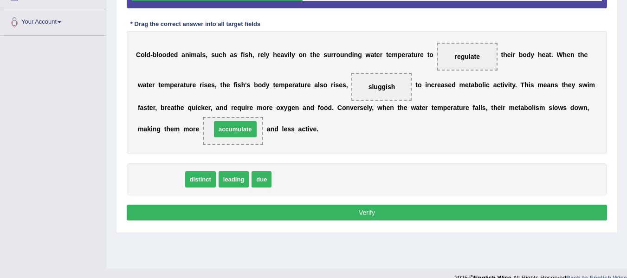
drag, startPoint x: 170, startPoint y: 178, endPoint x: 244, endPoint y: 128, distance: 89.6
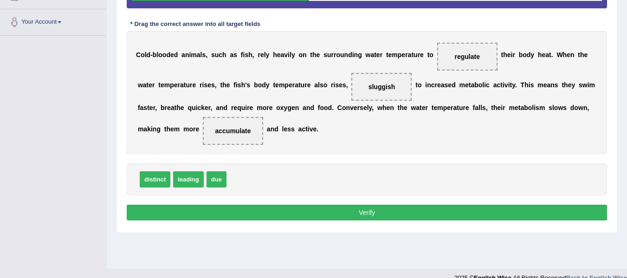
click at [343, 210] on button "Verify" at bounding box center [367, 213] width 480 height 16
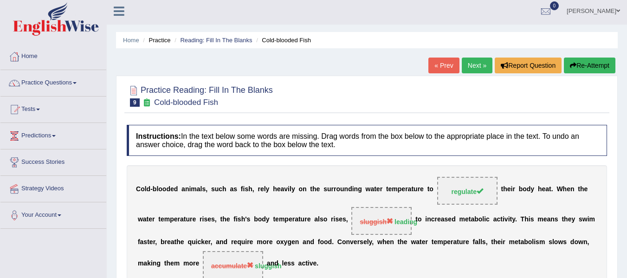
scroll to position [0, 0]
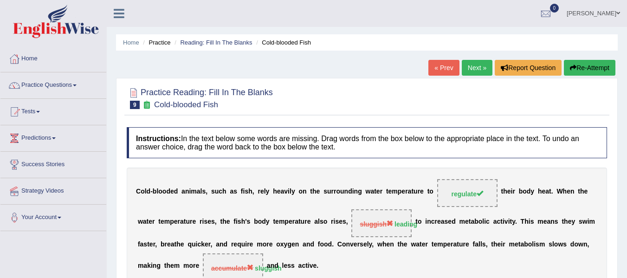
click at [477, 64] on link "Next »" at bounding box center [477, 68] width 31 height 16
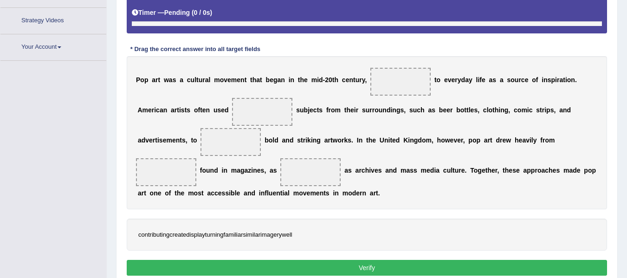
scroll to position [195, 0]
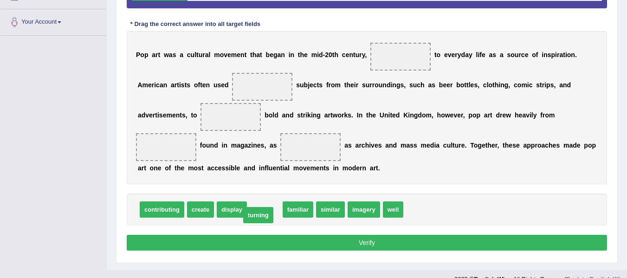
drag, startPoint x: 269, startPoint y: 212, endPoint x: 262, endPoint y: 218, distance: 8.6
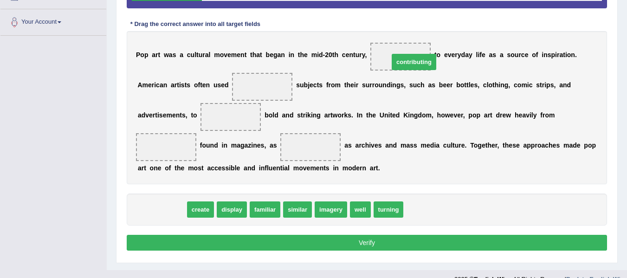
drag, startPoint x: 154, startPoint y: 210, endPoint x: 407, endPoint y: 64, distance: 292.0
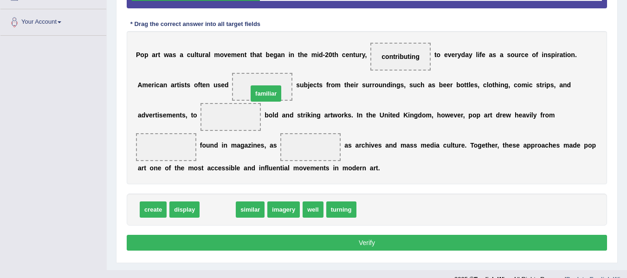
drag, startPoint x: 228, startPoint y: 210, endPoint x: 276, endPoint y: 94, distance: 125.7
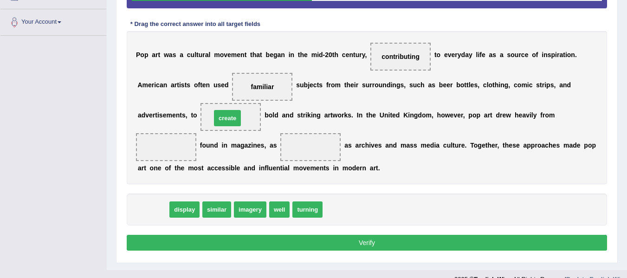
drag, startPoint x: 163, startPoint y: 207, endPoint x: 238, endPoint y: 116, distance: 117.8
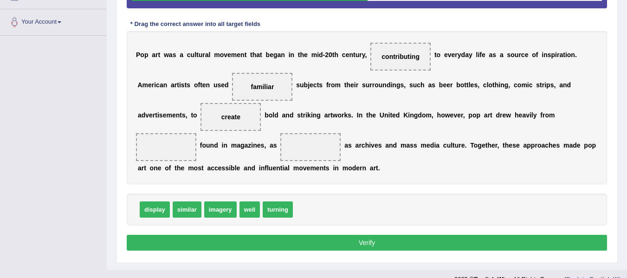
click at [228, 208] on span "imagery" at bounding box center [220, 209] width 32 height 16
drag, startPoint x: 158, startPoint y: 213, endPoint x: 170, endPoint y: 153, distance: 61.1
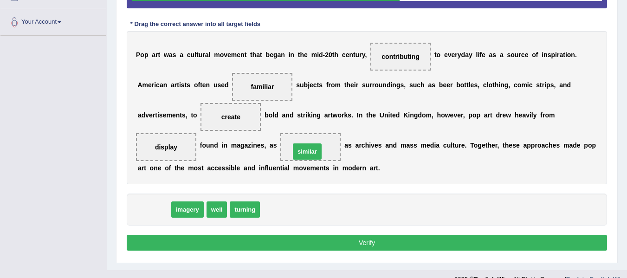
drag, startPoint x: 157, startPoint y: 209, endPoint x: 308, endPoint y: 151, distance: 161.2
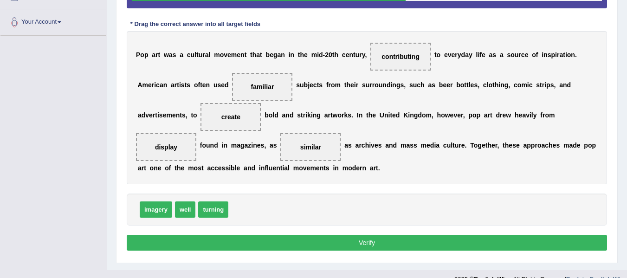
click at [322, 238] on button "Verify" at bounding box center [367, 243] width 480 height 16
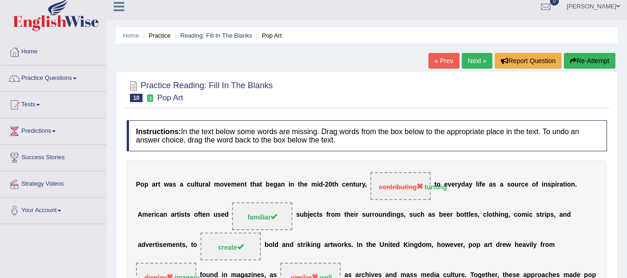
scroll to position [0, 0]
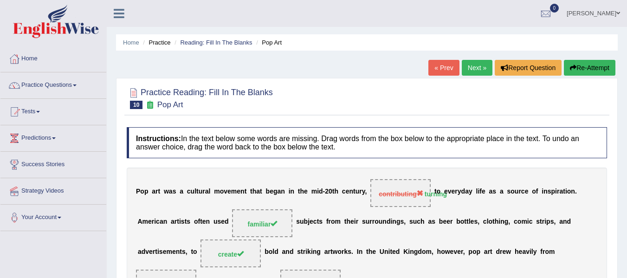
click at [467, 68] on link "Next »" at bounding box center [477, 68] width 31 height 16
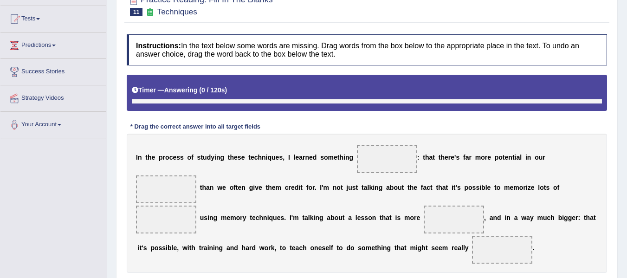
scroll to position [188, 0]
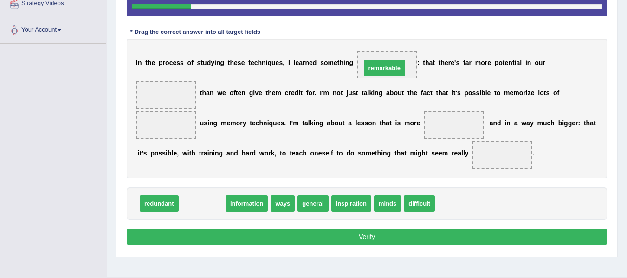
drag, startPoint x: 205, startPoint y: 207, endPoint x: 387, endPoint y: 71, distance: 227.2
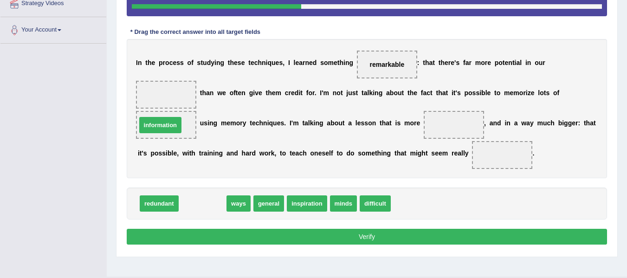
drag, startPoint x: 211, startPoint y: 203, endPoint x: 168, endPoint y: 125, distance: 89.1
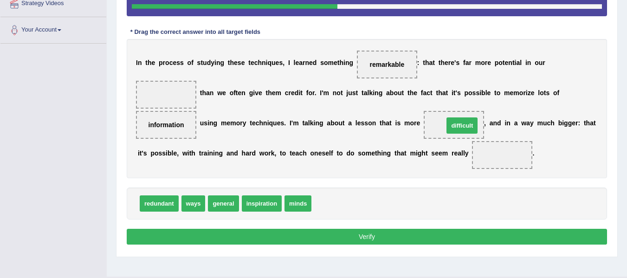
drag, startPoint x: 336, startPoint y: 204, endPoint x: 468, endPoint y: 126, distance: 153.6
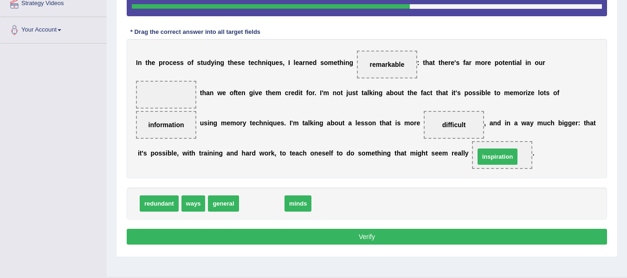
drag, startPoint x: 272, startPoint y: 203, endPoint x: 508, endPoint y: 156, distance: 240.4
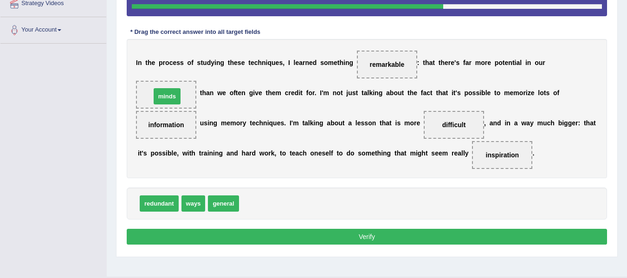
drag, startPoint x: 253, startPoint y: 207, endPoint x: 165, endPoint y: 100, distance: 138.8
click at [322, 233] on button "Verify" at bounding box center [367, 237] width 480 height 16
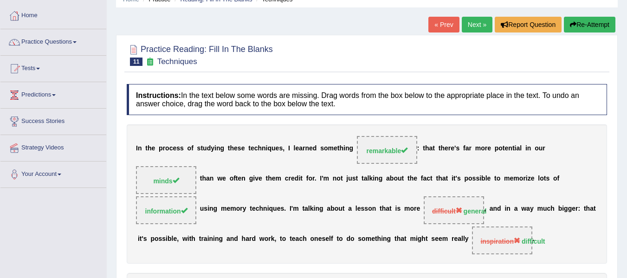
scroll to position [32, 0]
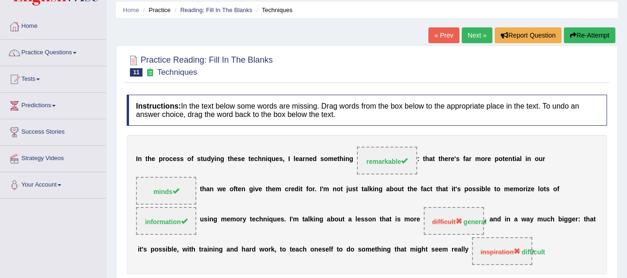
click at [474, 38] on link "Next »" at bounding box center [477, 35] width 31 height 16
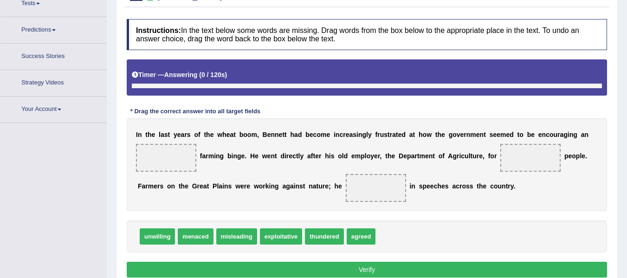
scroll to position [118, 0]
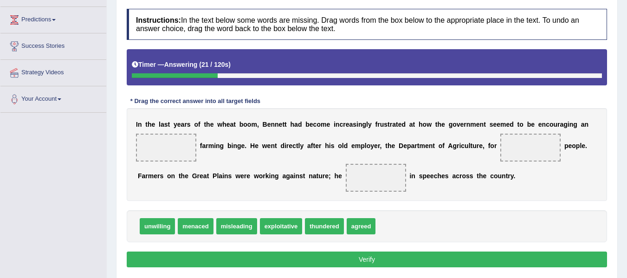
click at [162, 221] on span "unwilling" at bounding box center [157, 226] width 35 height 16
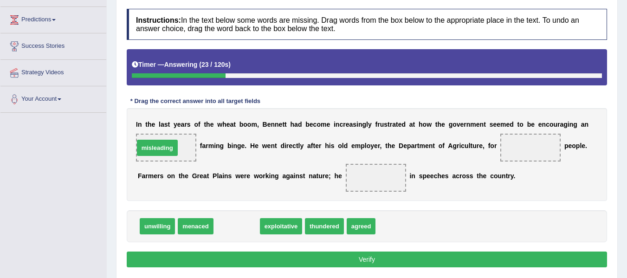
drag, startPoint x: 236, startPoint y: 233, endPoint x: 156, endPoint y: 155, distance: 111.6
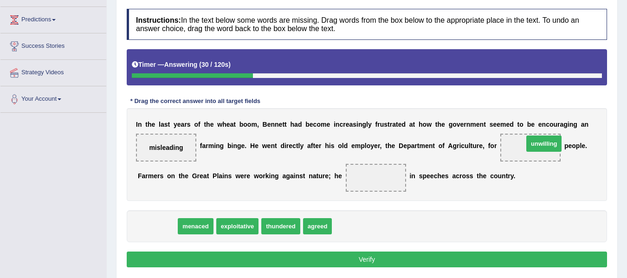
drag, startPoint x: 147, startPoint y: 231, endPoint x: 534, endPoint y: 149, distance: 395.4
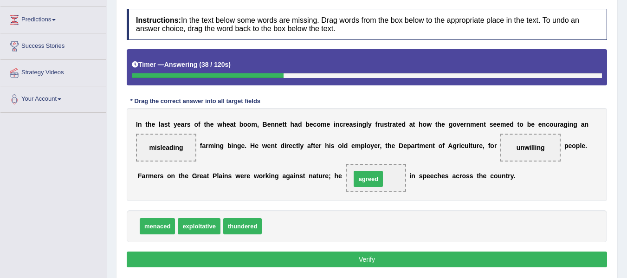
drag, startPoint x: 274, startPoint y: 230, endPoint x: 363, endPoint y: 182, distance: 100.9
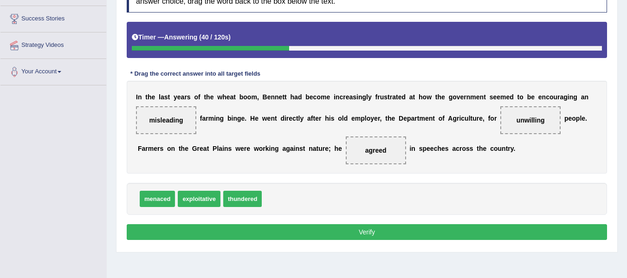
scroll to position [149, 0]
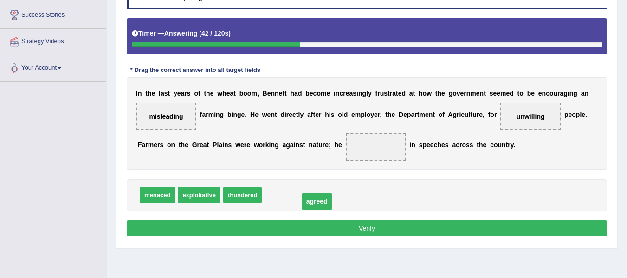
drag, startPoint x: 372, startPoint y: 146, endPoint x: 305, endPoint y: 205, distance: 89.1
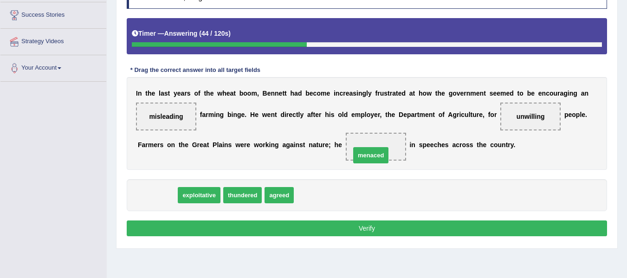
drag, startPoint x: 162, startPoint y: 192, endPoint x: 380, endPoint y: 147, distance: 223.2
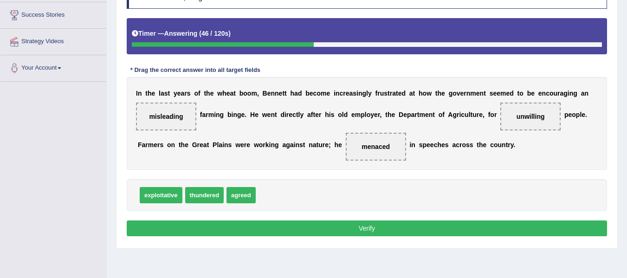
click at [358, 220] on div "Instructions: In the text below some words are missing. Drag words from the box…" at bounding box center [366, 108] width 485 height 271
click at [358, 225] on button "Verify" at bounding box center [367, 228] width 480 height 16
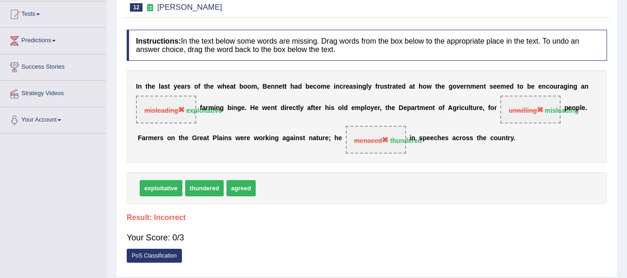
scroll to position [88, 0]
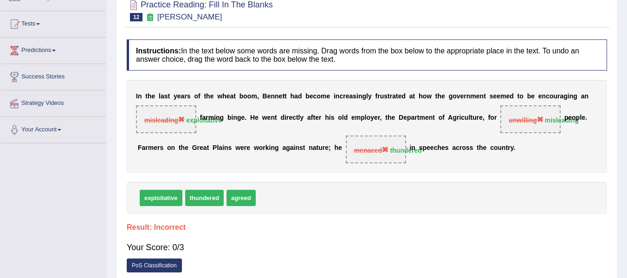
click at [327, 128] on div "I n t h e l a s t y e a r s o f t h e w h e a t b o o m , B [PERSON_NAME] h a d…" at bounding box center [367, 126] width 480 height 93
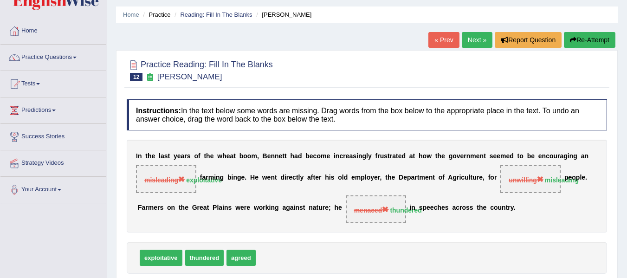
scroll to position [26, 0]
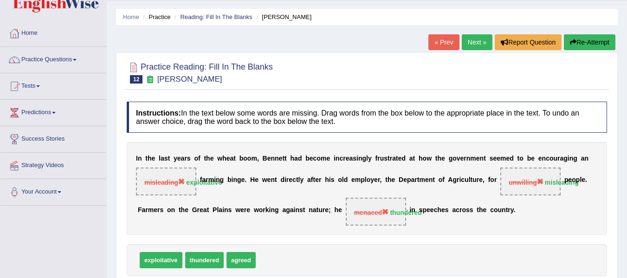
click at [470, 38] on link "Next »" at bounding box center [477, 42] width 31 height 16
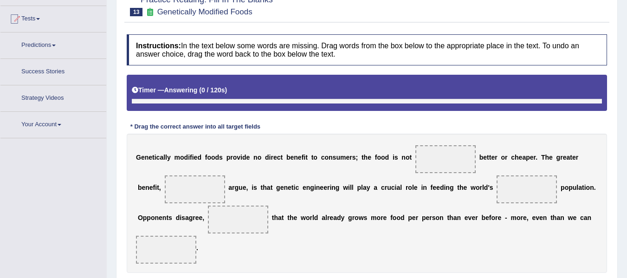
scroll to position [182, 0]
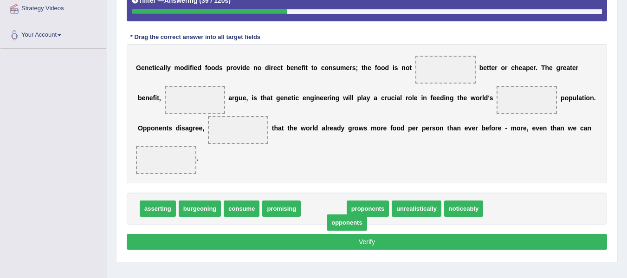
drag, startPoint x: 324, startPoint y: 214, endPoint x: 348, endPoint y: 228, distance: 27.1
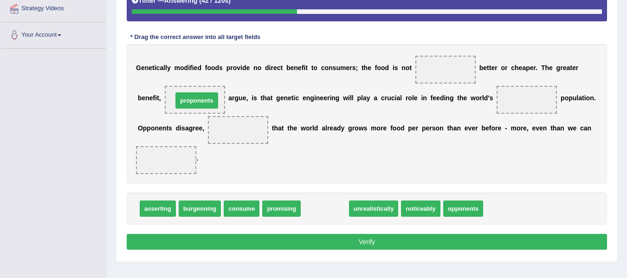
drag, startPoint x: 330, startPoint y: 208, endPoint x: 201, endPoint y: 100, distance: 167.6
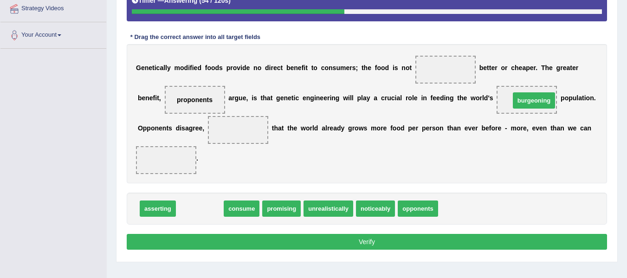
drag, startPoint x: 214, startPoint y: 210, endPoint x: 549, endPoint y: 102, distance: 351.2
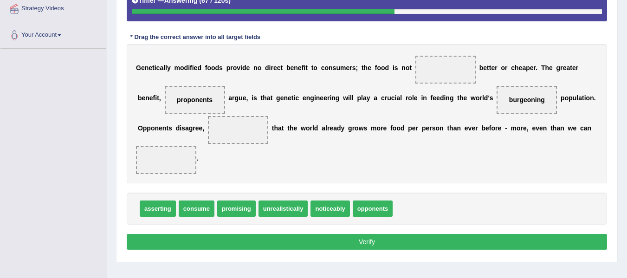
click at [292, 204] on span "unrealistically" at bounding box center [284, 209] width 50 height 16
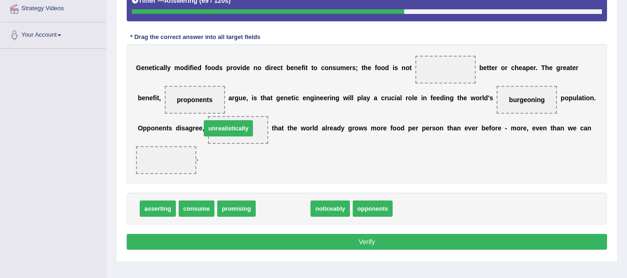
drag, startPoint x: 290, startPoint y: 212, endPoint x: 235, endPoint y: 132, distance: 97.2
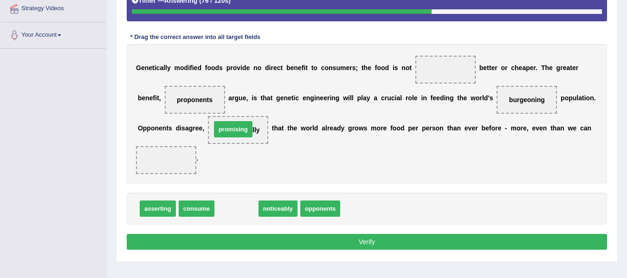
drag, startPoint x: 235, startPoint y: 209, endPoint x: 232, endPoint y: 130, distance: 79.4
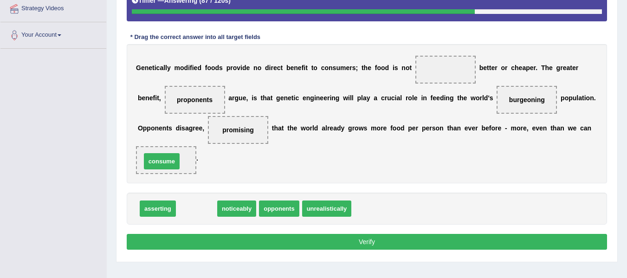
drag, startPoint x: 202, startPoint y: 209, endPoint x: 168, endPoint y: 162, distance: 58.8
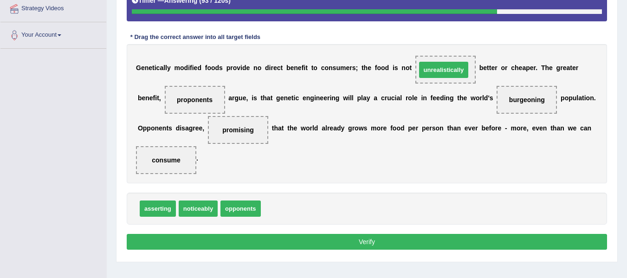
drag, startPoint x: 272, startPoint y: 212, endPoint x: 427, endPoint y: 73, distance: 208.4
click at [318, 239] on button "Verify" at bounding box center [367, 242] width 480 height 16
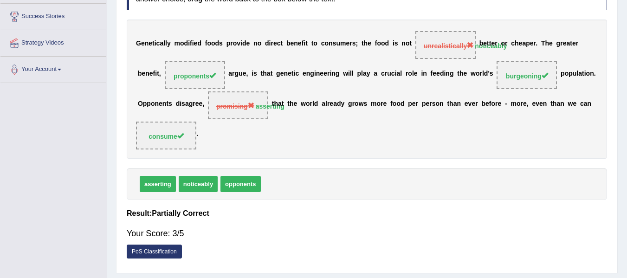
scroll to position [136, 0]
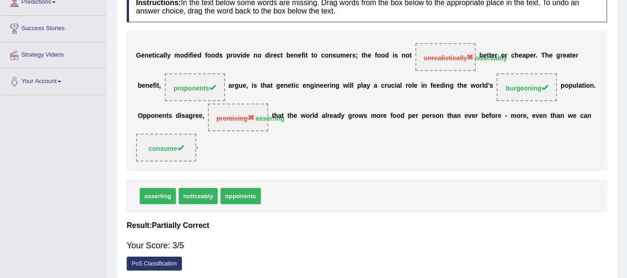
click at [350, 89] on b "l" at bounding box center [351, 85] width 2 height 7
click at [454, 95] on div "G e n e t i c a l l y m o d i f i e d f o o d s p r o v i d e n o d i r e c t b…" at bounding box center [367, 101] width 480 height 139
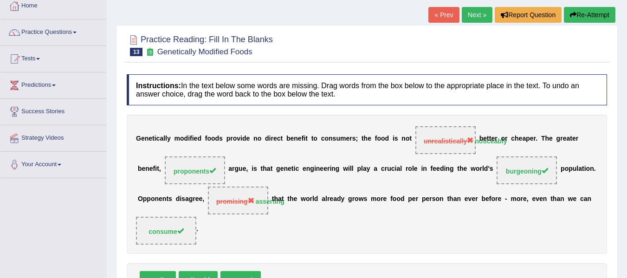
scroll to position [39, 0]
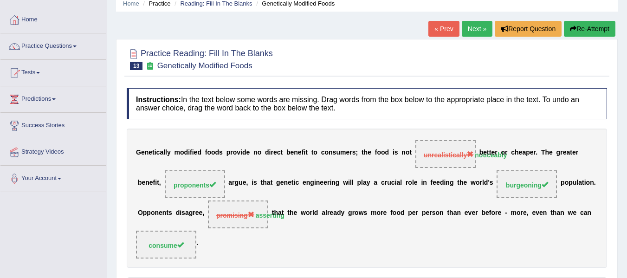
click at [472, 32] on link "Next »" at bounding box center [477, 29] width 31 height 16
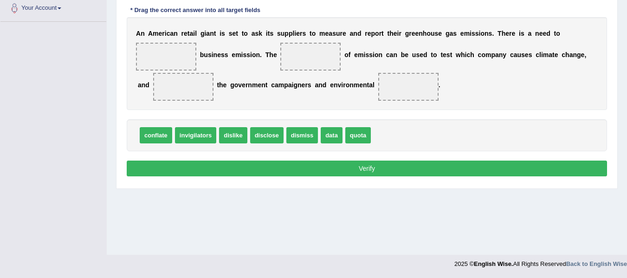
scroll to position [132, 0]
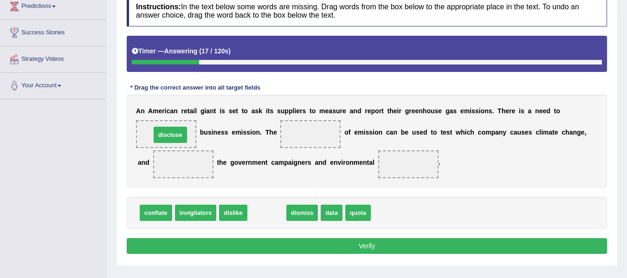
drag, startPoint x: 265, startPoint y: 218, endPoint x: 170, endPoint y: 142, distance: 121.9
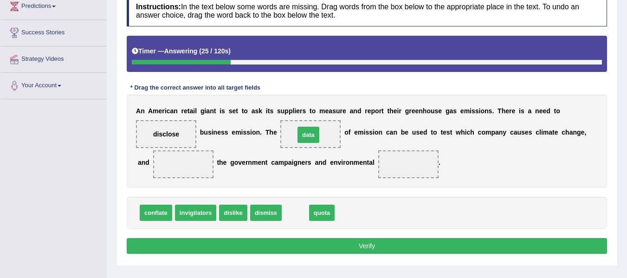
drag, startPoint x: 298, startPoint y: 215, endPoint x: 311, endPoint y: 137, distance: 79.1
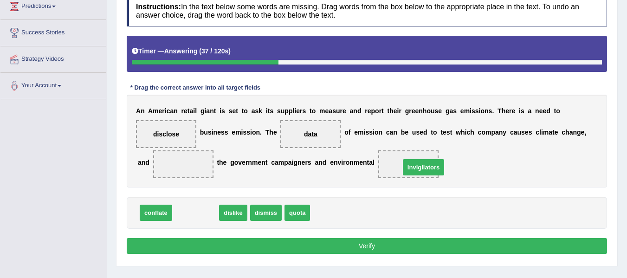
drag, startPoint x: 194, startPoint y: 214, endPoint x: 421, endPoint y: 170, distance: 231.2
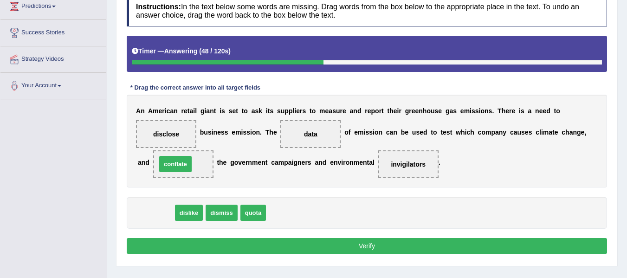
drag, startPoint x: 164, startPoint y: 213, endPoint x: 184, endPoint y: 165, distance: 51.8
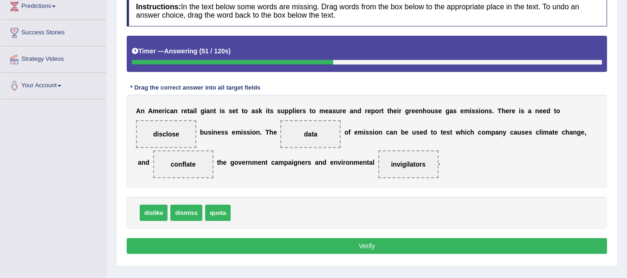
click at [354, 249] on button "Verify" at bounding box center [367, 246] width 480 height 16
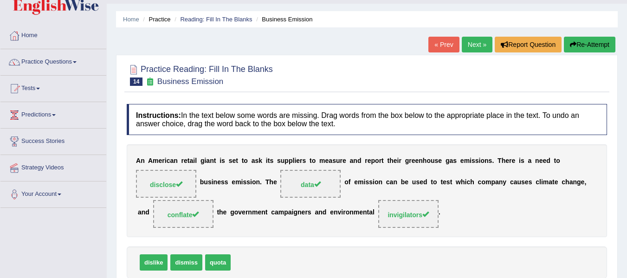
scroll to position [0, 0]
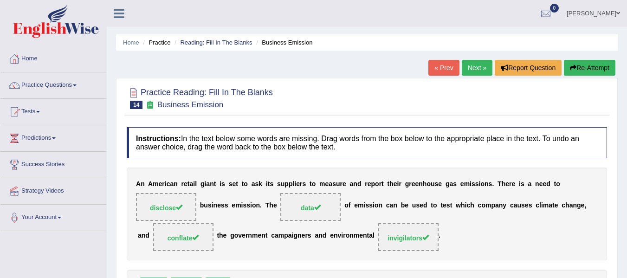
click at [52, 90] on link "Practice Questions" at bounding box center [53, 83] width 106 height 23
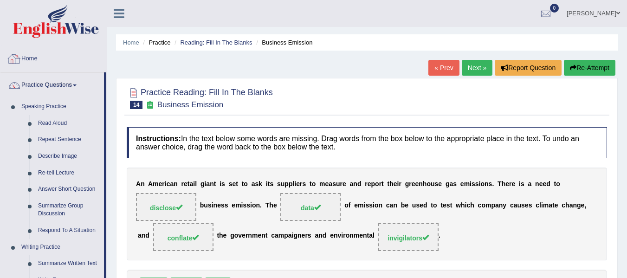
click at [53, 21] on img at bounding box center [56, 21] width 86 height 33
